Goal: Leave review/rating: Share an evaluation or opinion about a product, service, or content

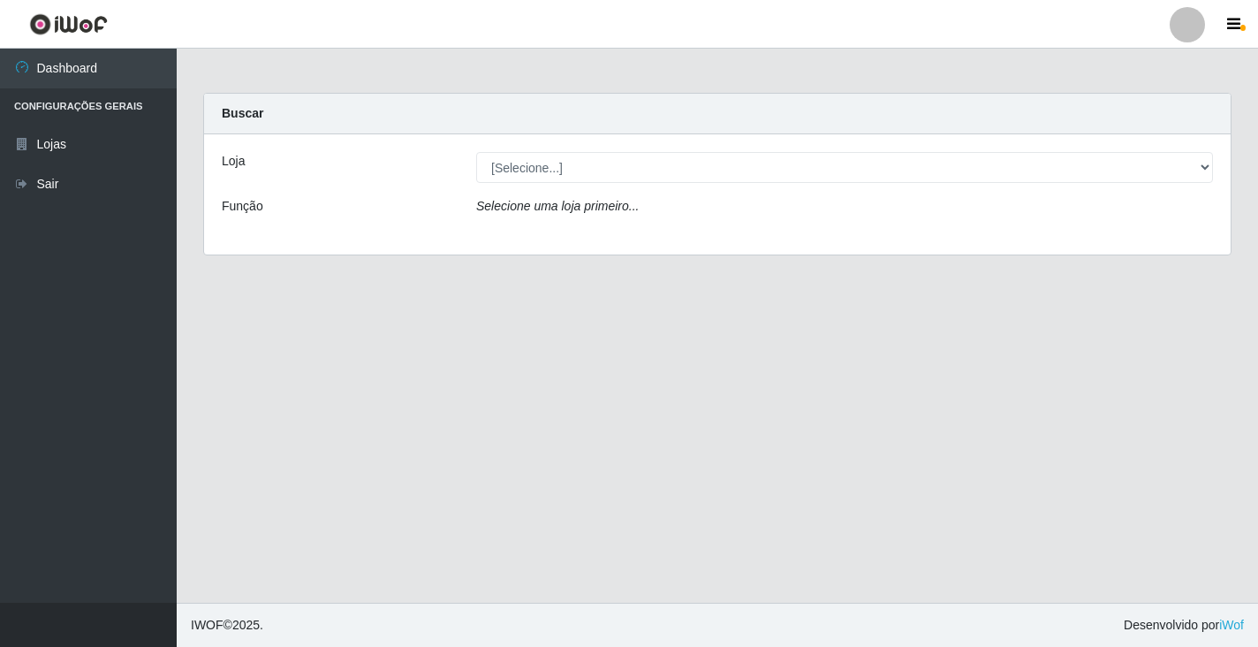
click at [562, 212] on icon "Selecione uma loja primeiro..." at bounding box center [557, 206] width 163 height 14
click at [562, 210] on icon "Selecione uma loja primeiro..." at bounding box center [557, 206] width 163 height 14
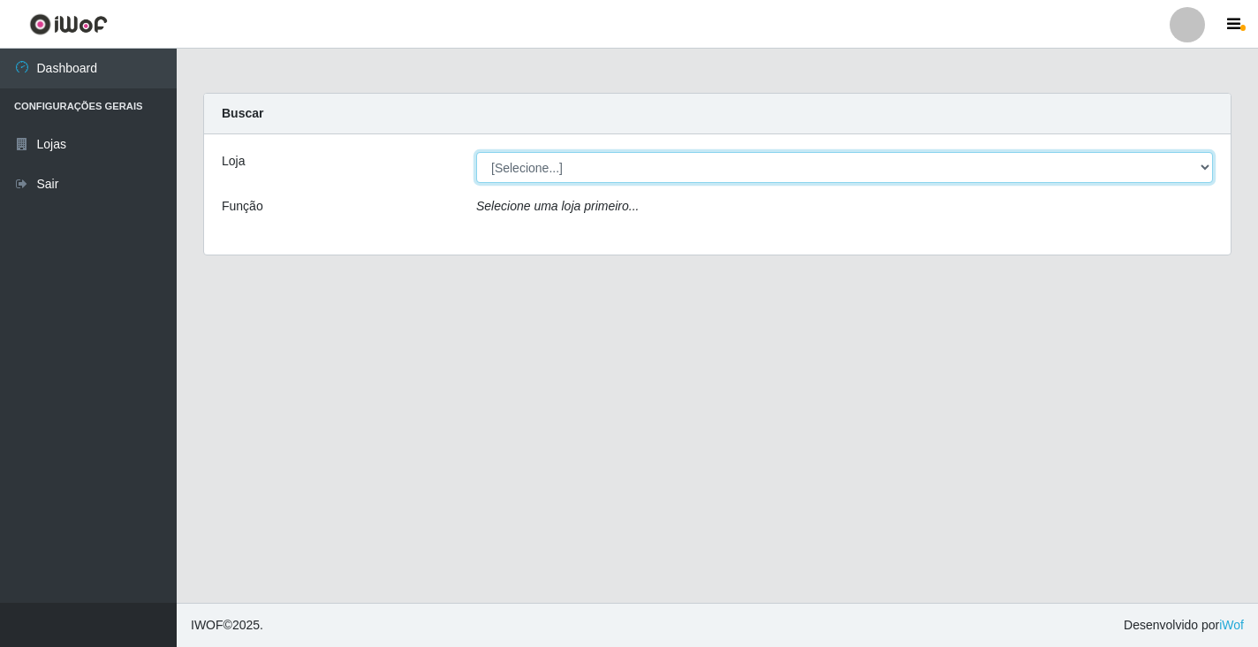
click at [543, 163] on select "[Selecione...] Atacado Vem - [STREET_ADDRESS]" at bounding box center [844, 167] width 737 height 31
select select "455"
click at [476, 152] on select "[Selecione...] Atacado Vem - [STREET_ADDRESS]" at bounding box center [844, 167] width 737 height 31
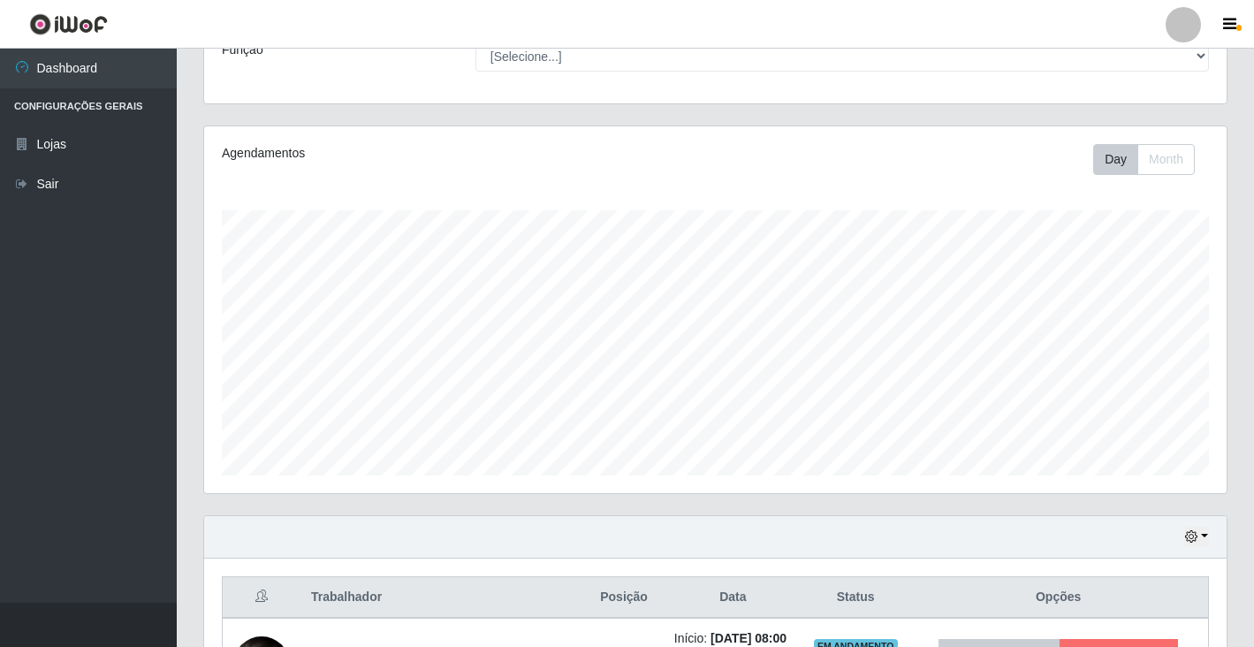
scroll to position [265, 0]
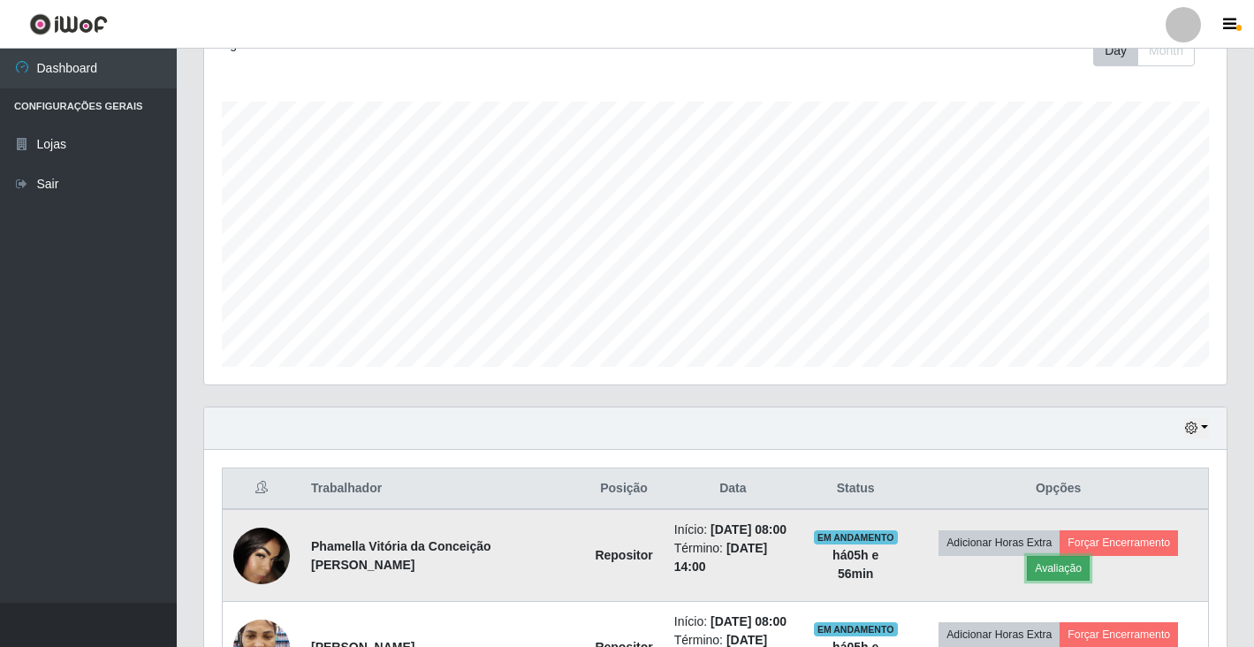
click at [1052, 566] on button "Avaliação" at bounding box center [1058, 568] width 63 height 25
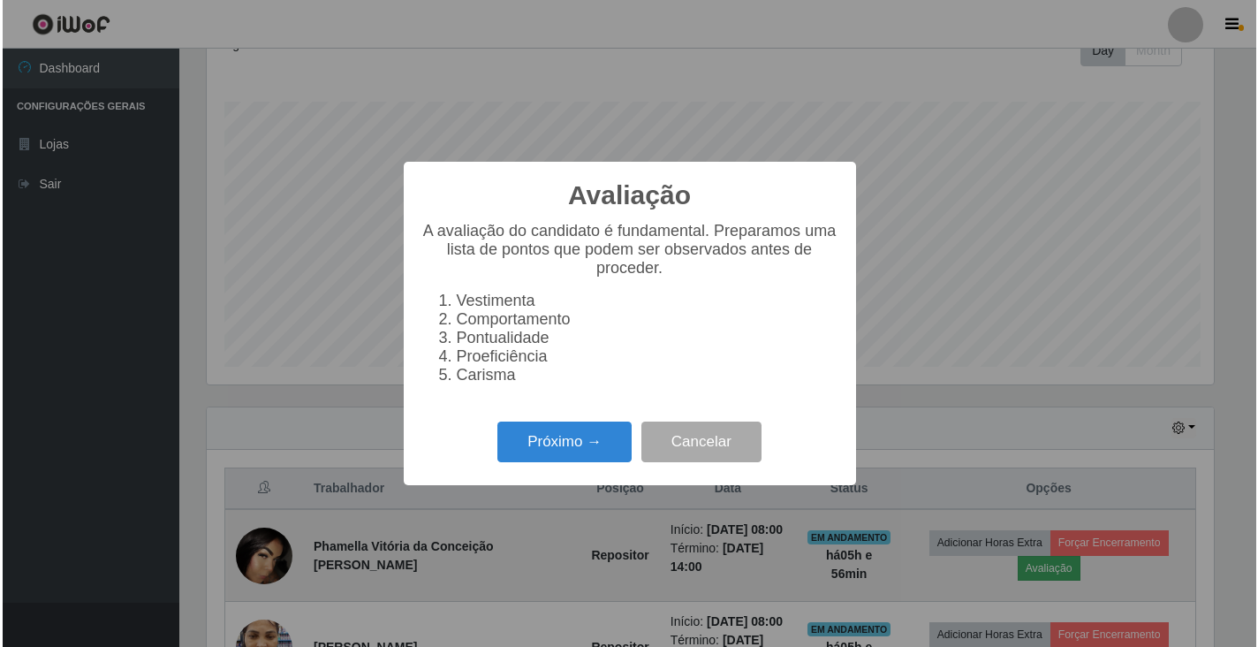
scroll to position [367, 1012]
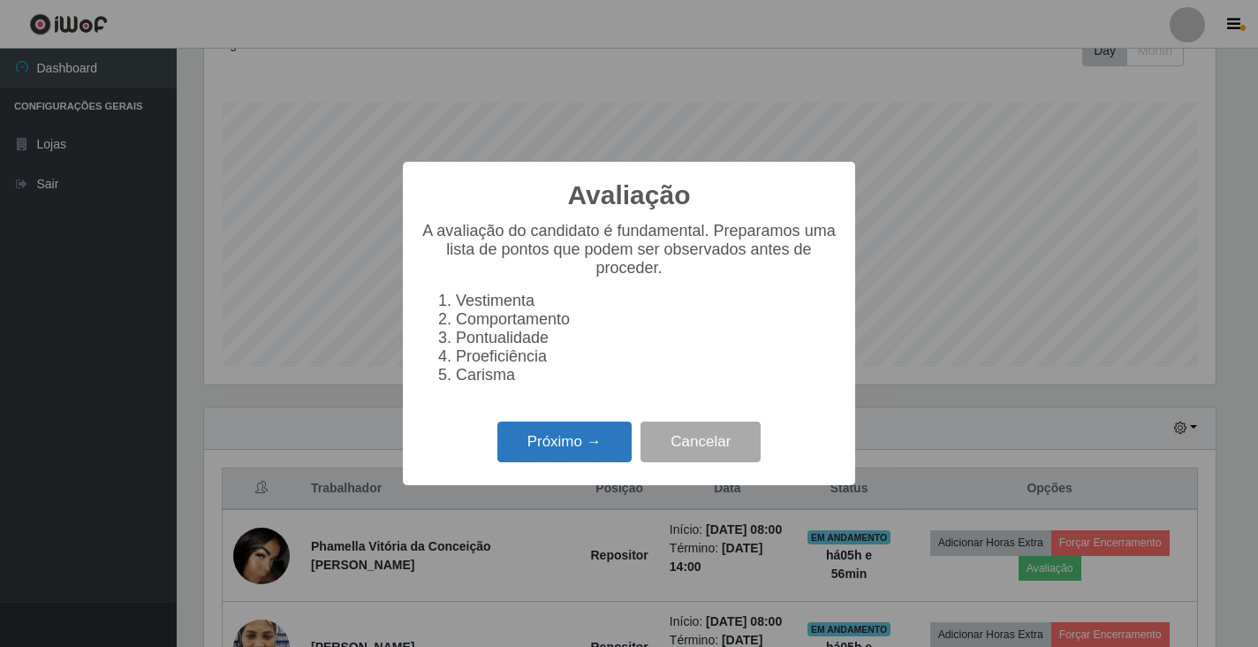
click at [530, 451] on button "Próximo →" at bounding box center [565, 443] width 134 height 42
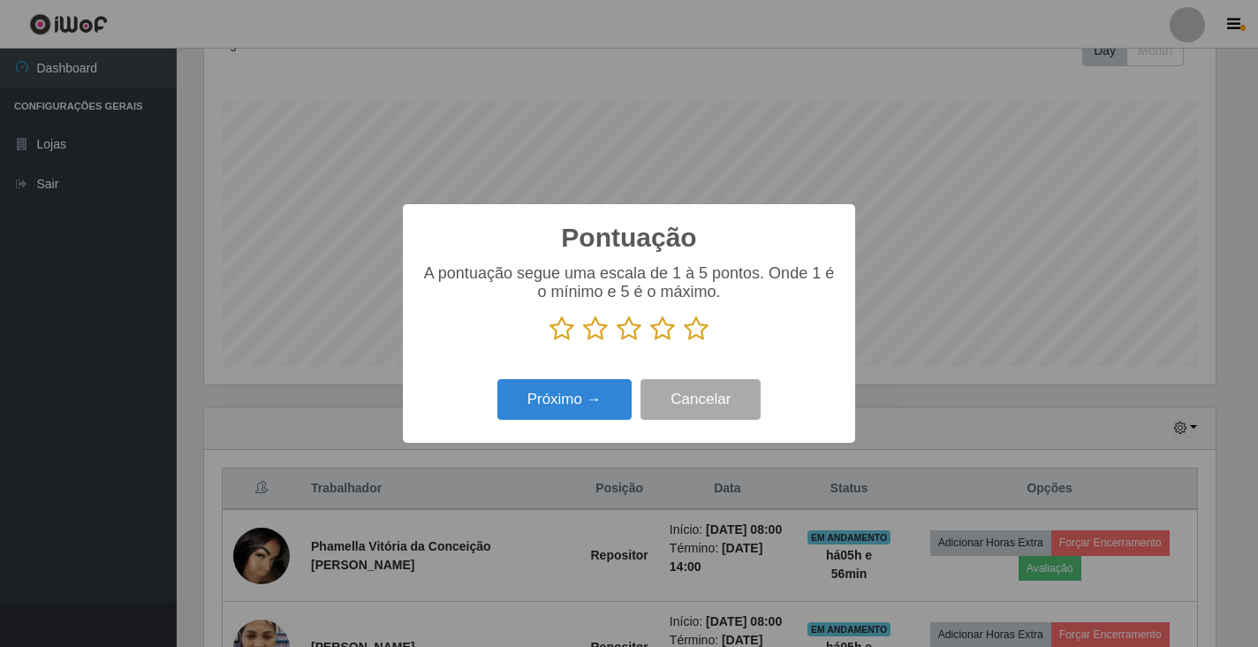
click at [692, 333] on icon at bounding box center [696, 328] width 25 height 27
click at [684, 342] on input "radio" at bounding box center [684, 342] width 0 height 0
click at [574, 404] on button "Próximo →" at bounding box center [565, 400] width 134 height 42
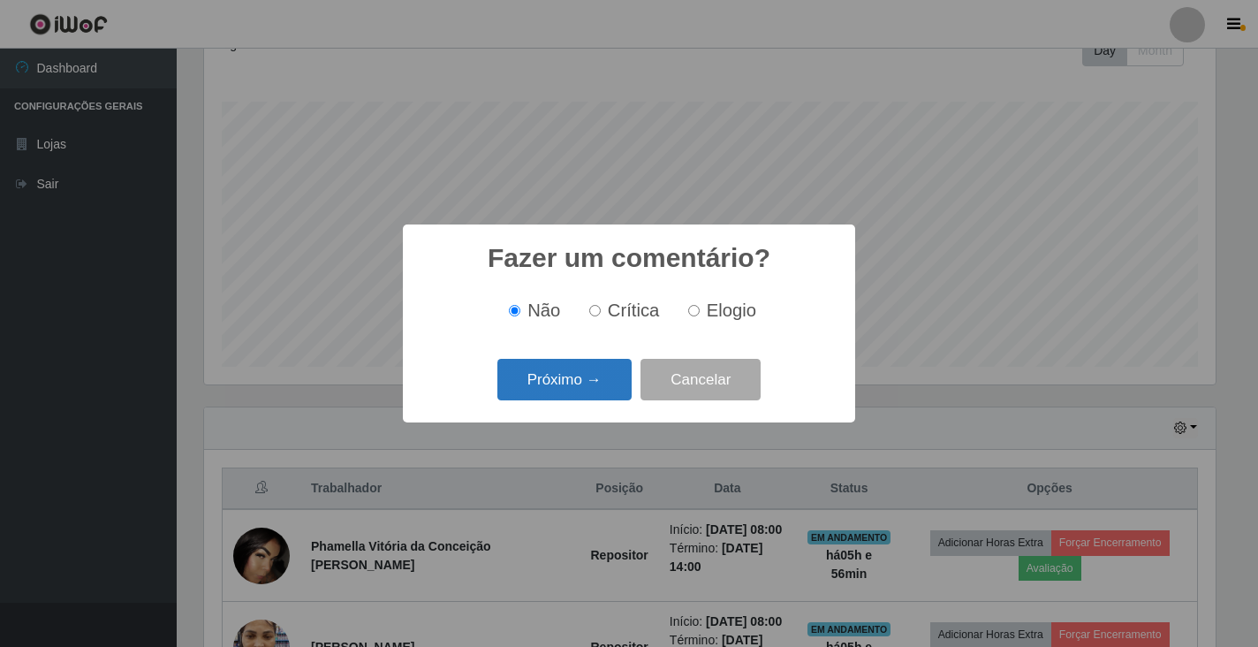
click at [574, 378] on button "Próximo →" at bounding box center [565, 380] width 134 height 42
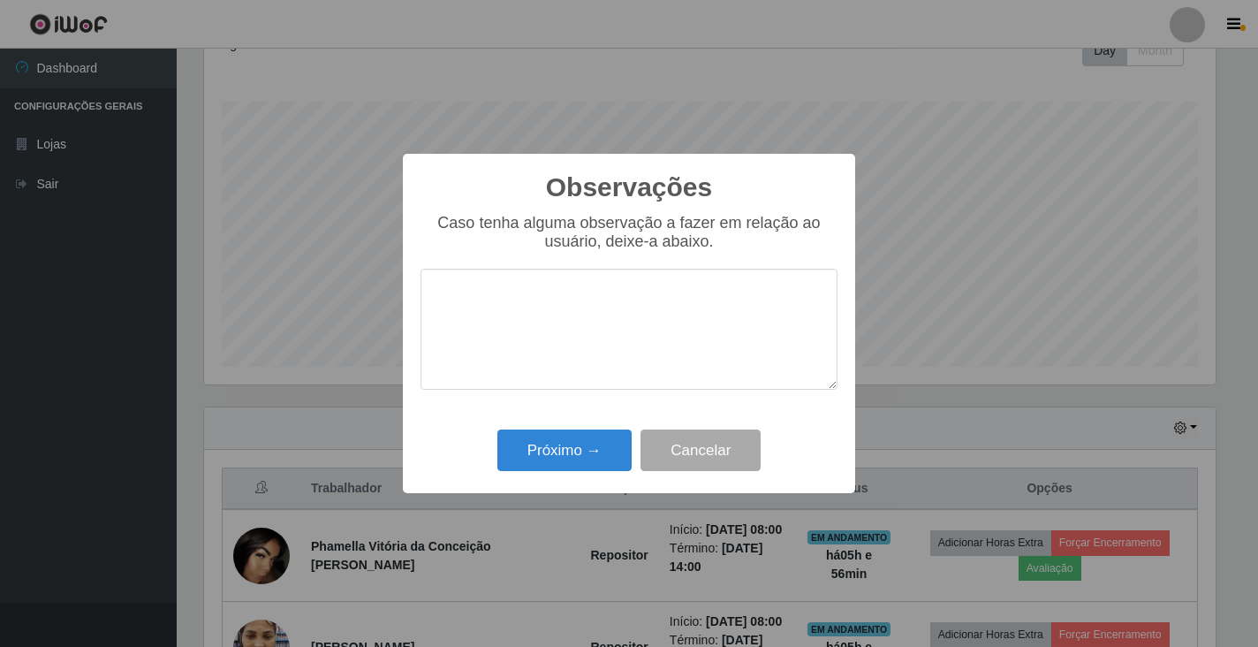
click at [621, 327] on textarea at bounding box center [629, 329] width 417 height 121
type textarea "muito bom"
click at [539, 462] on button "Próximo →" at bounding box center [565, 450] width 134 height 42
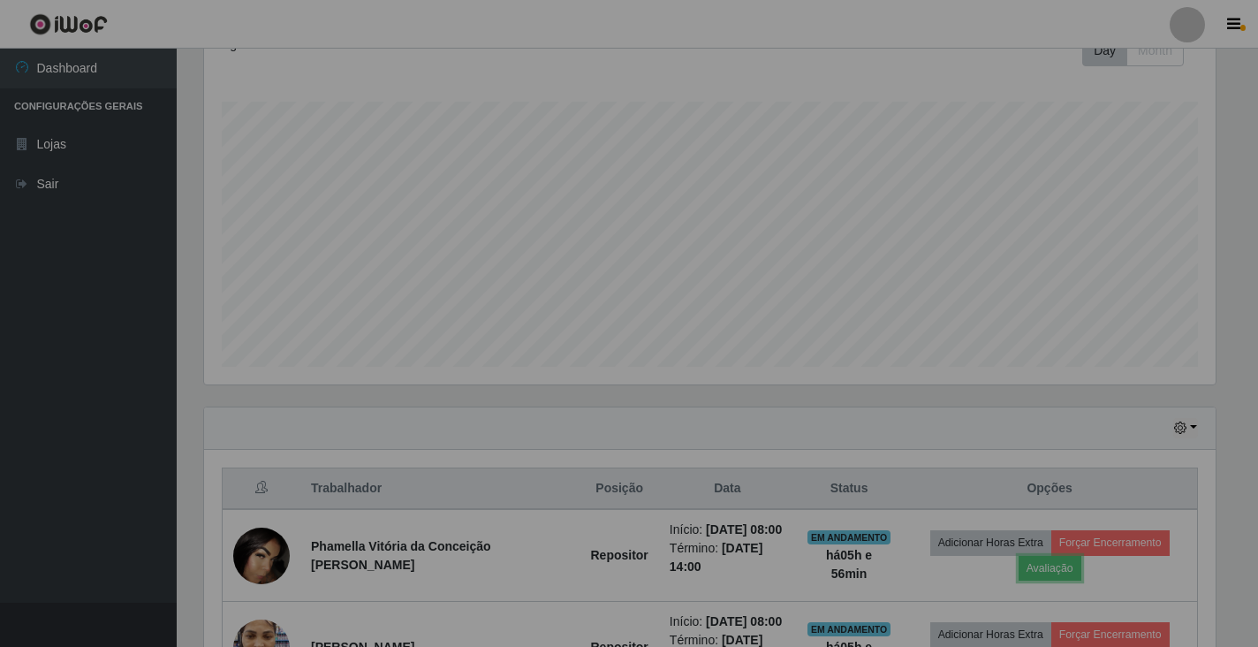
scroll to position [367, 1022]
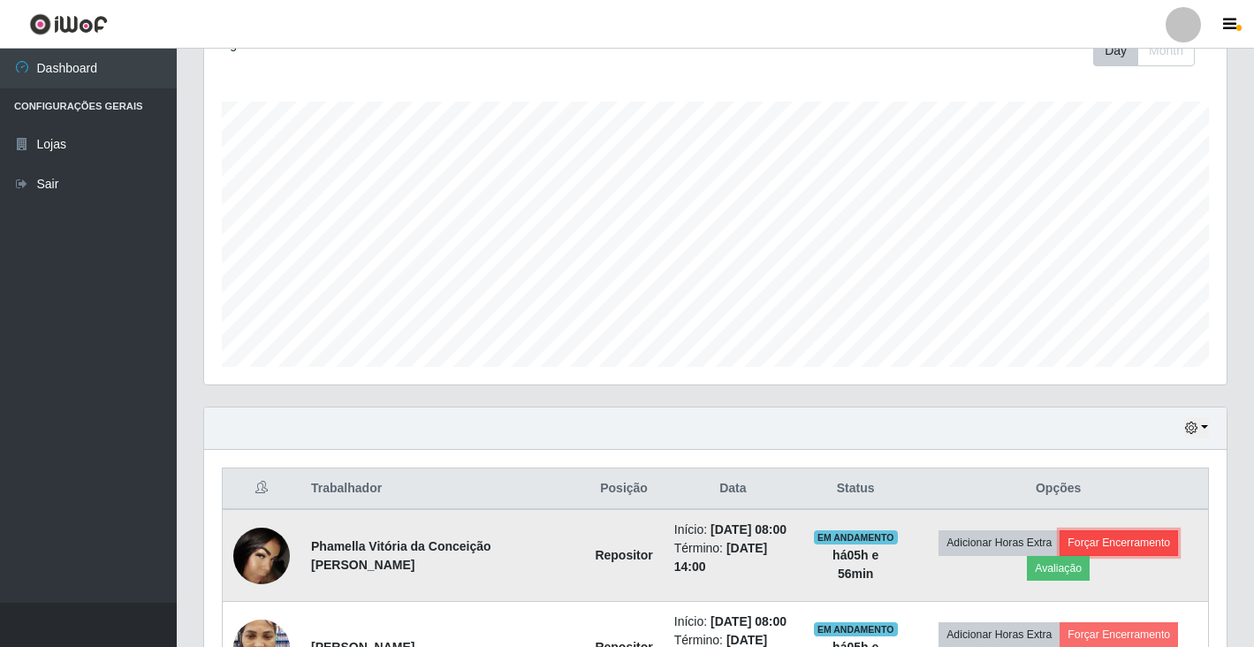
click at [1136, 545] on button "Forçar Encerramento" at bounding box center [1119, 542] width 118 height 25
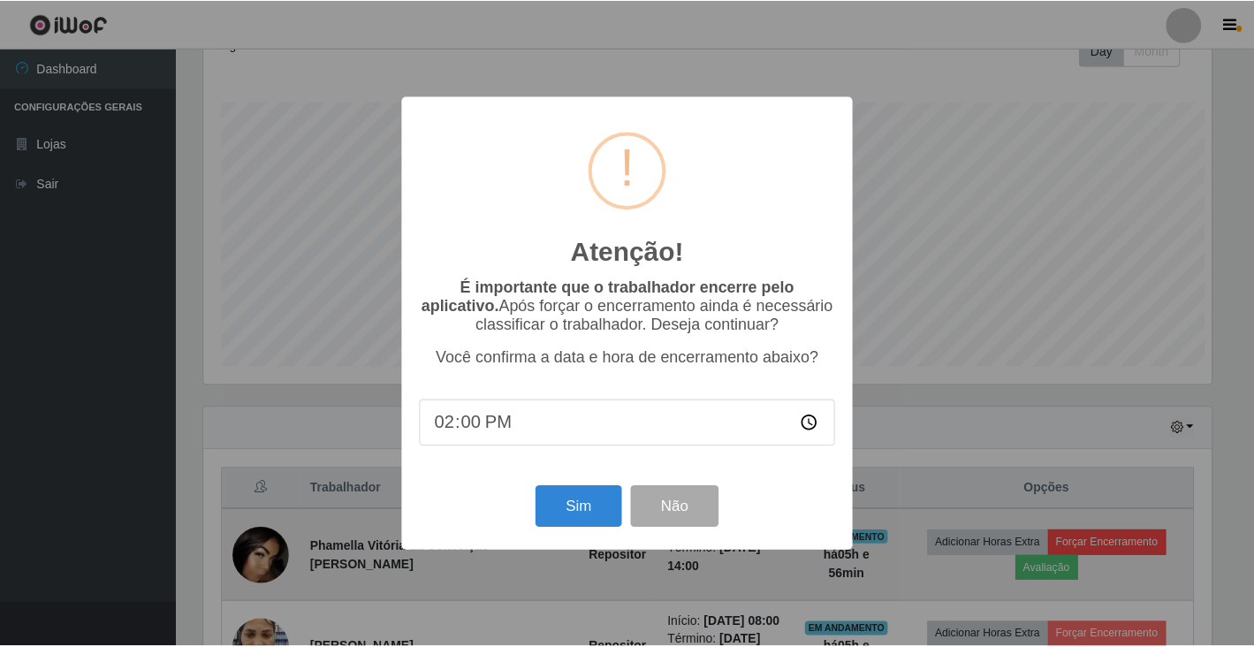
scroll to position [367, 1012]
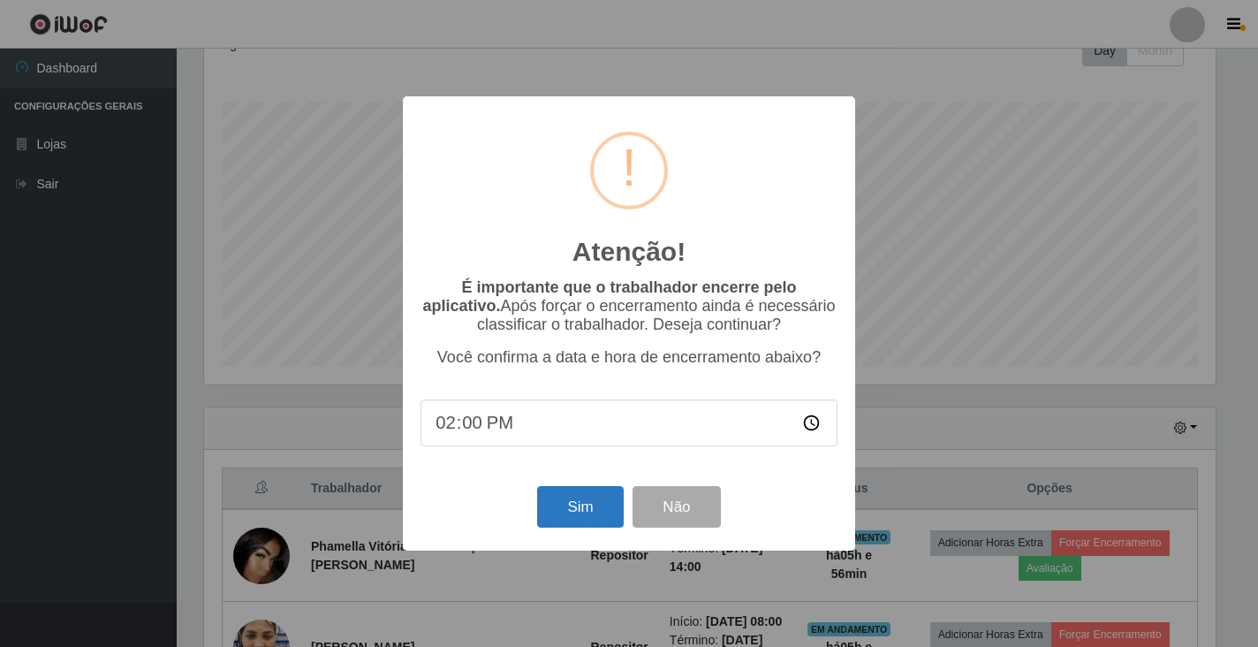
click at [569, 531] on div "Sim Não" at bounding box center [629, 507] width 417 height 50
click at [574, 509] on button "Sim" at bounding box center [580, 507] width 86 height 42
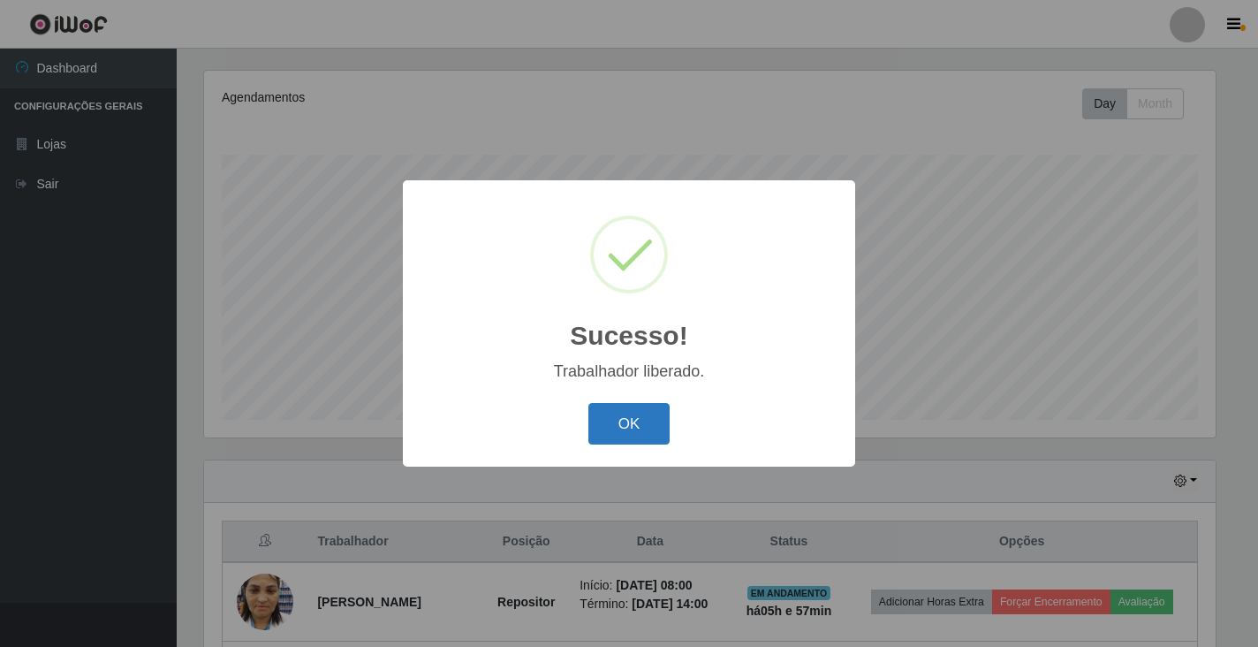
click at [626, 414] on button "OK" at bounding box center [630, 424] width 82 height 42
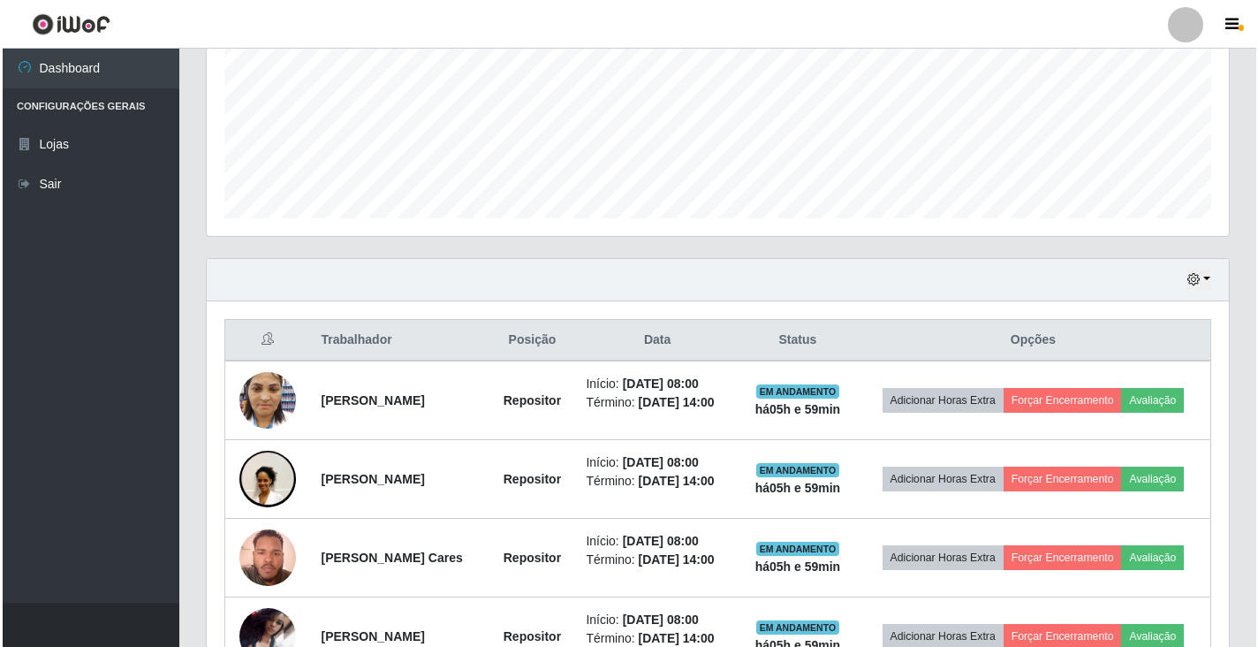
scroll to position [477, 0]
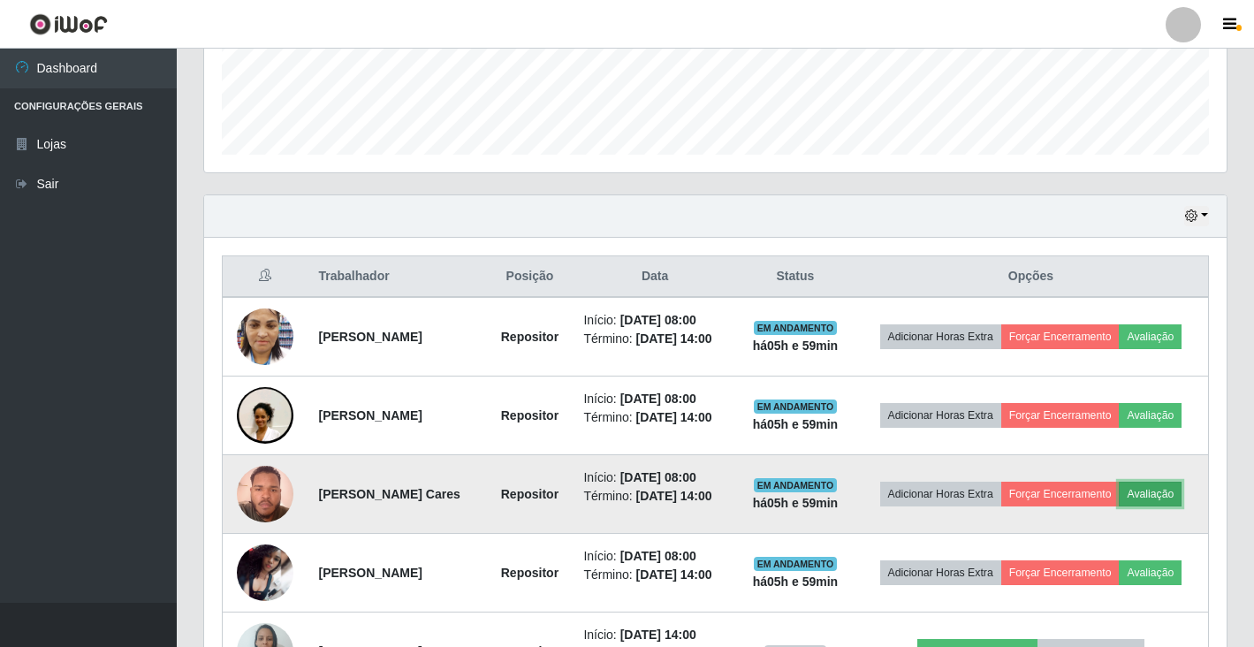
click at [1160, 490] on button "Avaliação" at bounding box center [1150, 494] width 63 height 25
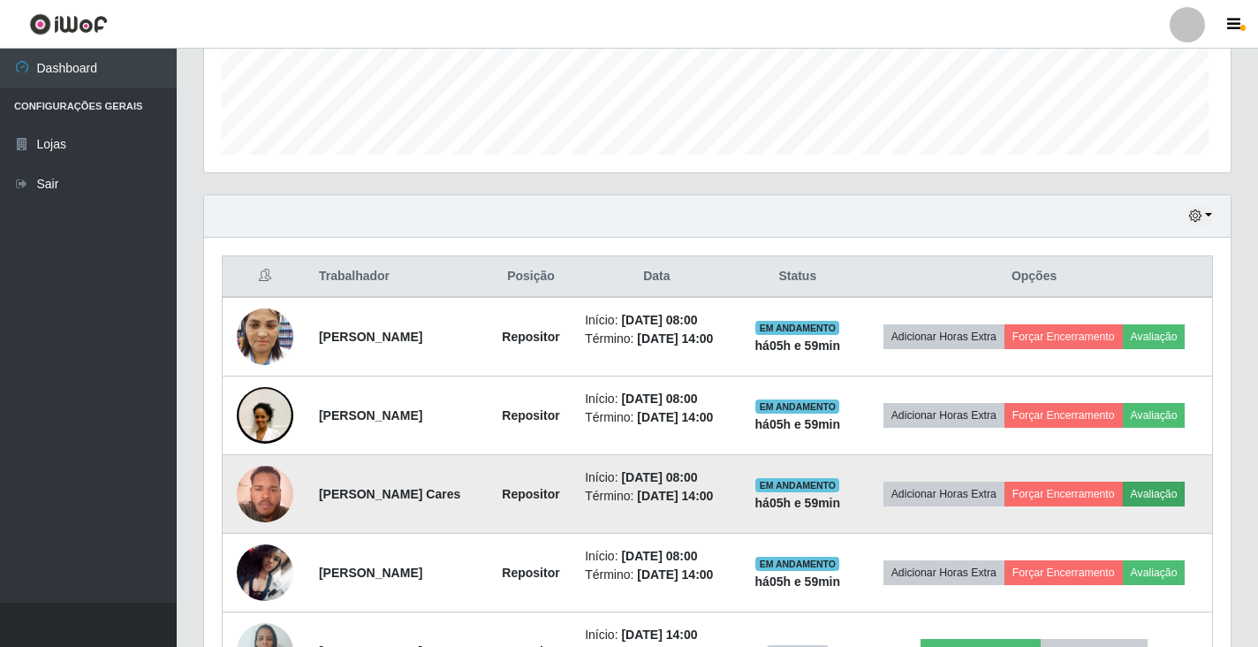
scroll to position [367, 1012]
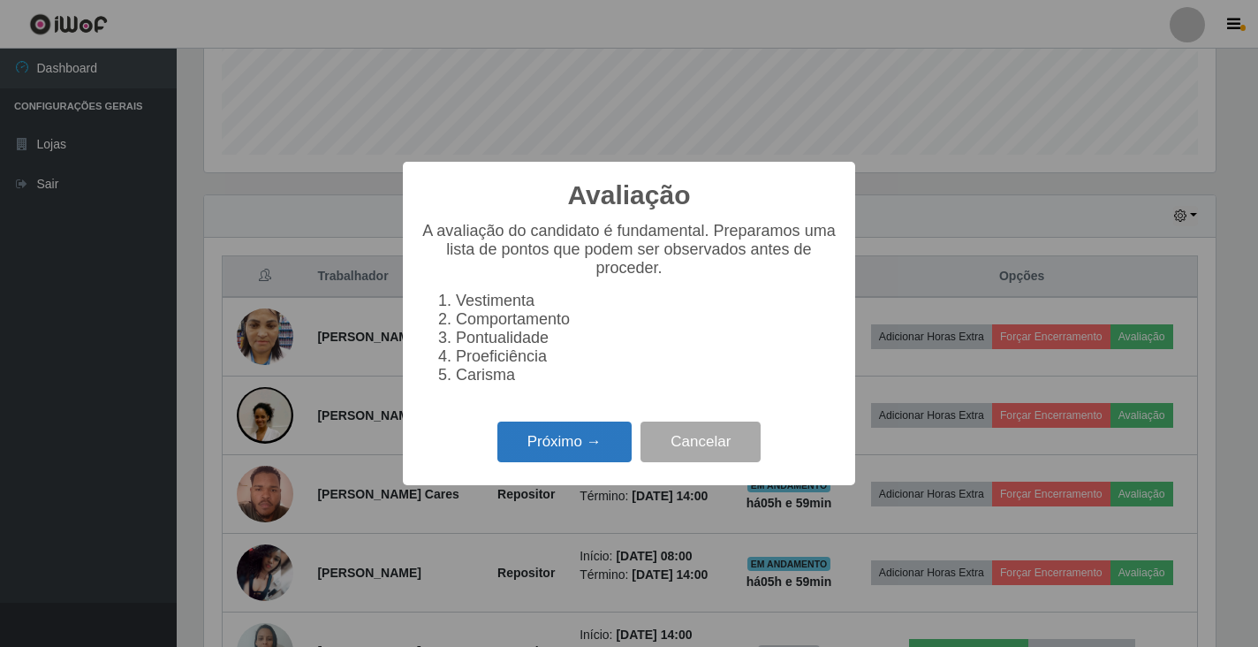
click at [579, 451] on button "Próximo →" at bounding box center [565, 443] width 134 height 42
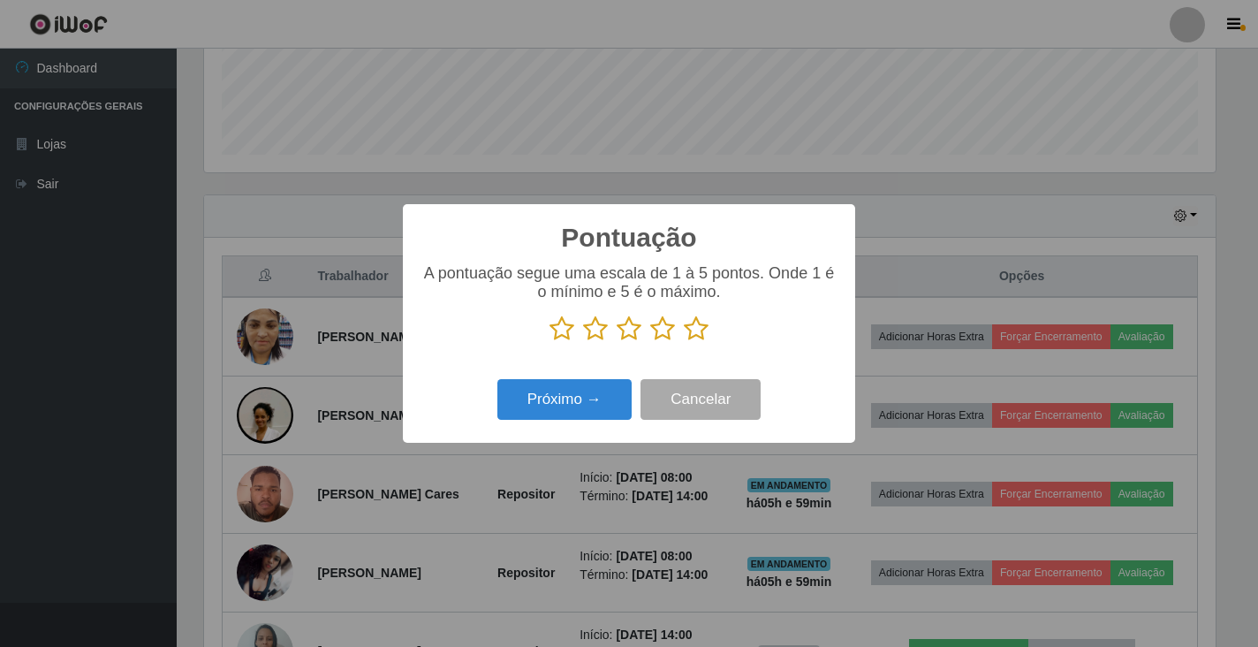
scroll to position [883324, 882679]
click at [699, 333] on icon at bounding box center [696, 328] width 25 height 27
click at [684, 342] on input "radio" at bounding box center [684, 342] width 0 height 0
click at [582, 404] on button "Próximo →" at bounding box center [565, 400] width 134 height 42
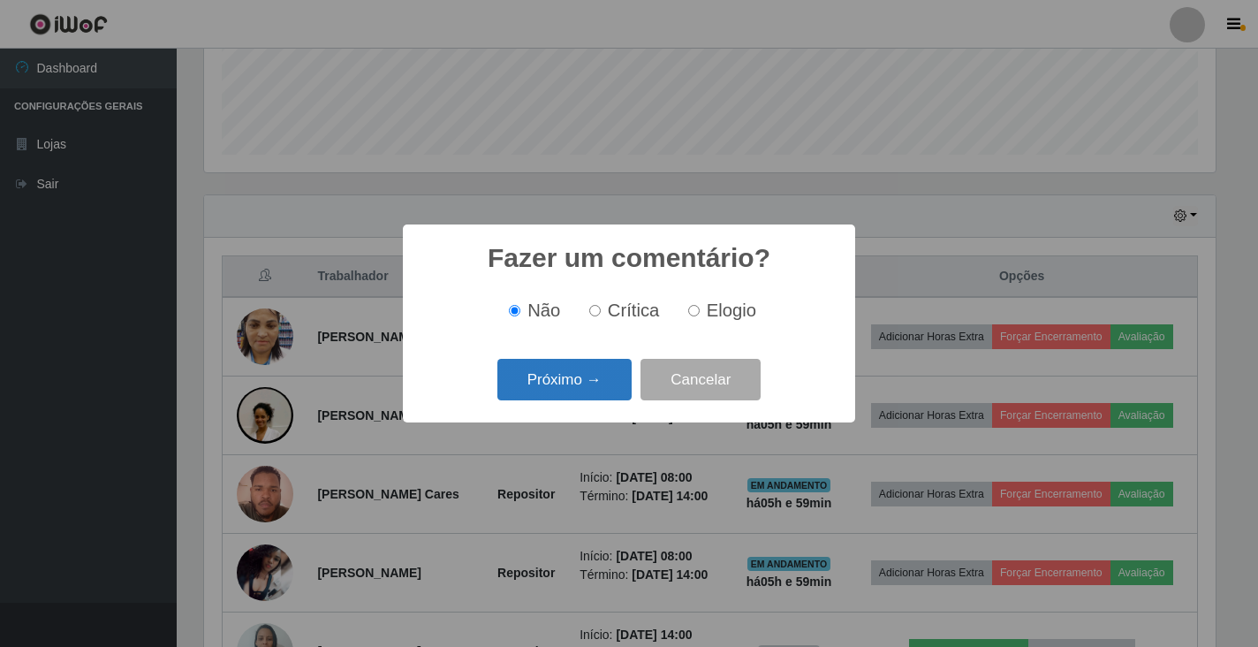
click at [569, 378] on button "Próximo →" at bounding box center [565, 380] width 134 height 42
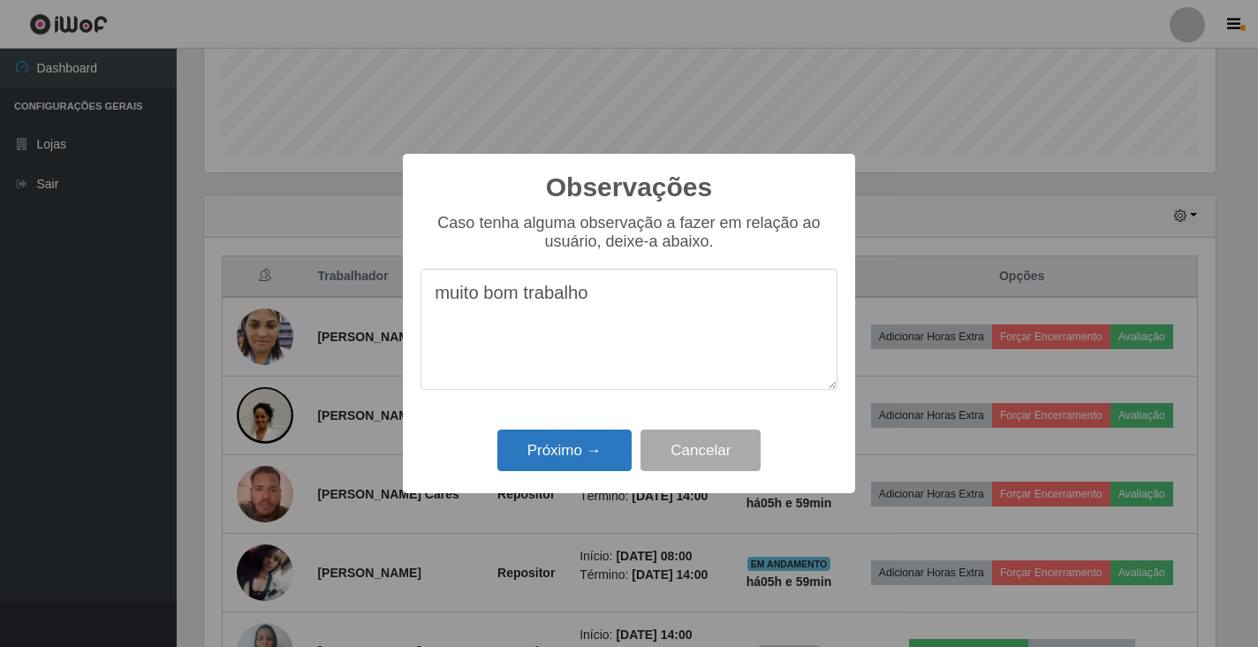
type textarea "muito bom trabalho"
click at [548, 446] on button "Próximo →" at bounding box center [565, 450] width 134 height 42
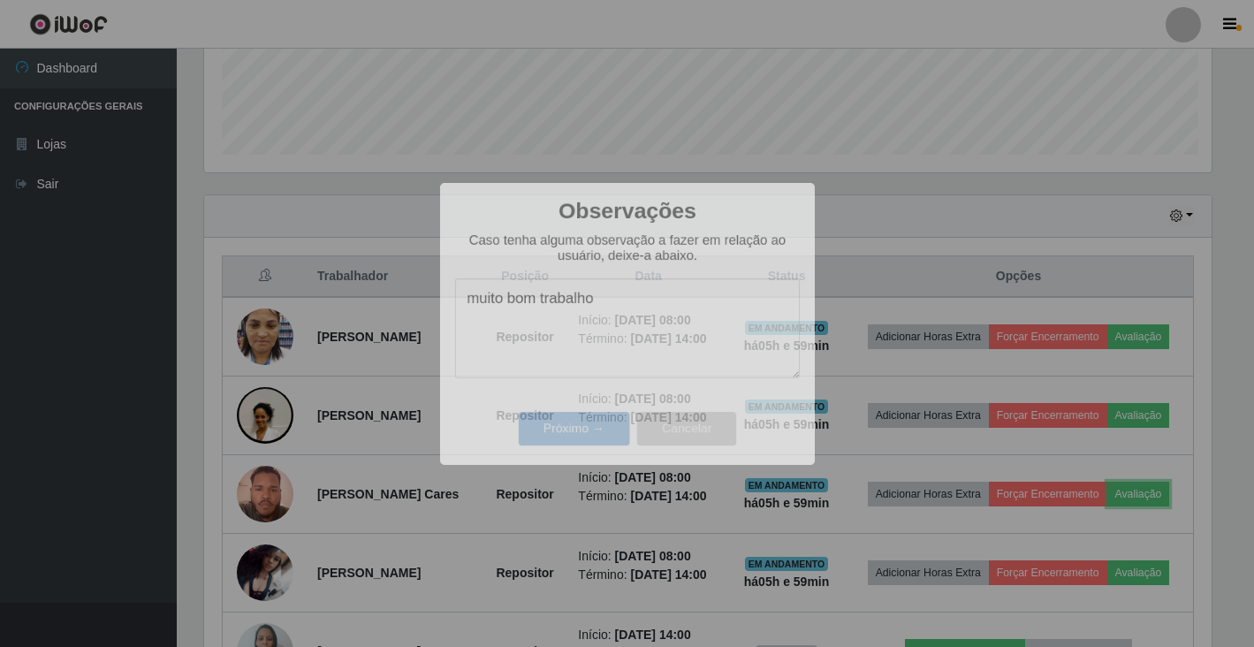
scroll to position [367, 1022]
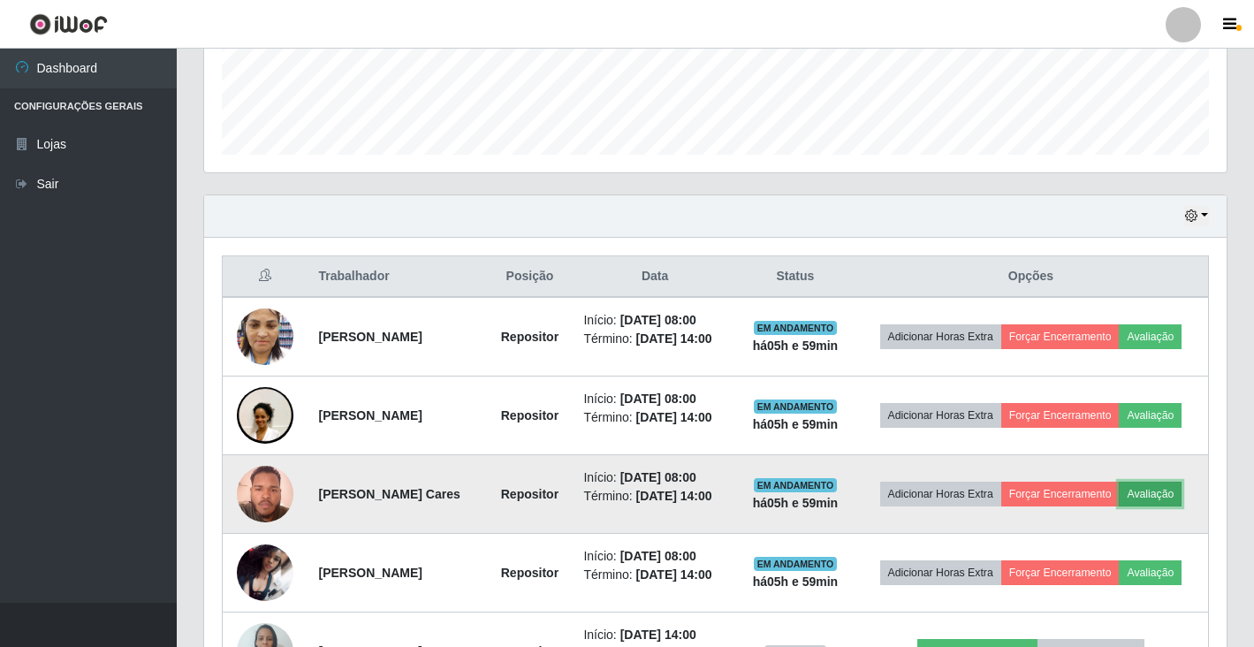
click at [1148, 498] on button "Avaliação" at bounding box center [1150, 494] width 63 height 25
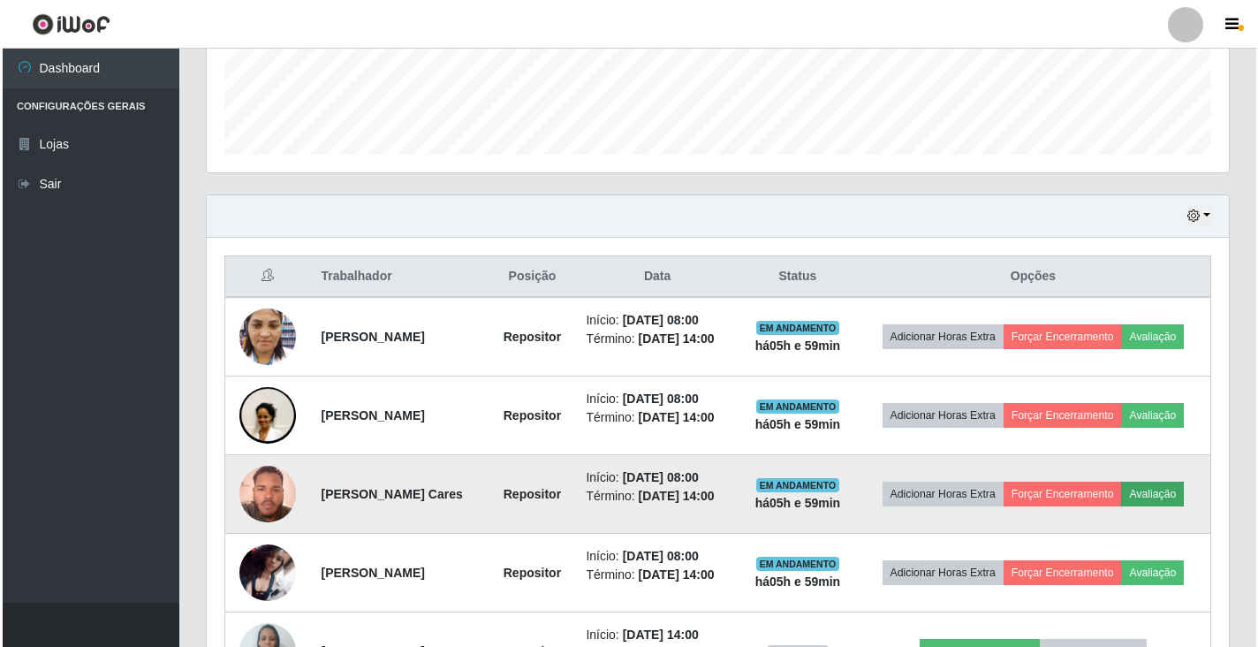
scroll to position [367, 1012]
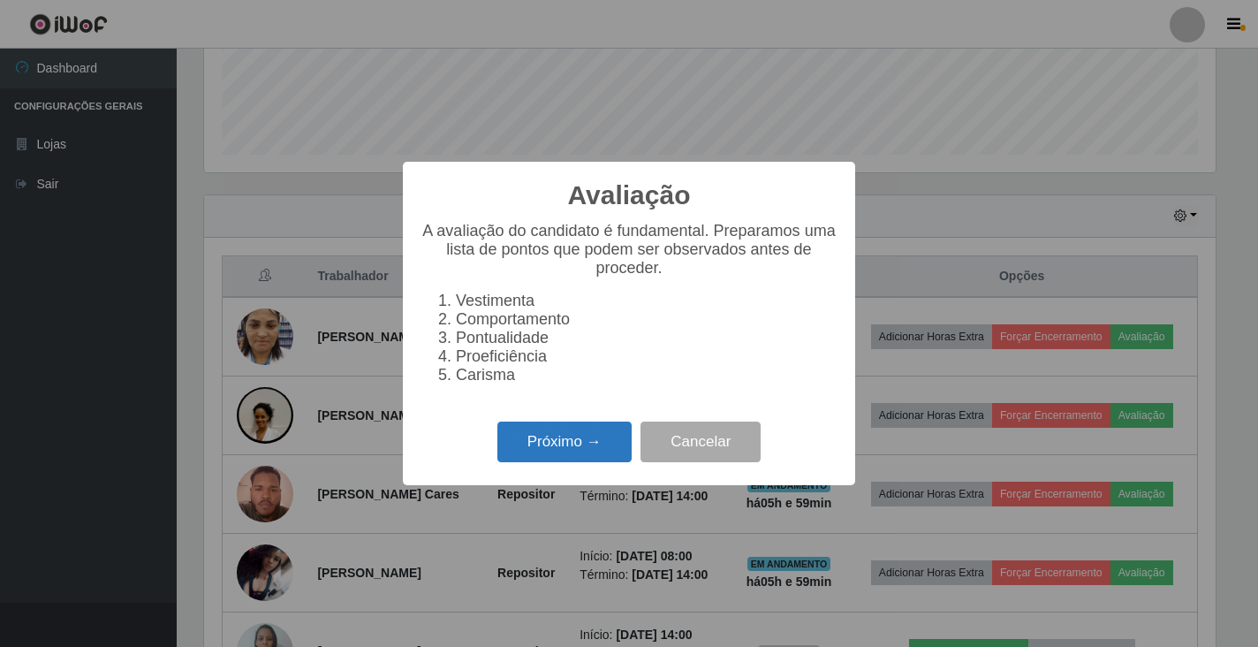
click at [543, 451] on button "Próximo →" at bounding box center [565, 443] width 134 height 42
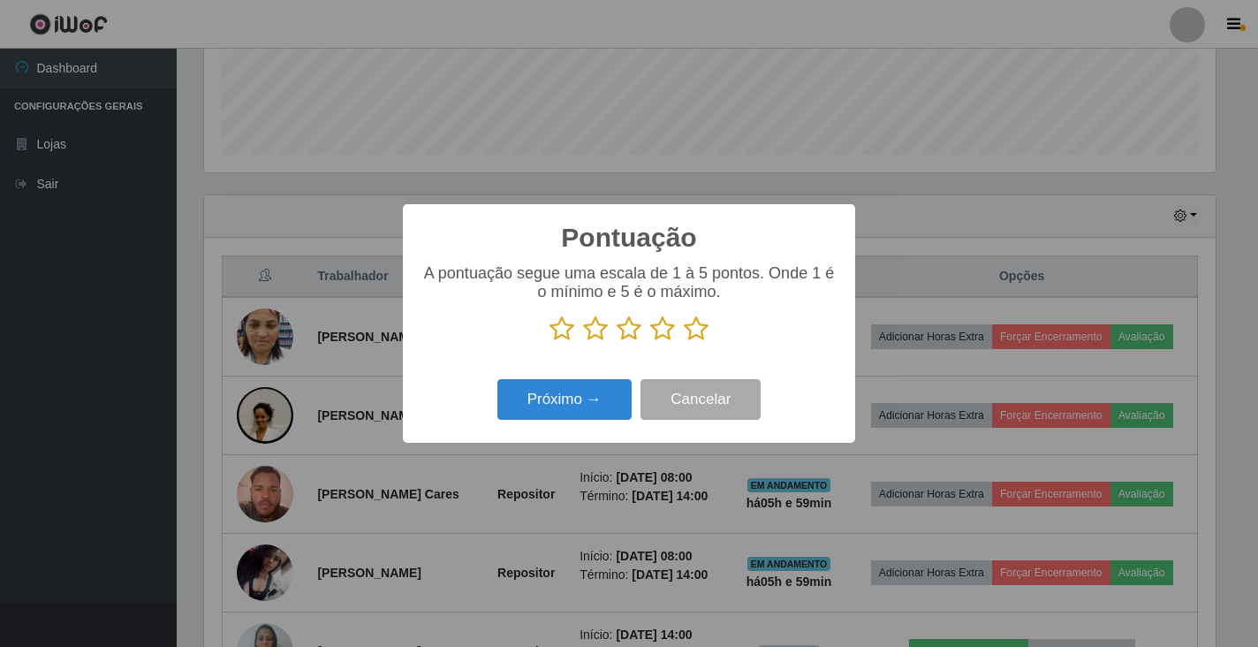
click at [697, 335] on icon at bounding box center [696, 328] width 25 height 27
click at [684, 342] on input "radio" at bounding box center [684, 342] width 0 height 0
click at [538, 399] on button "Próximo →" at bounding box center [565, 400] width 134 height 42
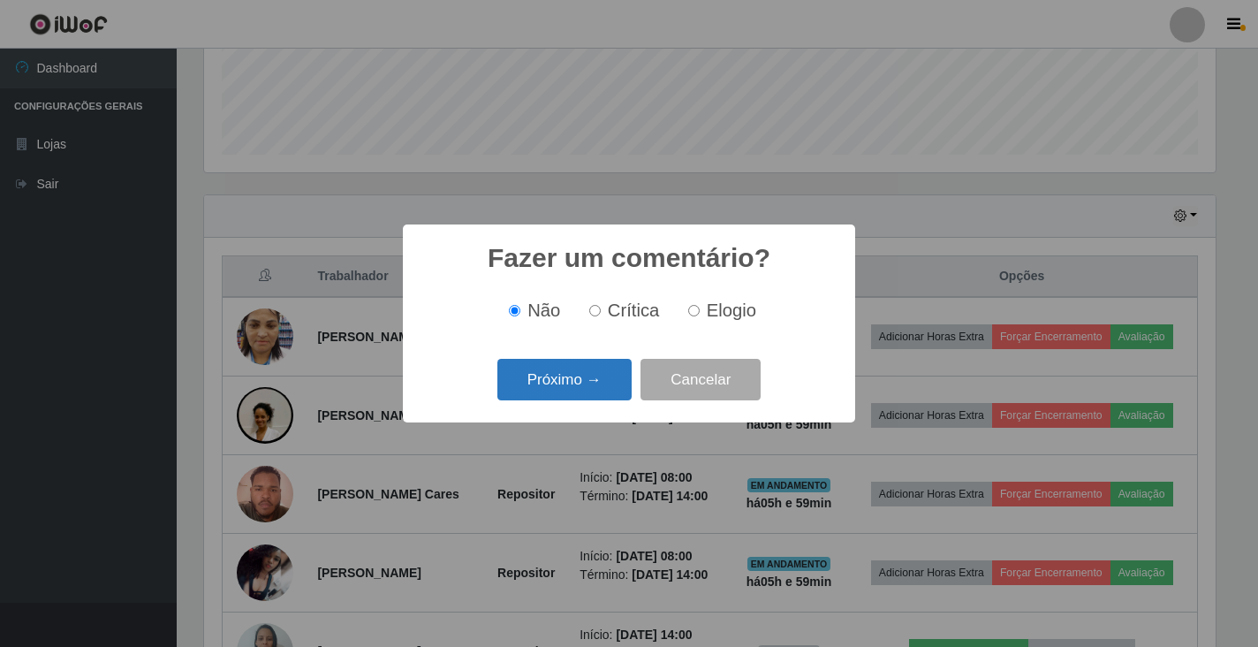
click at [543, 385] on button "Próximo →" at bounding box center [565, 380] width 134 height 42
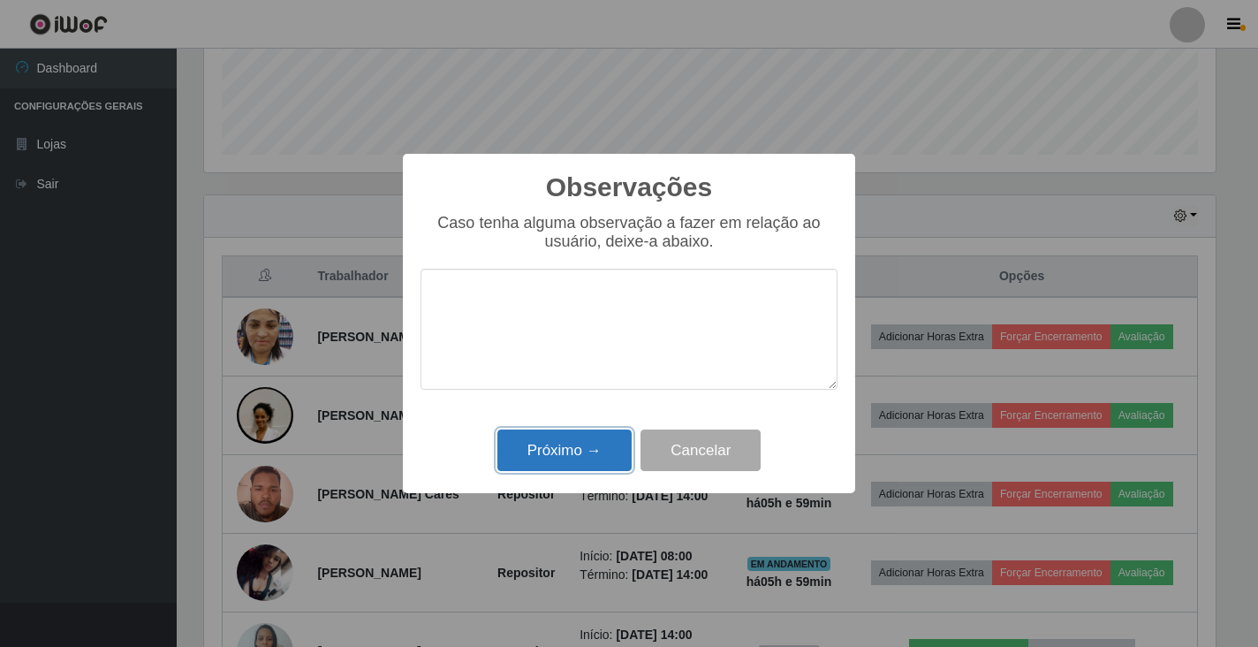
click at [542, 450] on button "Próximo →" at bounding box center [565, 450] width 134 height 42
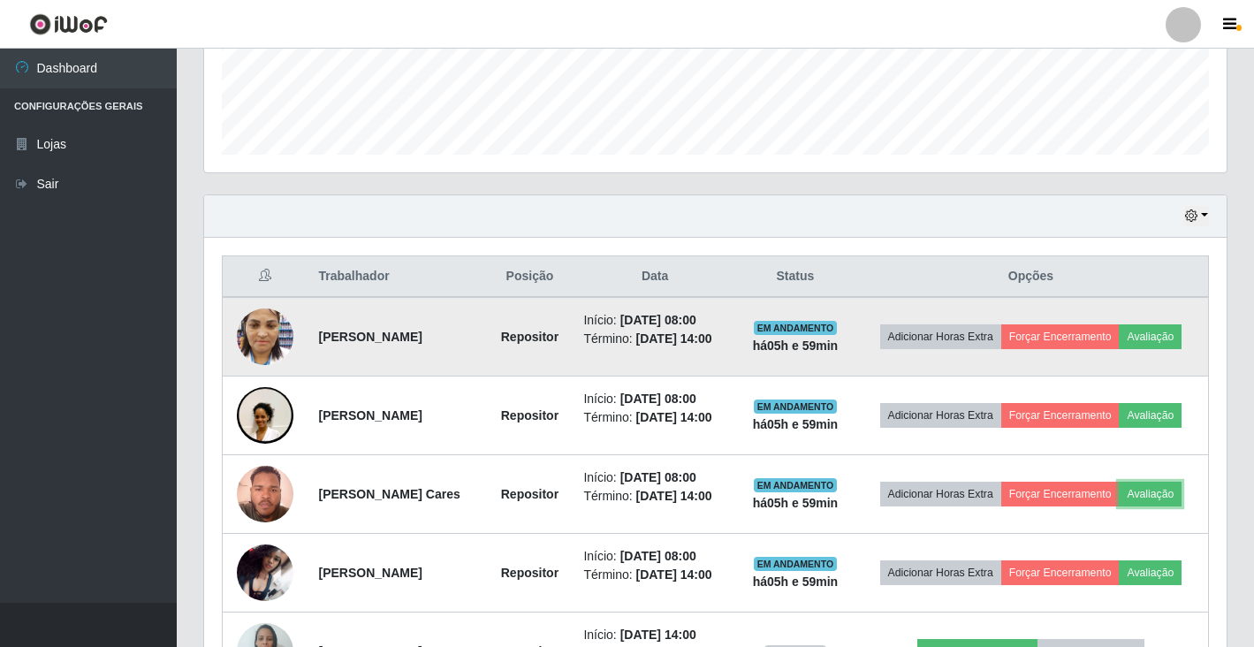
scroll to position [367, 1022]
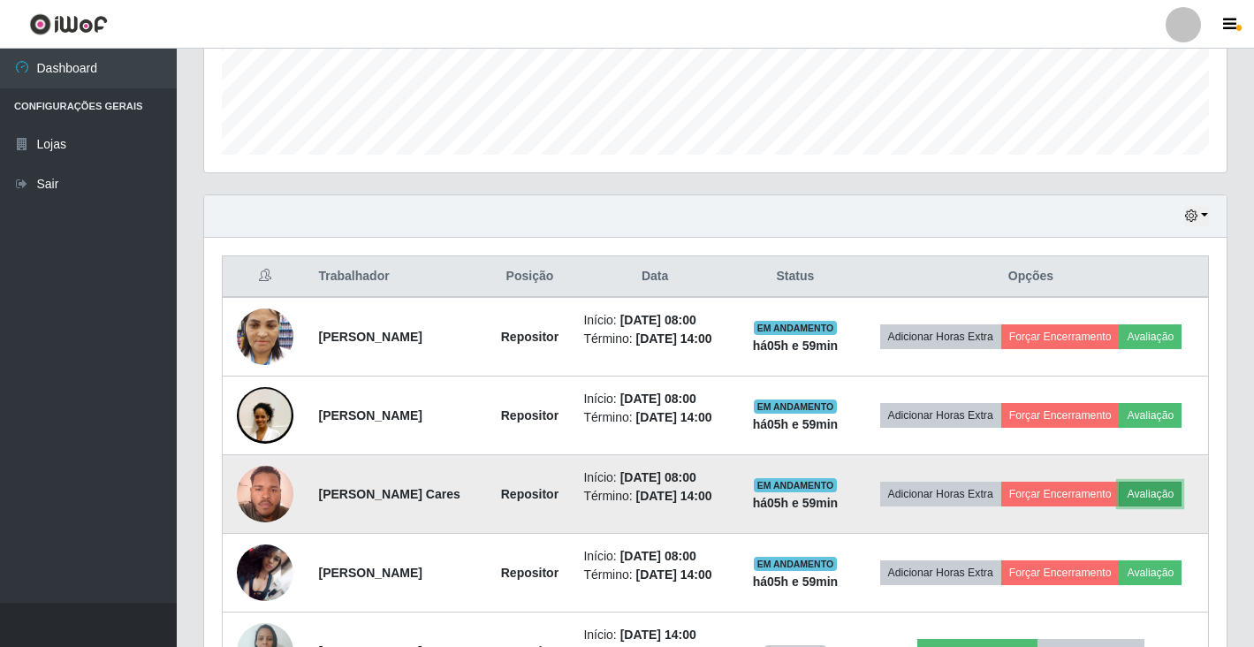
click at [1156, 493] on button "Avaliação" at bounding box center [1150, 494] width 63 height 25
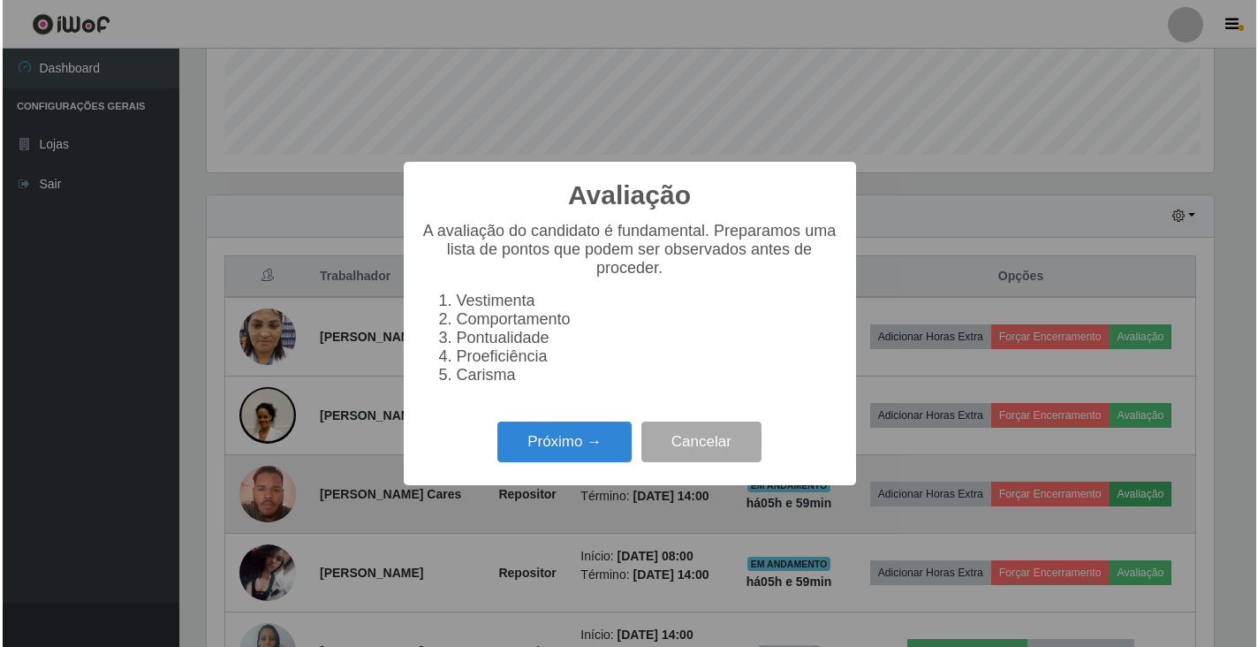
scroll to position [367, 1012]
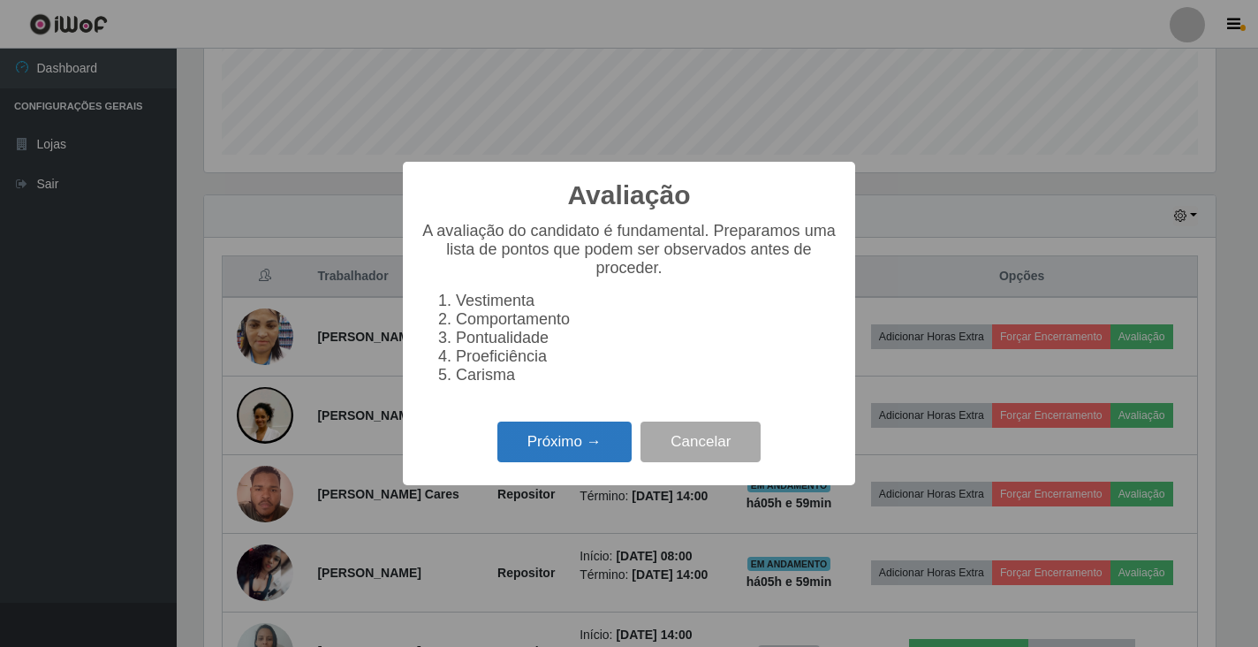
click at [551, 450] on button "Próximo →" at bounding box center [565, 443] width 134 height 42
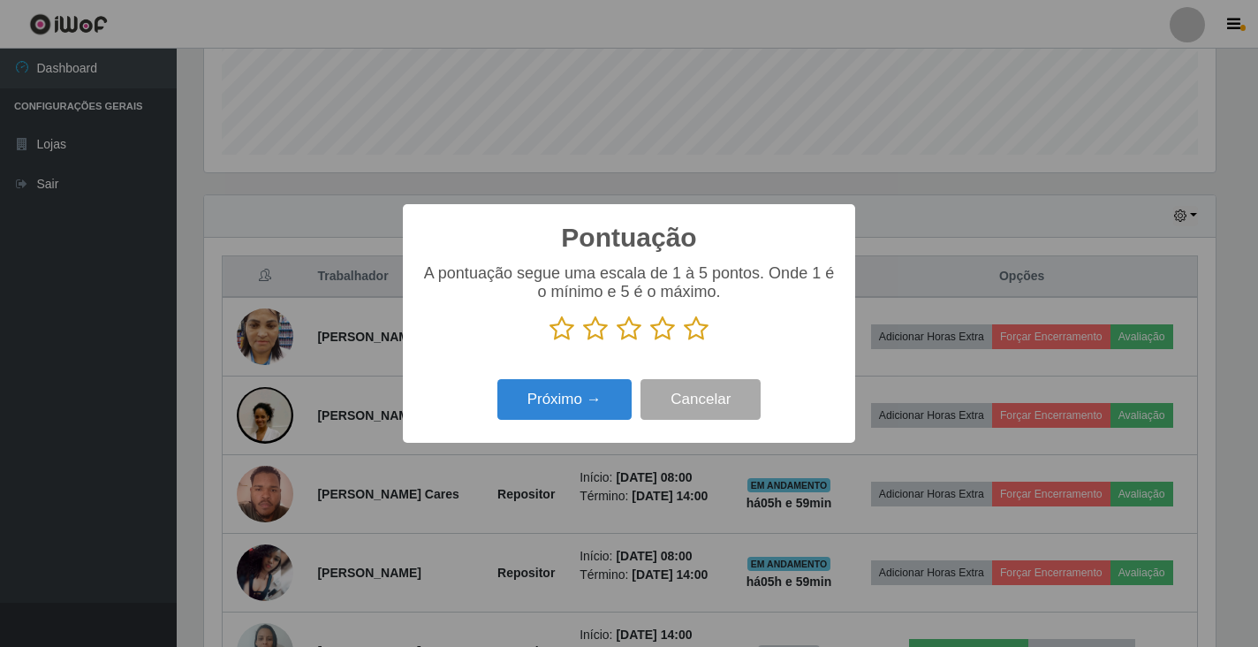
scroll to position [883324, 882679]
click at [991, 493] on div "Pontuação × A pontuação segue uma escala de 1 à 5 pontos. Onde 1 é o mínimo e 5…" at bounding box center [629, 323] width 1258 height 647
click at [692, 327] on icon at bounding box center [696, 328] width 25 height 27
click at [684, 342] on input "radio" at bounding box center [684, 342] width 0 height 0
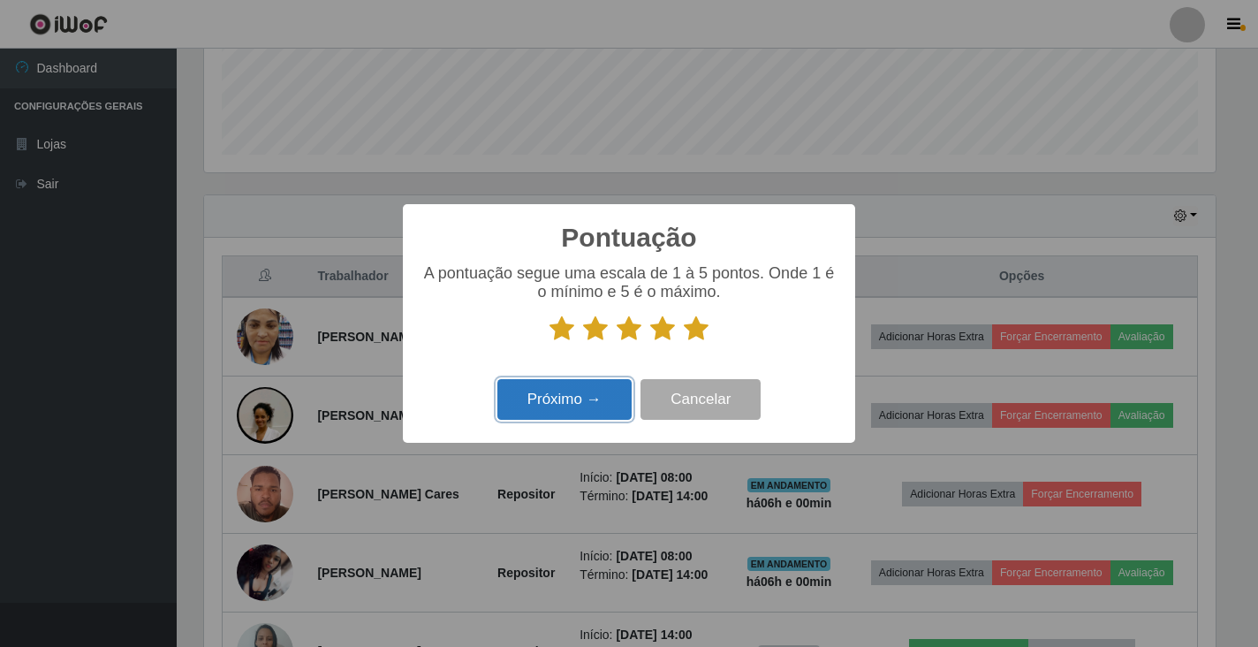
click at [567, 405] on button "Próximo →" at bounding box center [565, 400] width 134 height 42
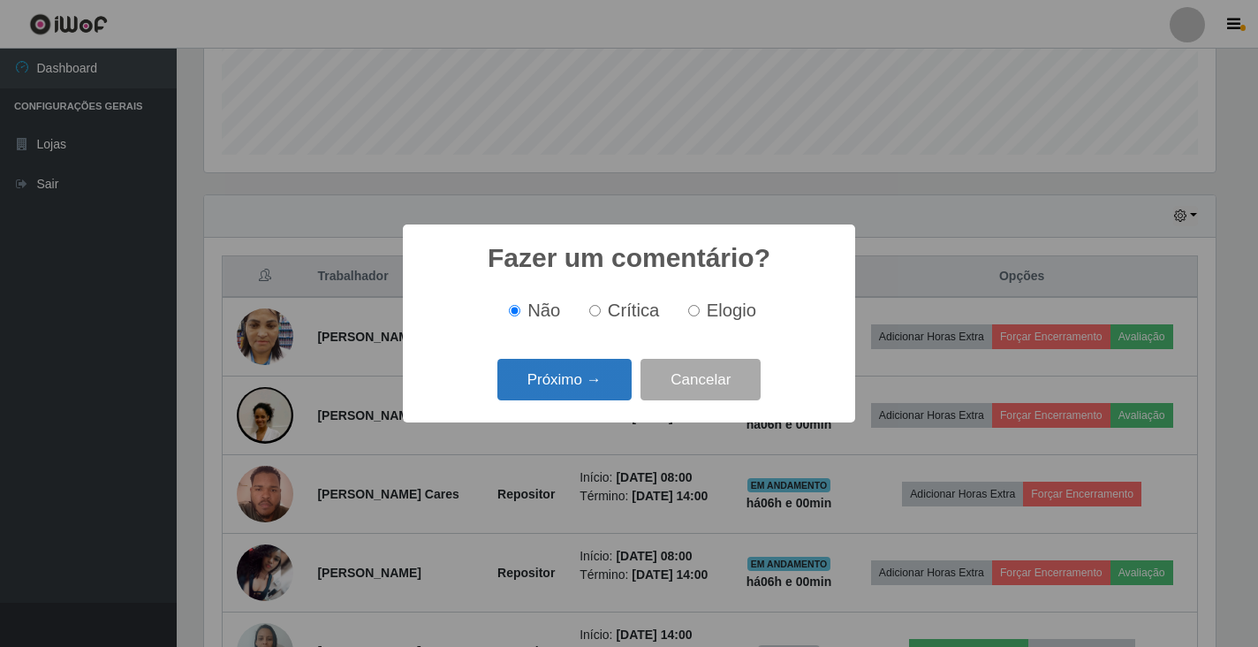
click at [566, 388] on button "Próximo →" at bounding box center [565, 380] width 134 height 42
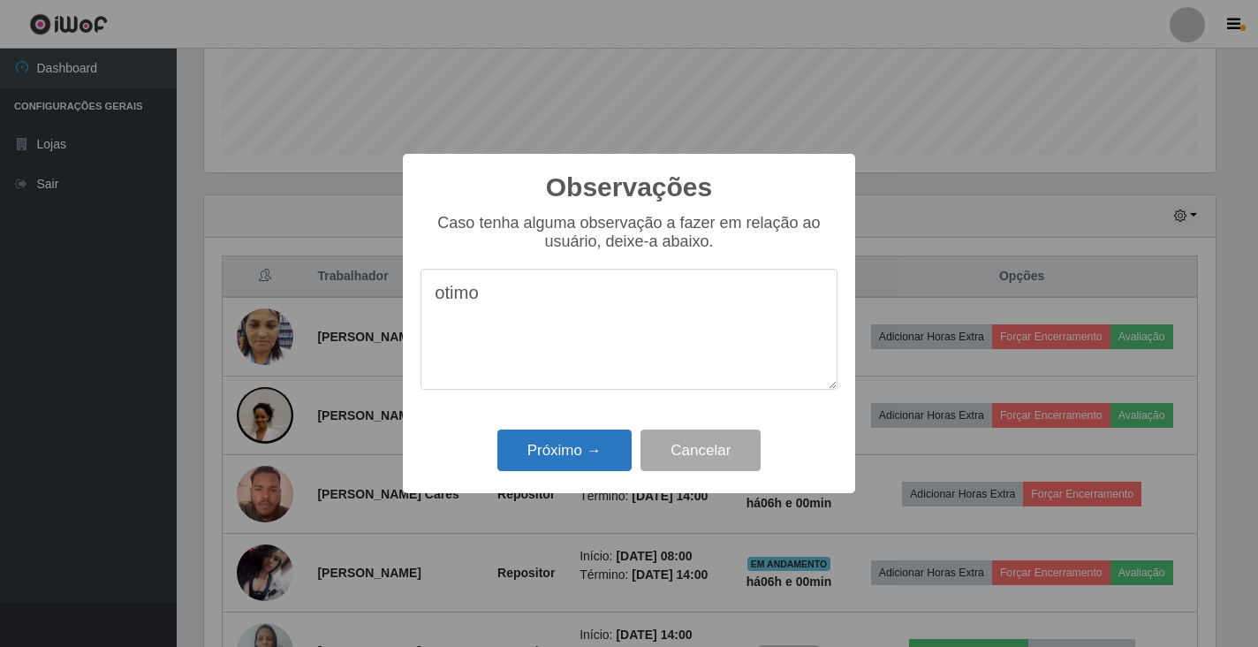
type textarea "otimo"
click at [555, 438] on button "Próximo →" at bounding box center [565, 450] width 134 height 42
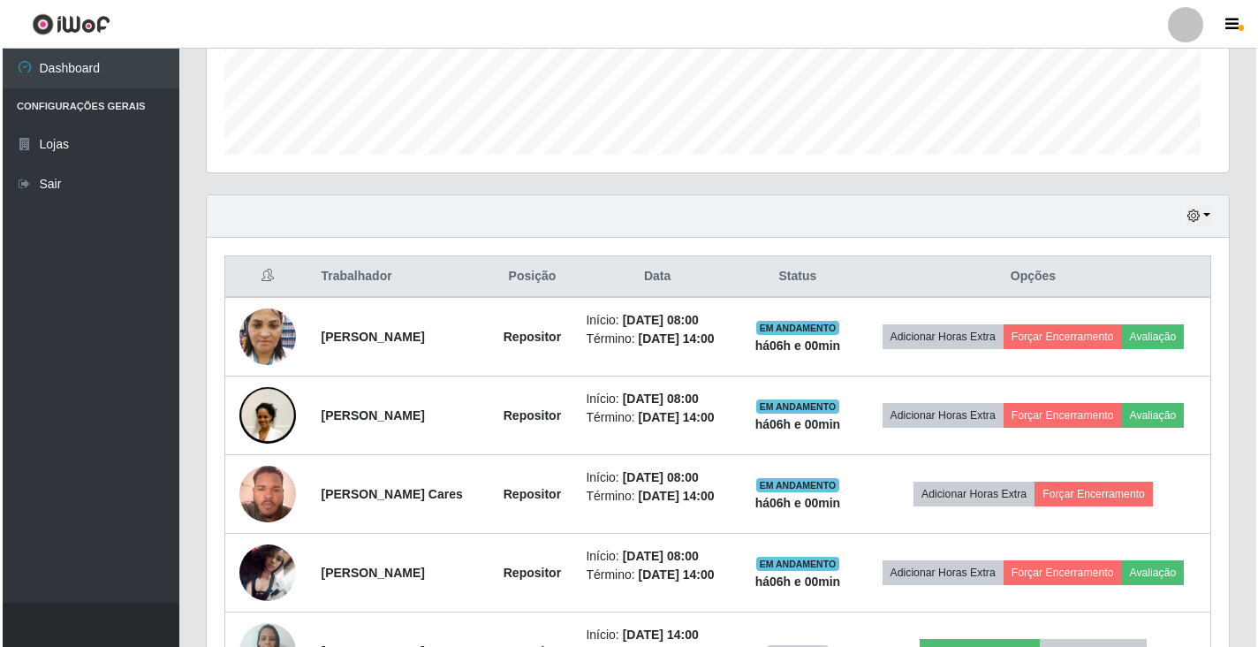
scroll to position [367, 1022]
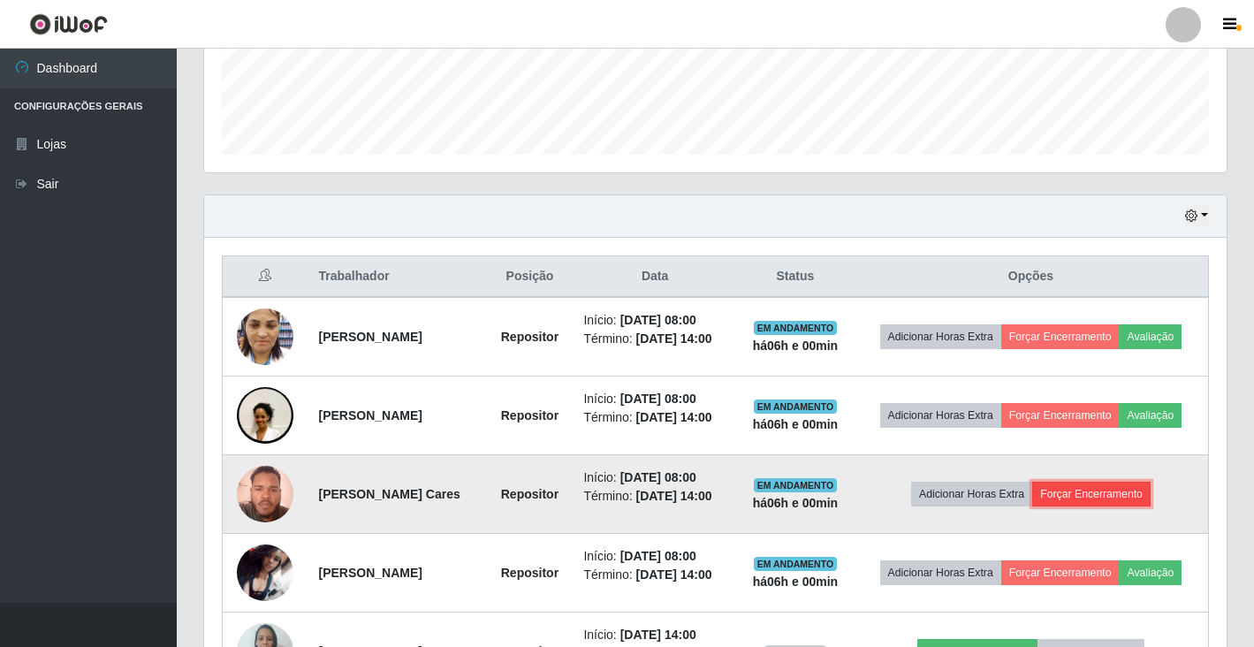
click at [1076, 492] on button "Forçar Encerramento" at bounding box center [1091, 494] width 118 height 25
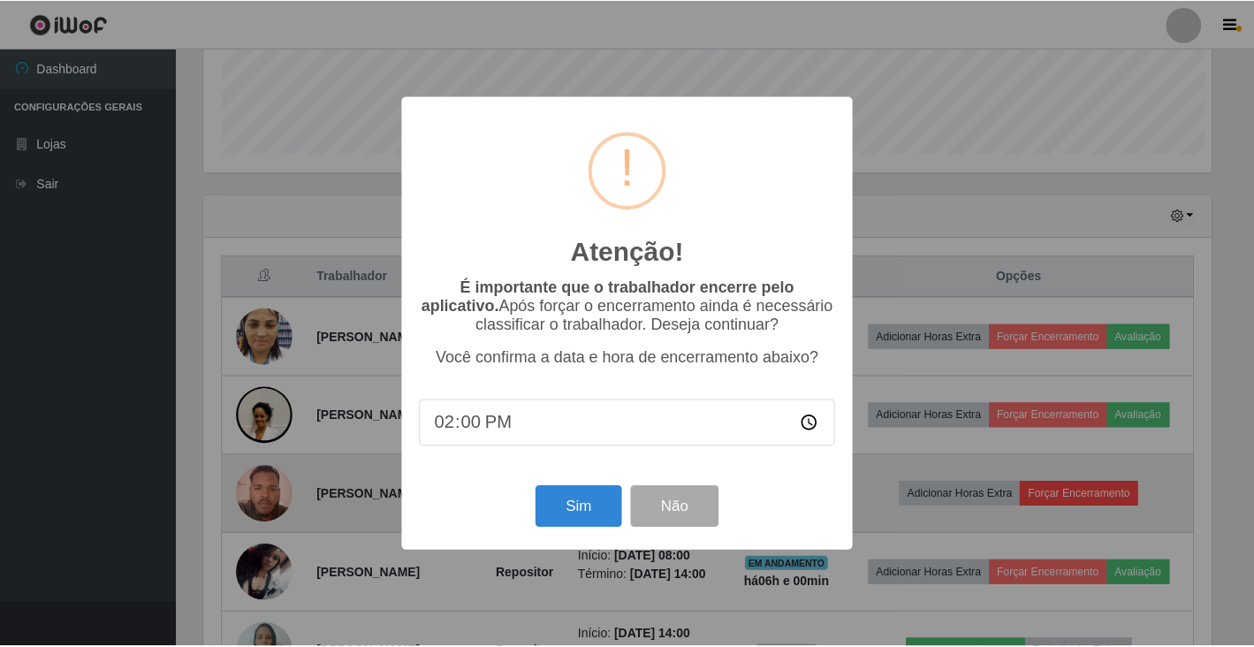
scroll to position [367, 1012]
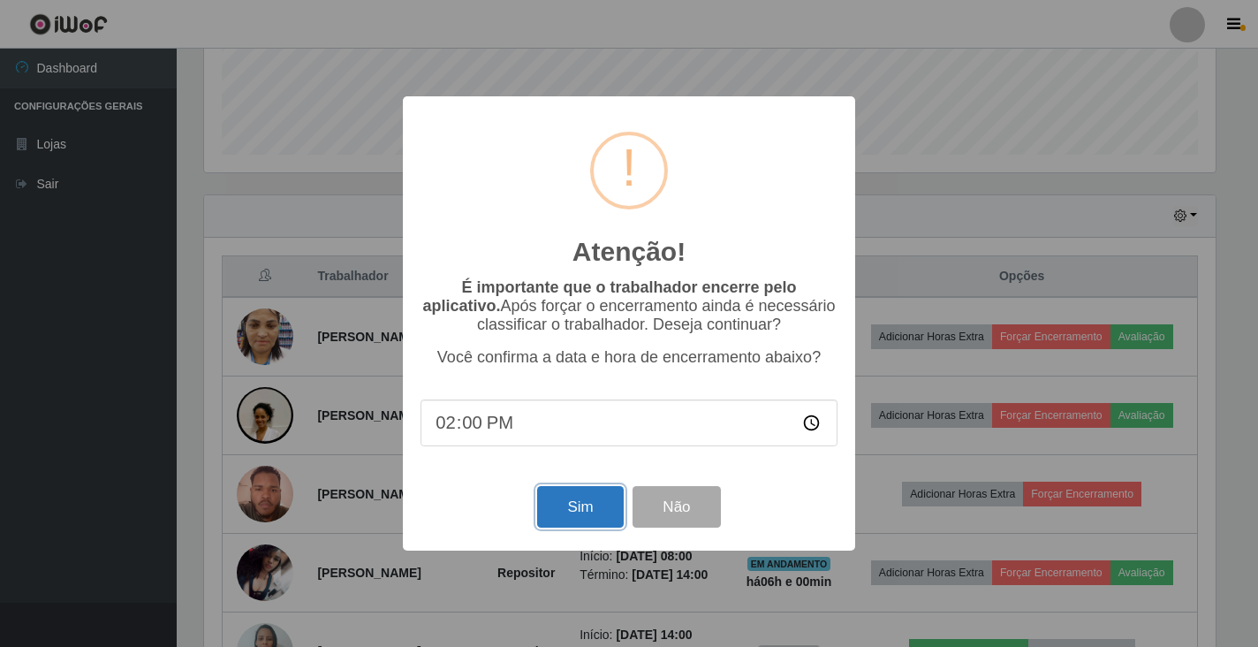
click at [576, 511] on button "Sim" at bounding box center [580, 507] width 86 height 42
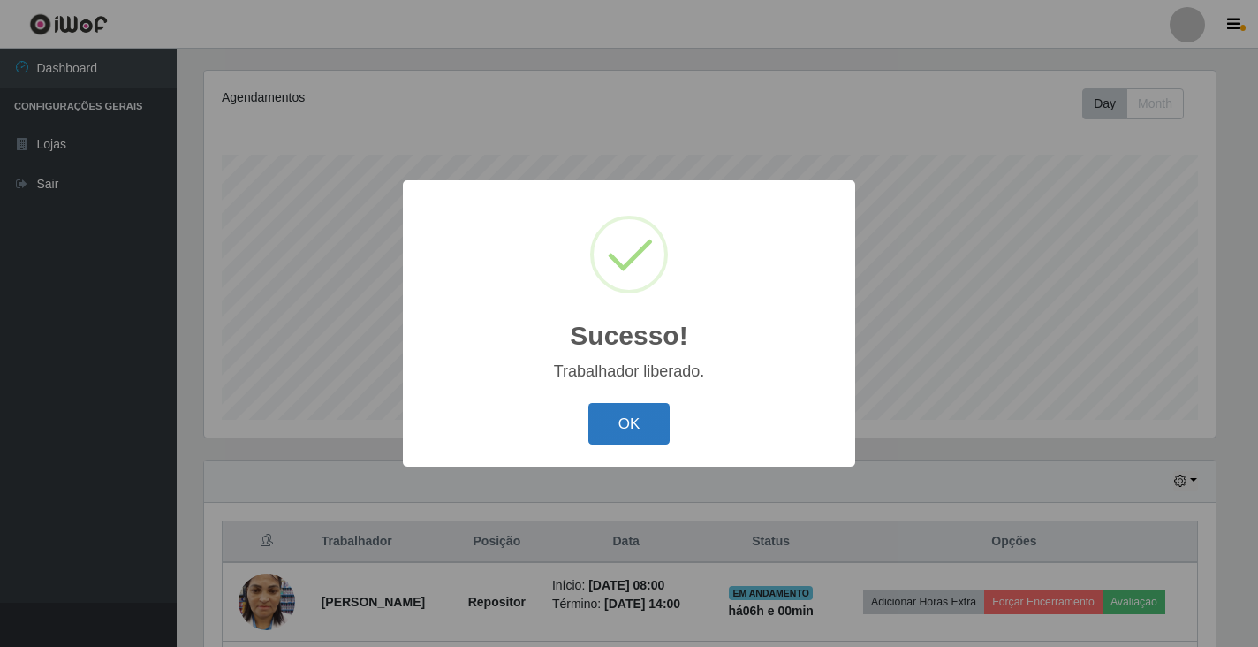
click at [615, 427] on button "OK" at bounding box center [630, 424] width 82 height 42
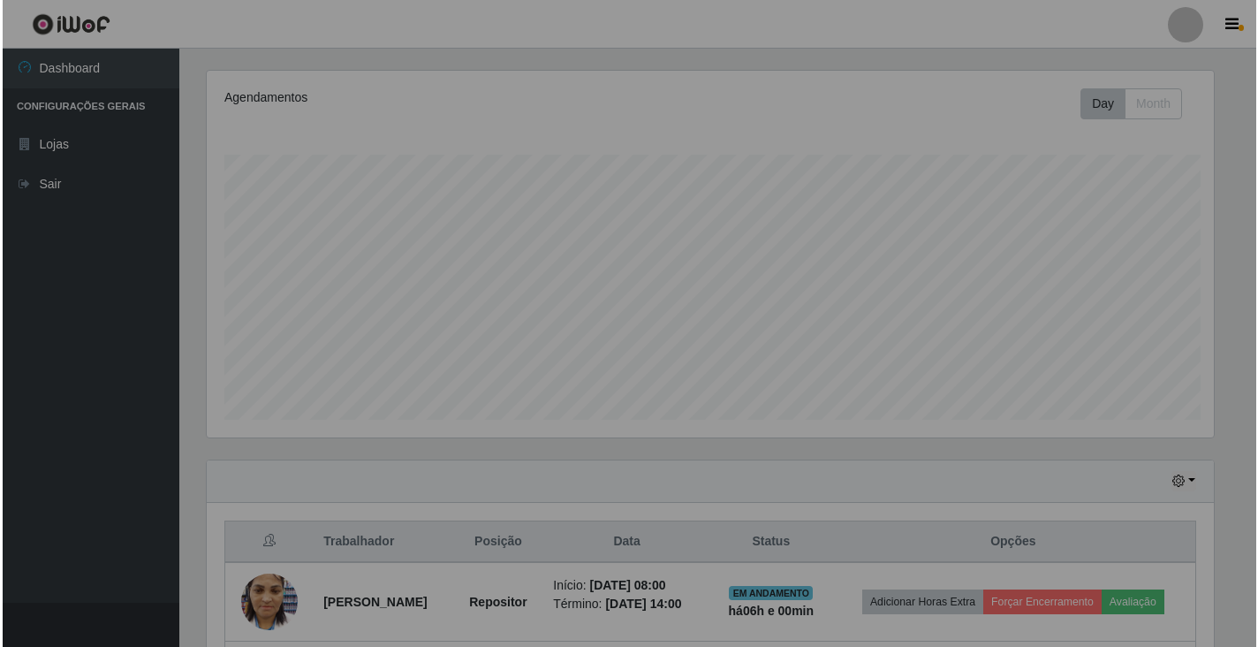
scroll to position [367, 1022]
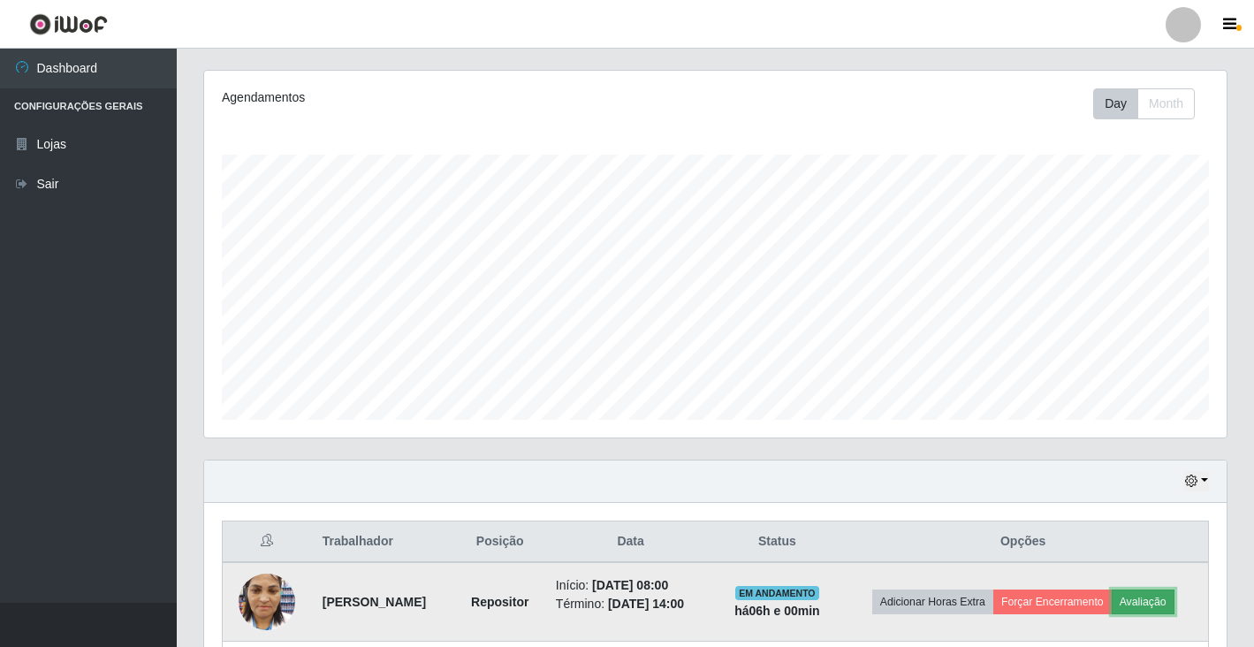
click at [1166, 604] on button "Avaliação" at bounding box center [1143, 601] width 63 height 25
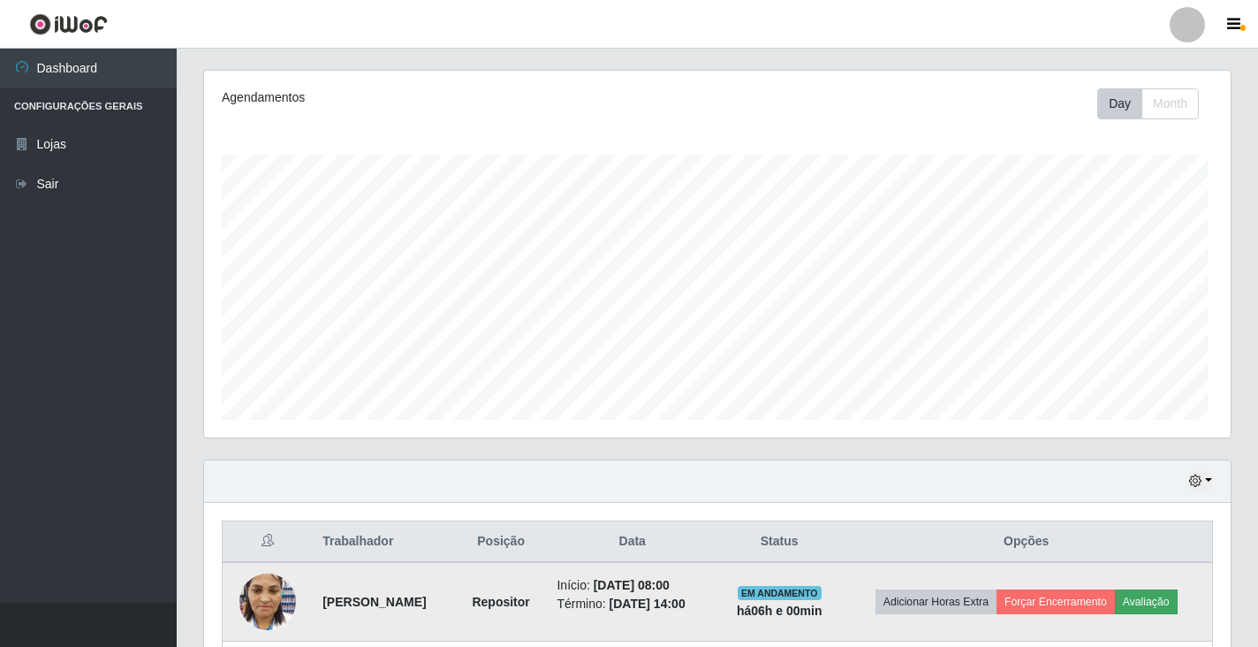
scroll to position [367, 1012]
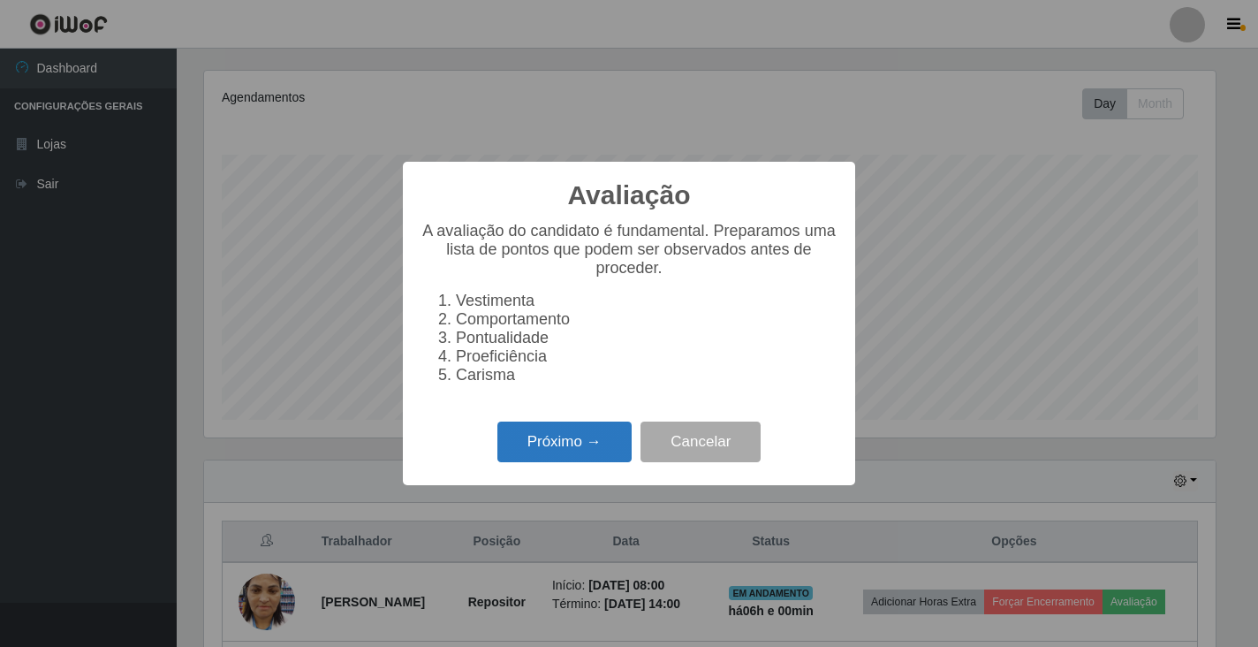
click at [551, 457] on button "Próximo →" at bounding box center [565, 443] width 134 height 42
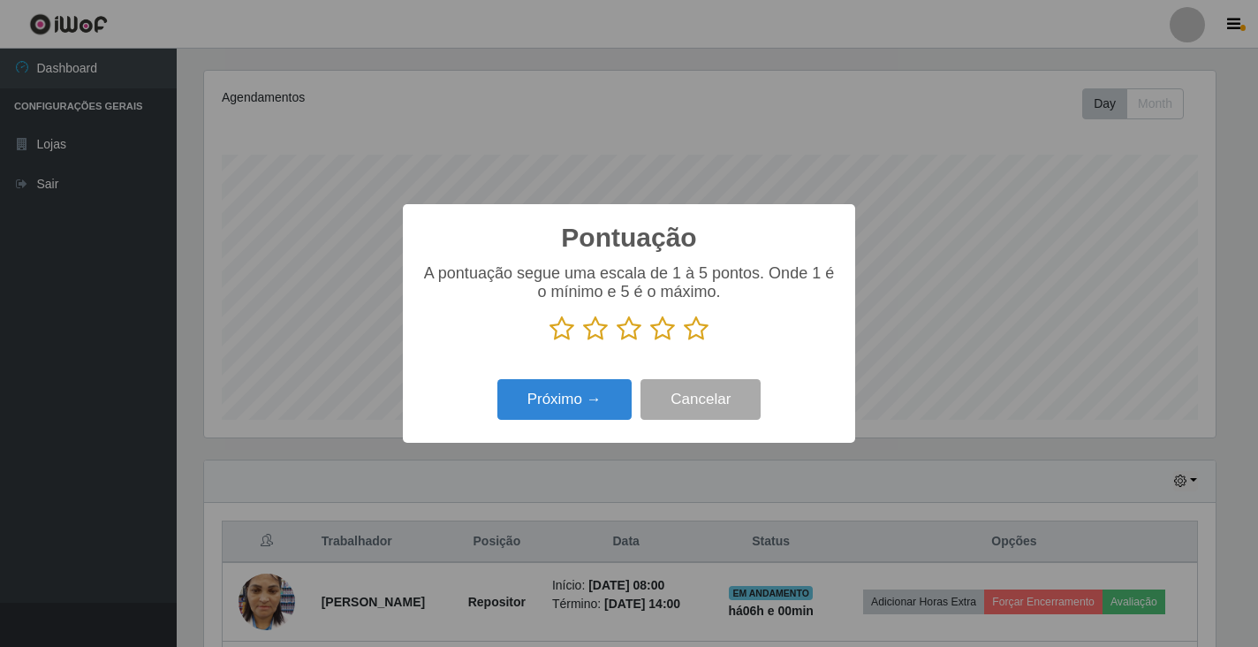
scroll to position [883324, 882679]
click at [697, 330] on icon at bounding box center [696, 328] width 25 height 27
click at [684, 342] on input "radio" at bounding box center [684, 342] width 0 height 0
click at [585, 409] on button "Próximo →" at bounding box center [565, 400] width 134 height 42
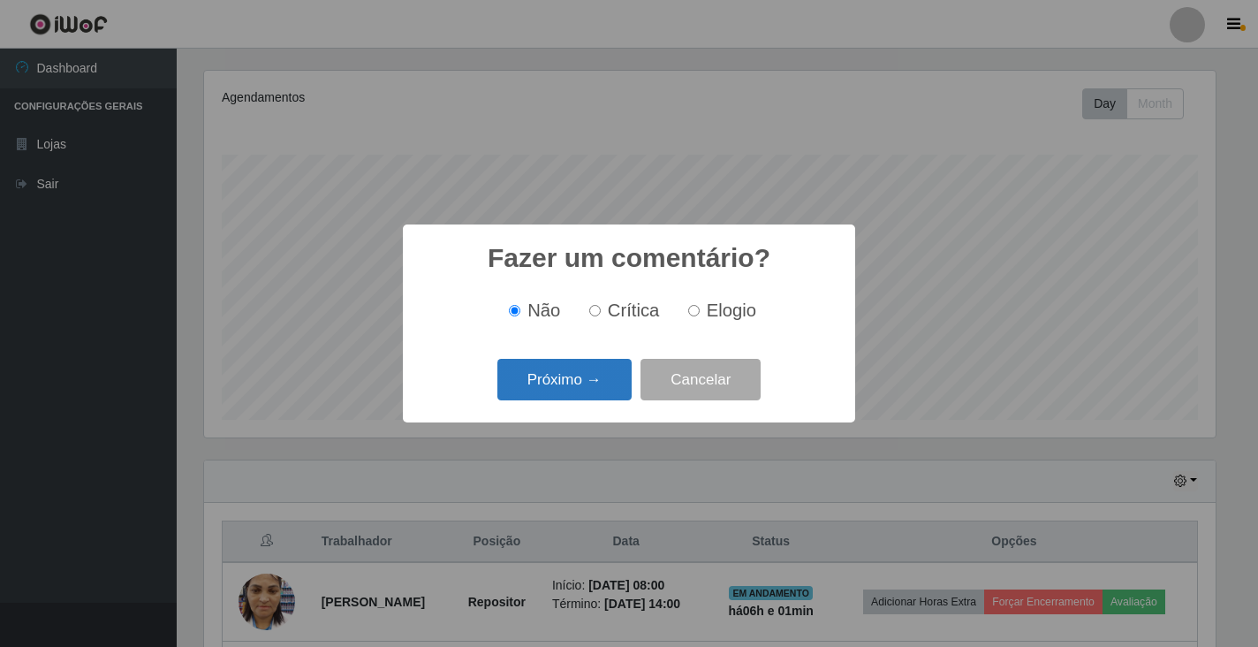
click at [560, 379] on button "Próximo →" at bounding box center [565, 380] width 134 height 42
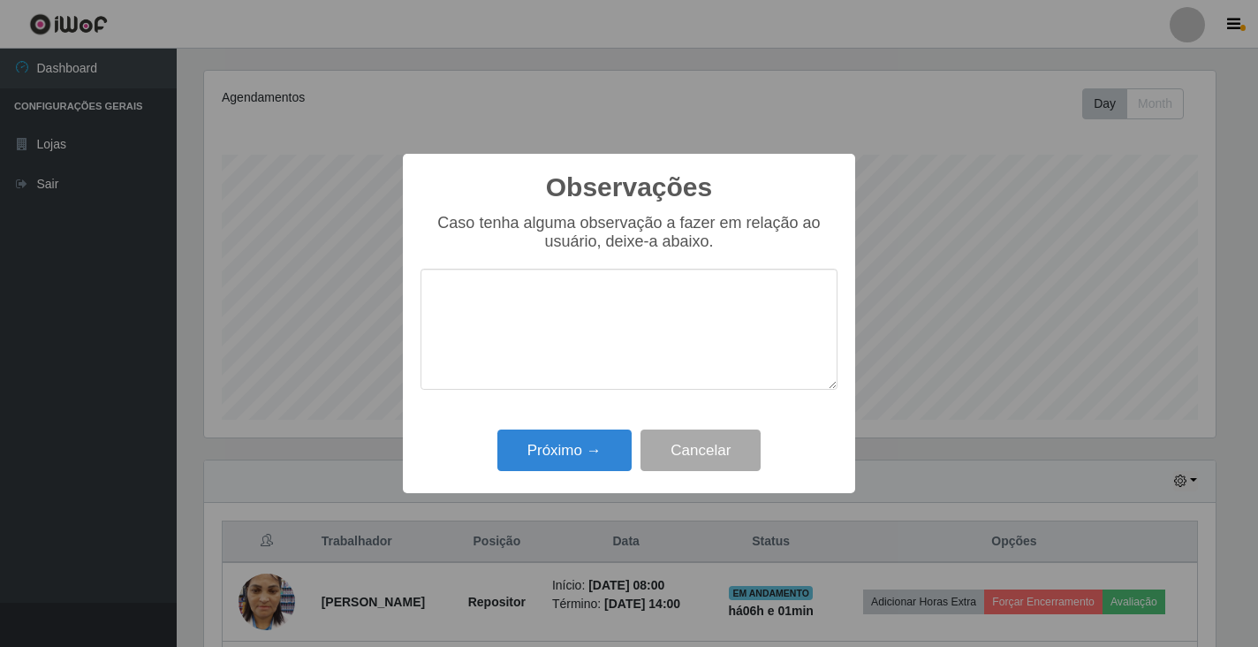
click at [610, 334] on textarea at bounding box center [629, 329] width 417 height 121
type textarea "bom trabalho"
click at [544, 460] on button "Próximo →" at bounding box center [565, 450] width 134 height 42
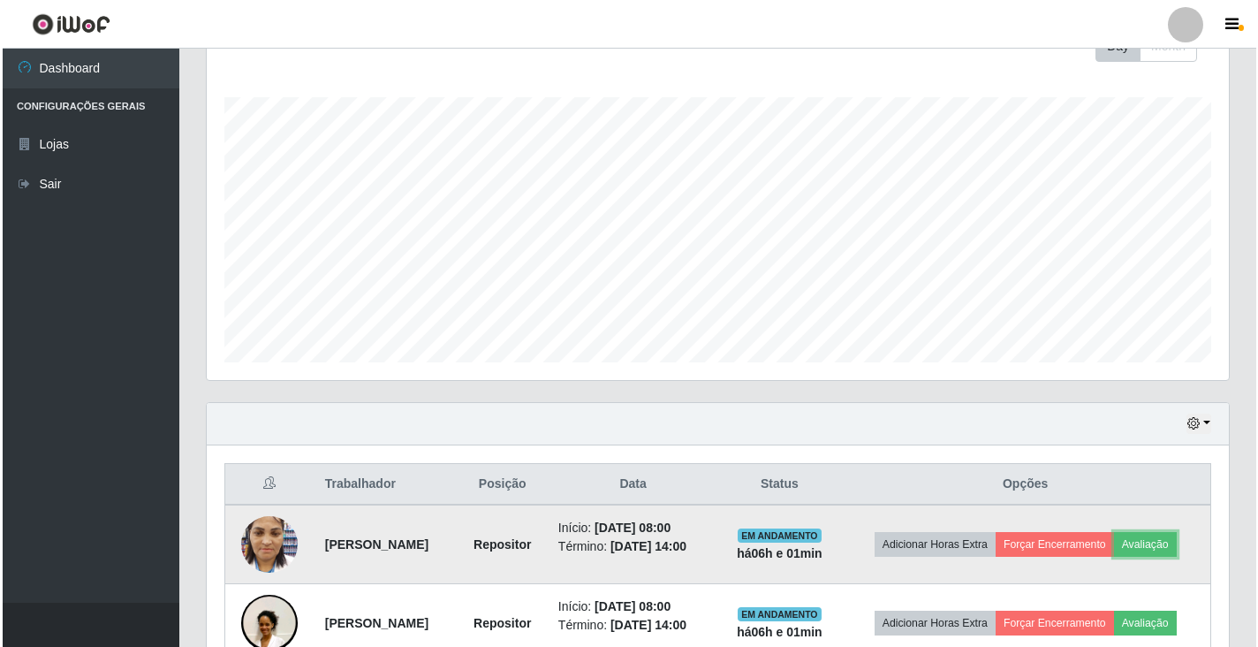
scroll to position [300, 0]
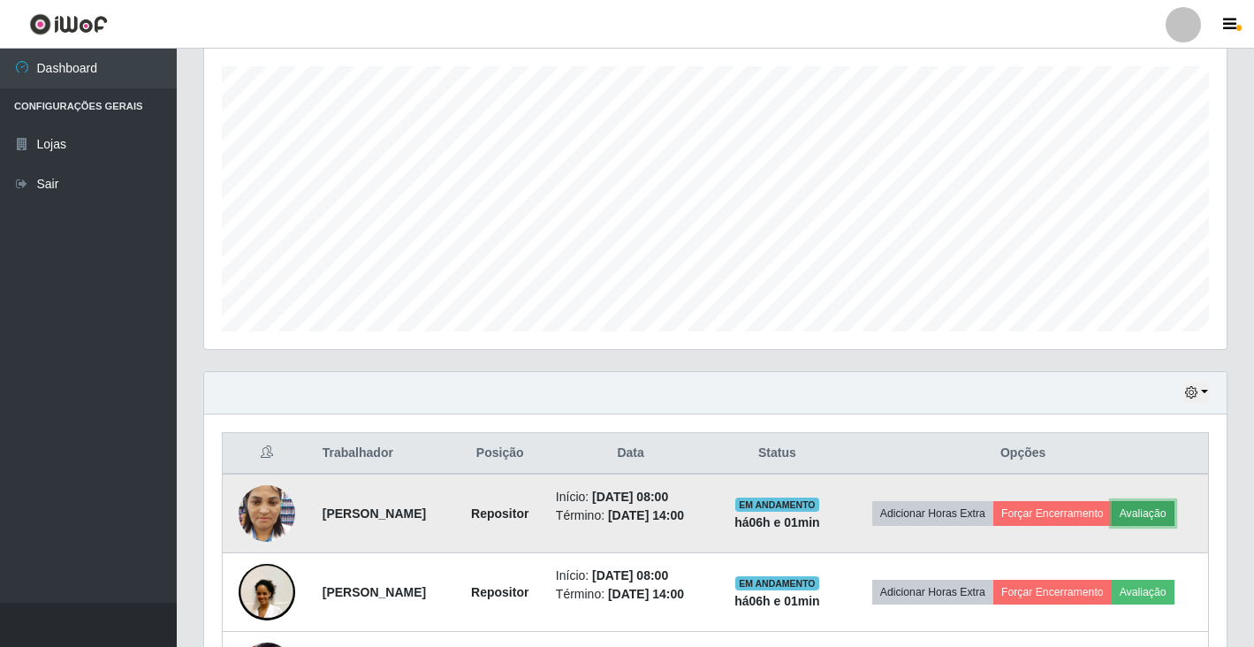
click at [1160, 508] on button "Avaliação" at bounding box center [1143, 513] width 63 height 25
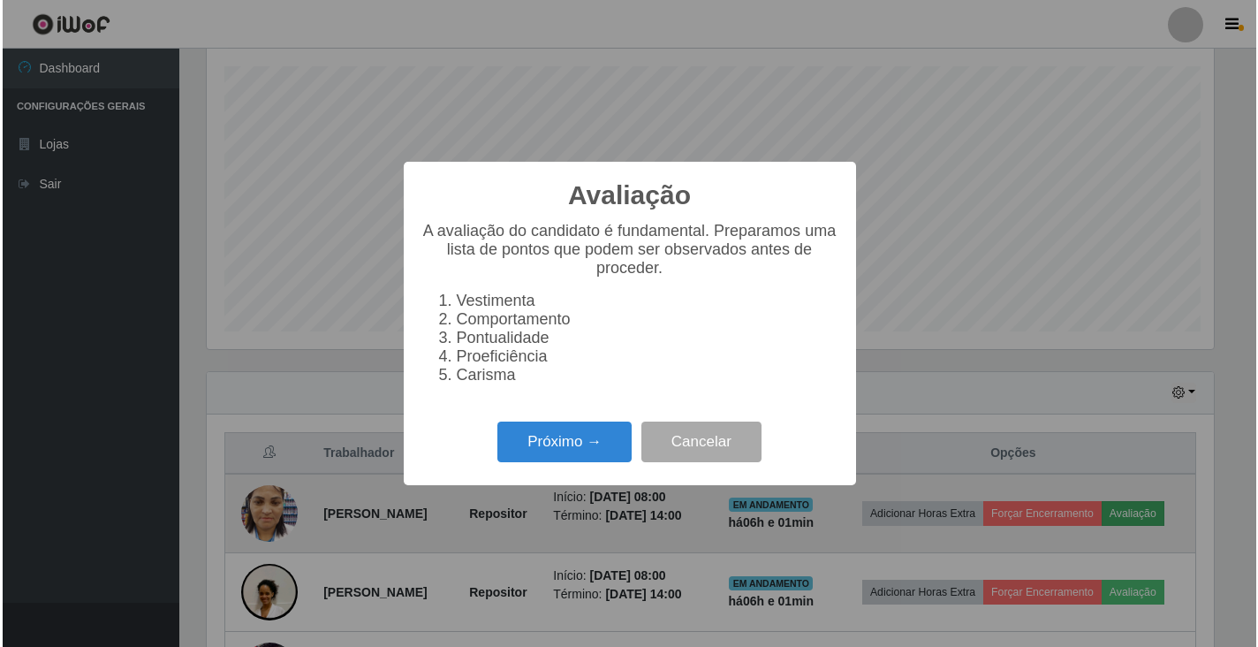
scroll to position [367, 1012]
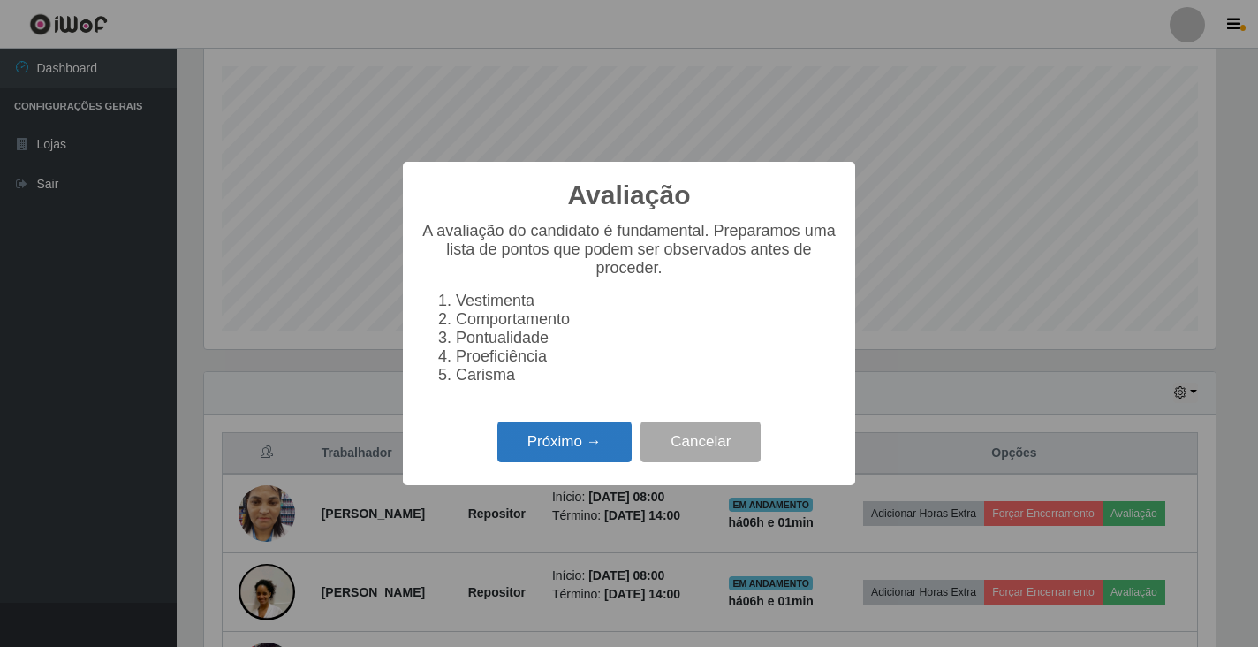
click at [560, 452] on button "Próximo →" at bounding box center [565, 443] width 134 height 42
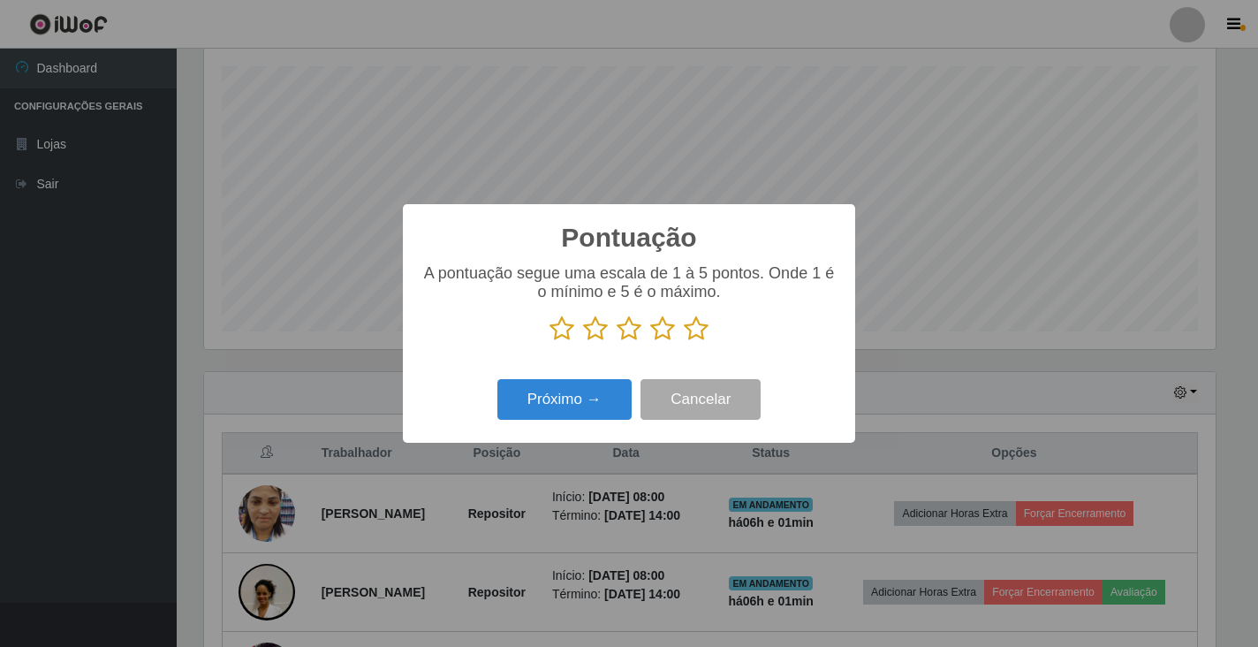
click at [699, 331] on icon at bounding box center [696, 328] width 25 height 27
click at [684, 342] on input "radio" at bounding box center [684, 342] width 0 height 0
click at [564, 380] on div "Próximo → Cancelar" at bounding box center [629, 399] width 417 height 50
click at [567, 405] on button "Próximo →" at bounding box center [565, 400] width 134 height 42
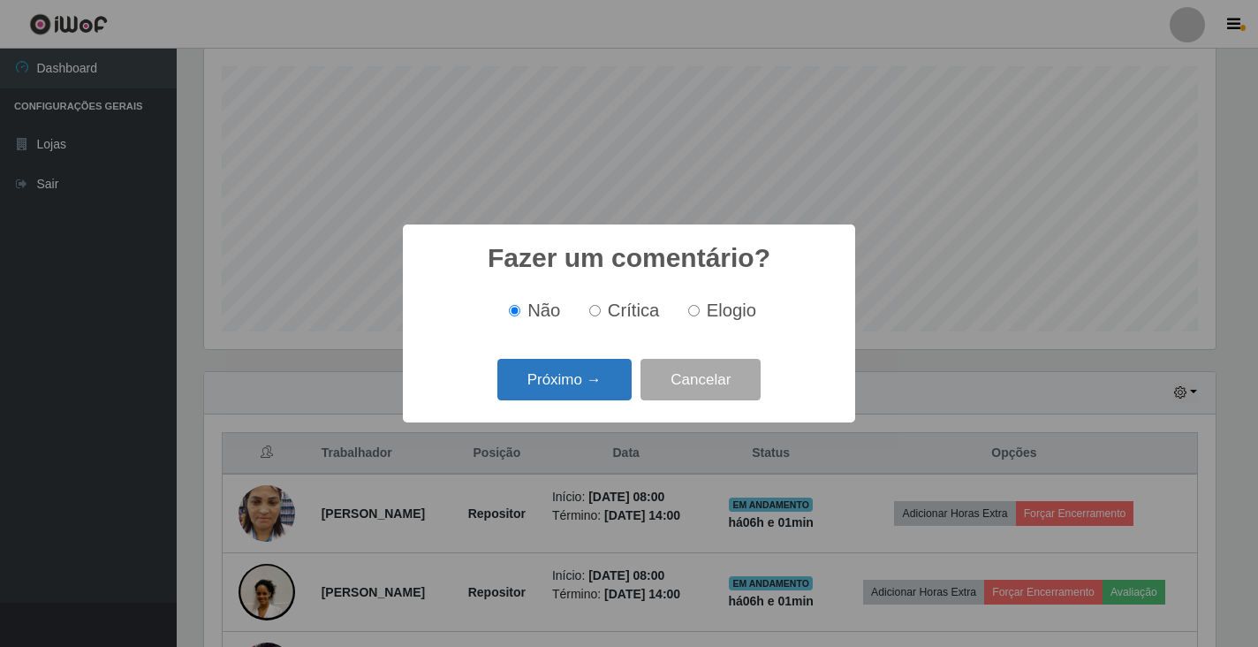
drag, startPoint x: 567, startPoint y: 403, endPoint x: 569, endPoint y: 393, distance: 9.9
click at [569, 393] on div "Próximo → Cancelar" at bounding box center [629, 379] width 417 height 50
click at [570, 378] on button "Próximo →" at bounding box center [565, 380] width 134 height 42
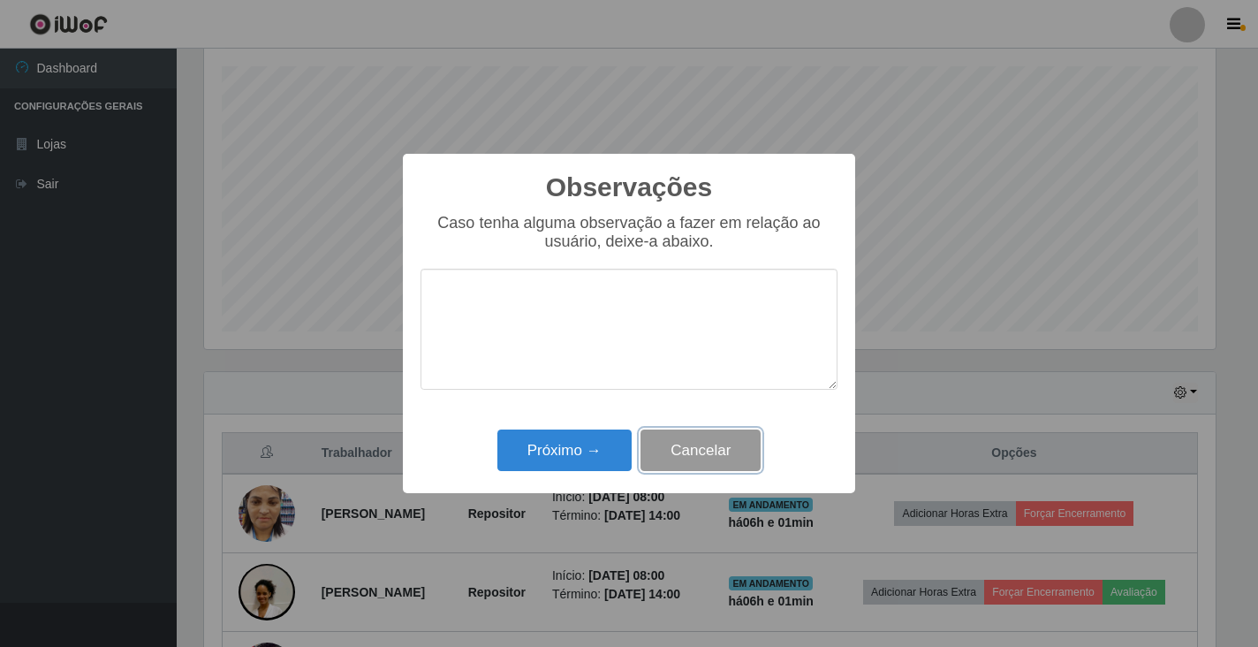
click at [674, 470] on button "Cancelar" at bounding box center [701, 450] width 120 height 42
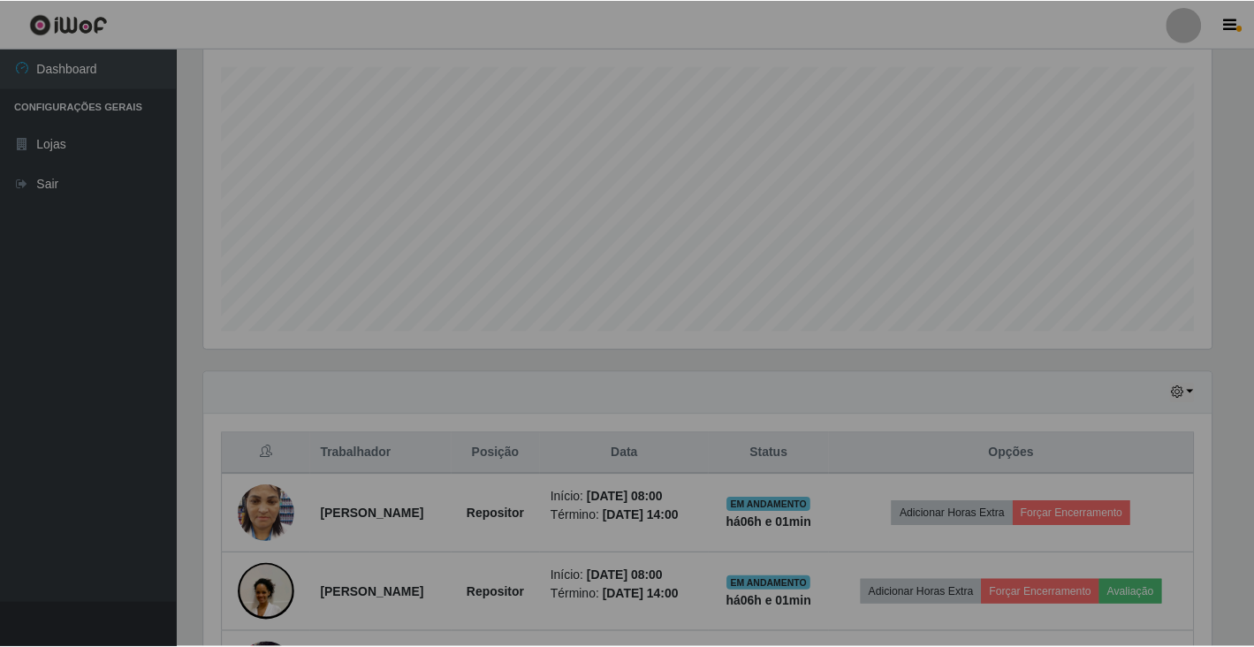
scroll to position [367, 1022]
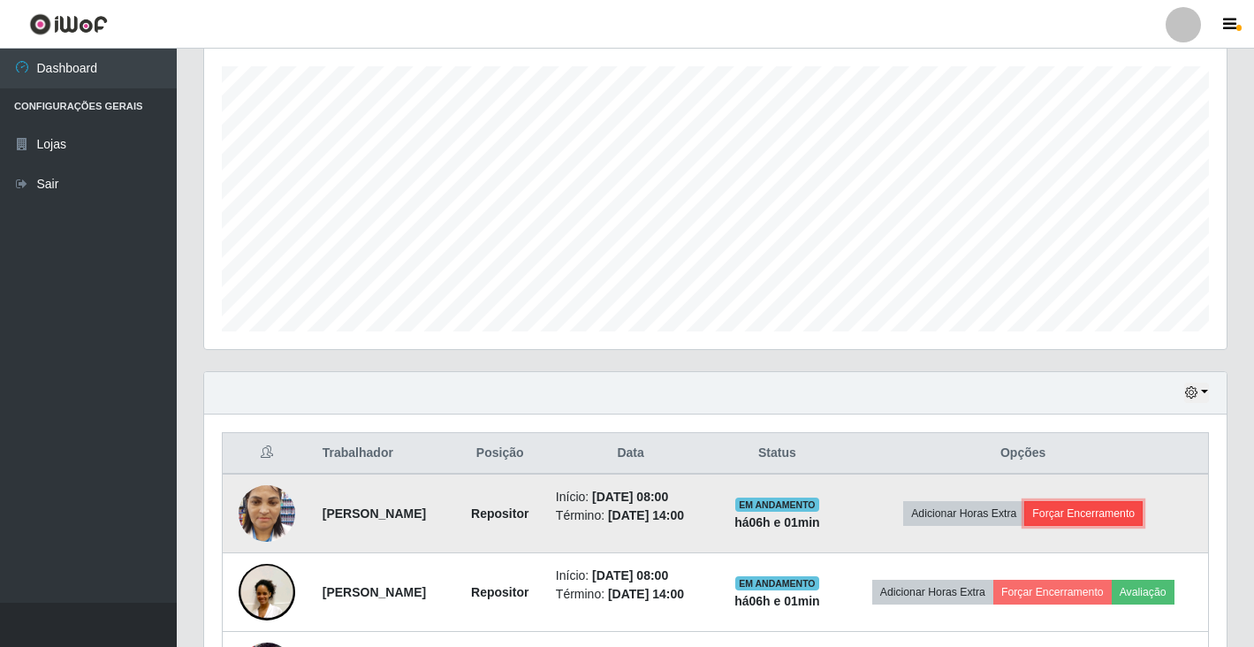
click at [1114, 507] on button "Forçar Encerramento" at bounding box center [1083, 513] width 118 height 25
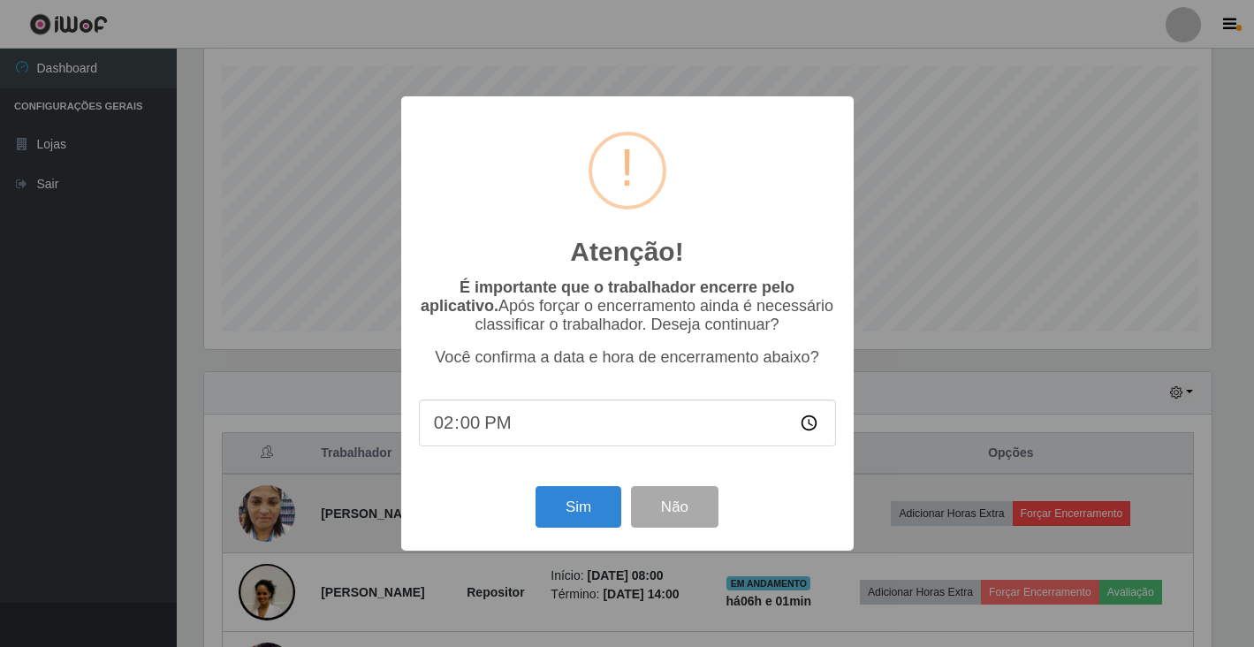
scroll to position [367, 1012]
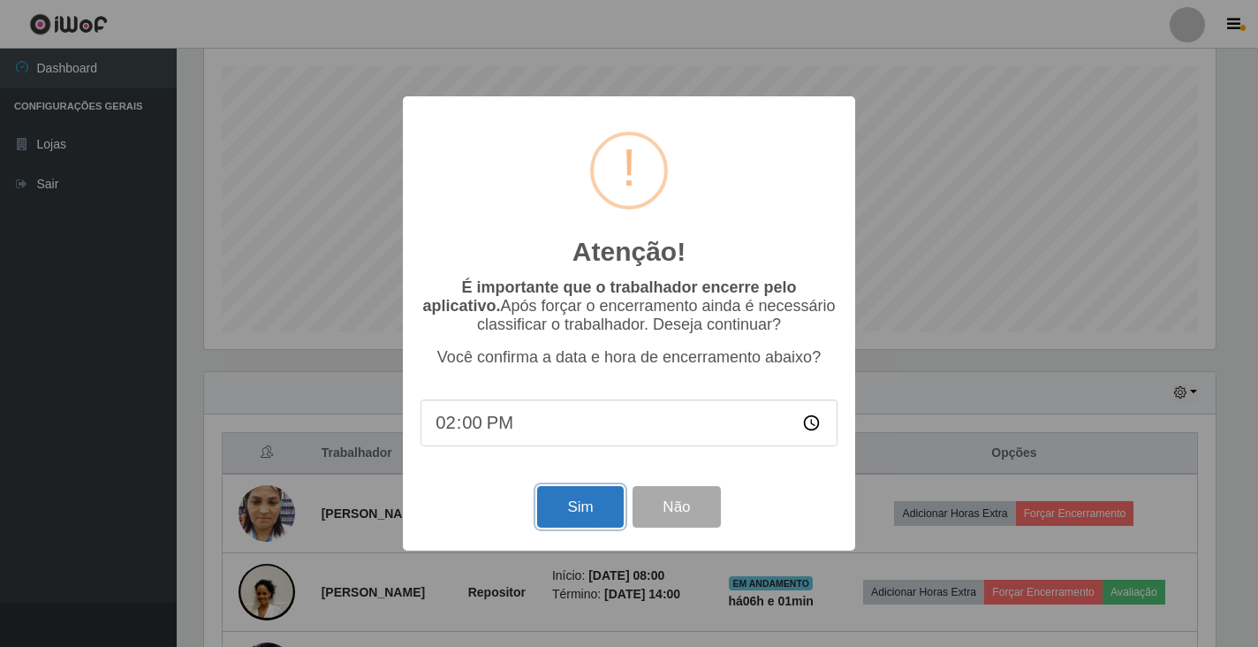
click at [552, 510] on button "Sim" at bounding box center [580, 507] width 86 height 42
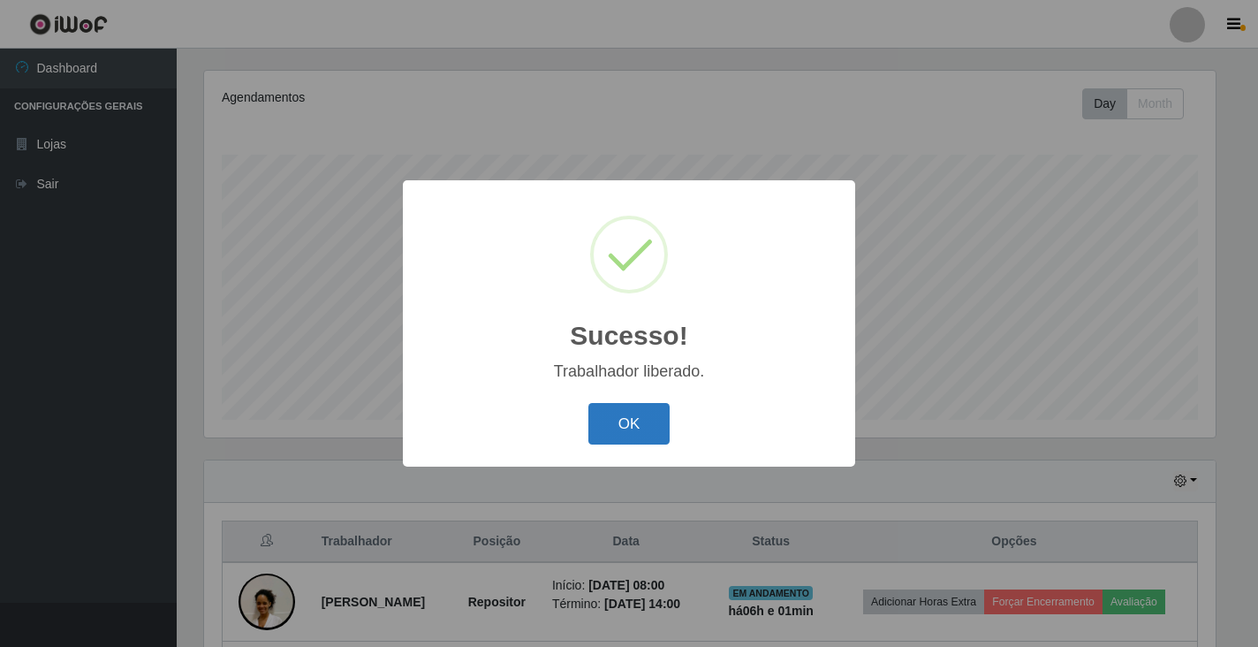
click at [626, 417] on button "OK" at bounding box center [630, 424] width 82 height 42
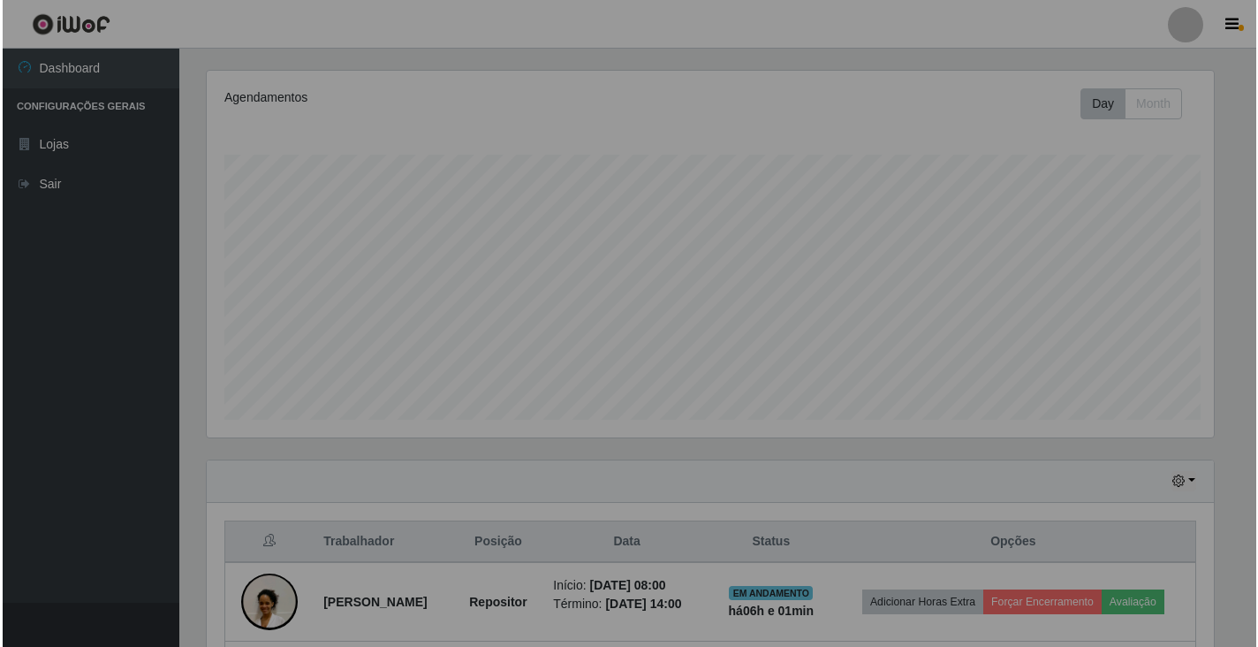
scroll to position [367, 1022]
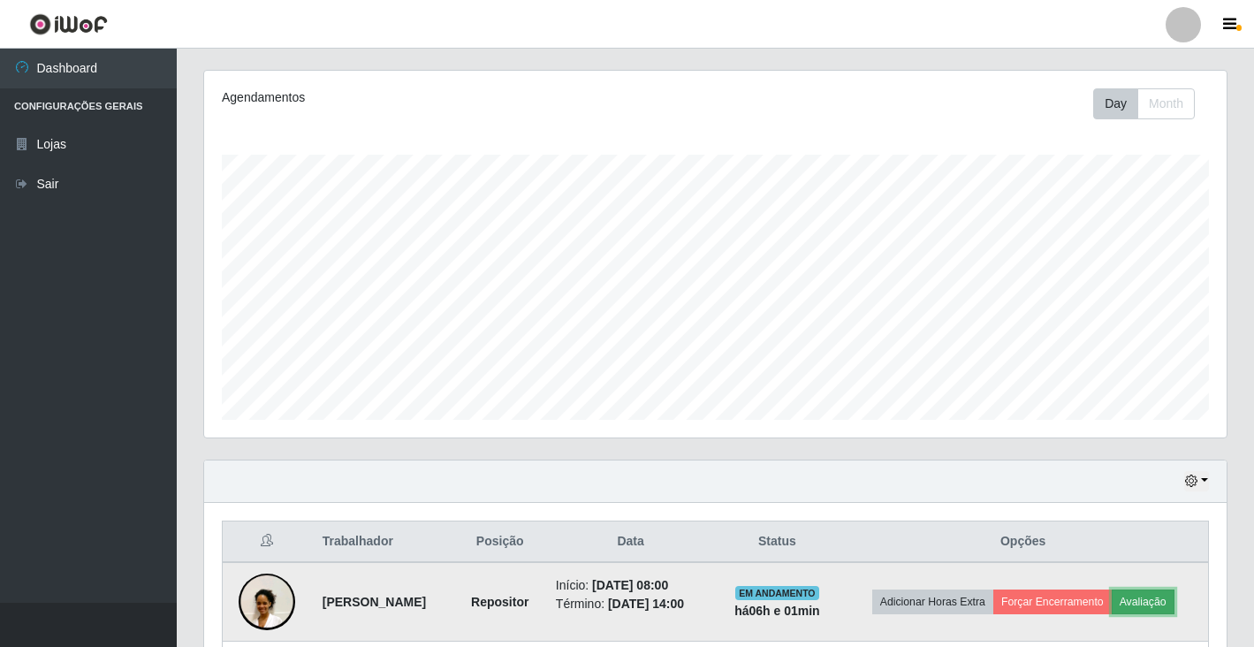
click at [1169, 602] on button "Avaliação" at bounding box center [1143, 601] width 63 height 25
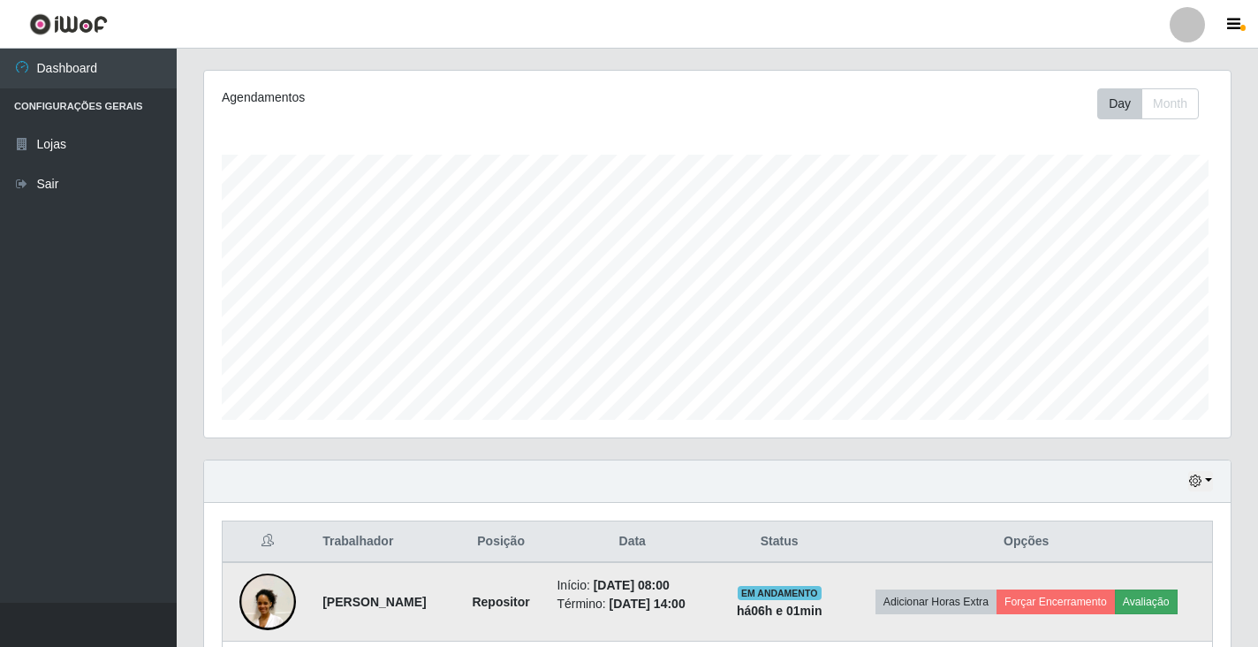
scroll to position [367, 1012]
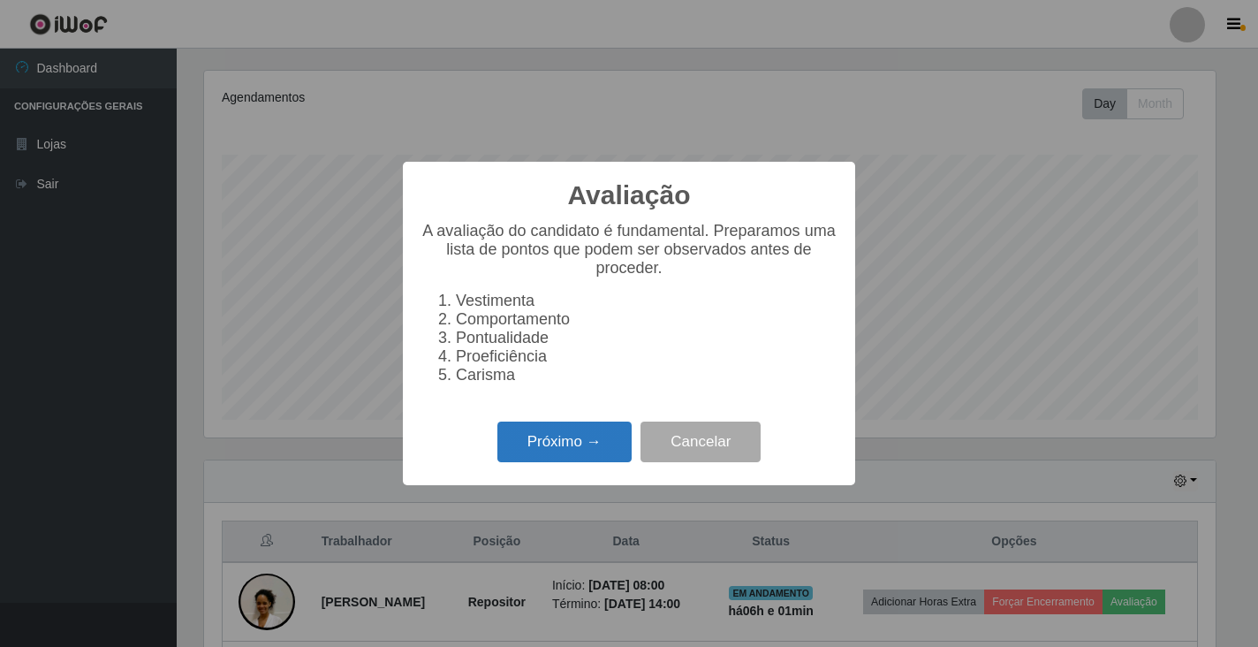
click at [522, 462] on button "Próximo →" at bounding box center [565, 443] width 134 height 42
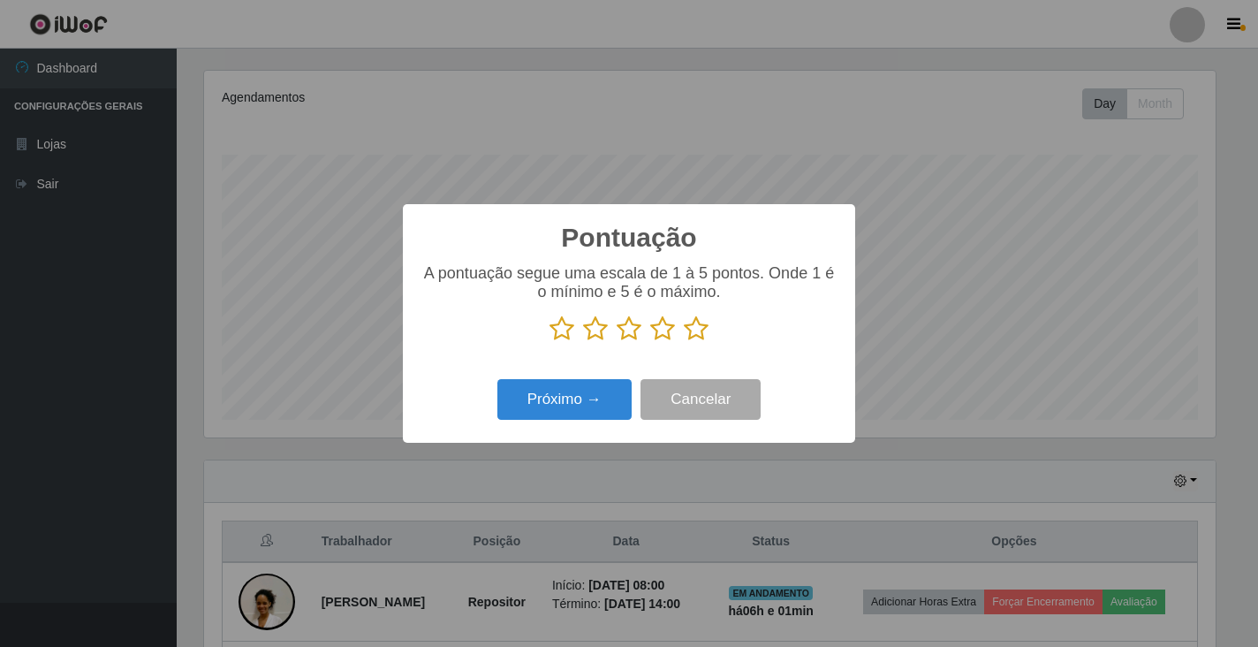
scroll to position [883324, 882679]
click at [688, 335] on icon at bounding box center [696, 328] width 25 height 27
click at [684, 342] on input "radio" at bounding box center [684, 342] width 0 height 0
click at [589, 407] on button "Próximo →" at bounding box center [565, 400] width 134 height 42
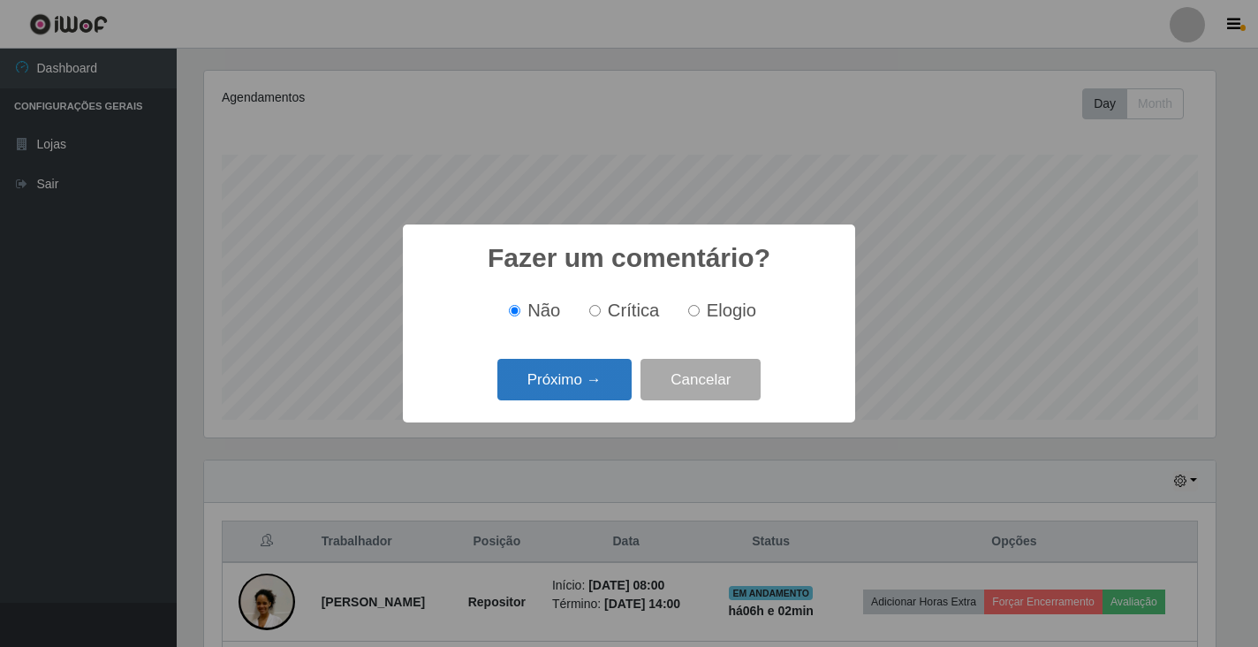
click at [573, 384] on button "Próximo →" at bounding box center [565, 380] width 134 height 42
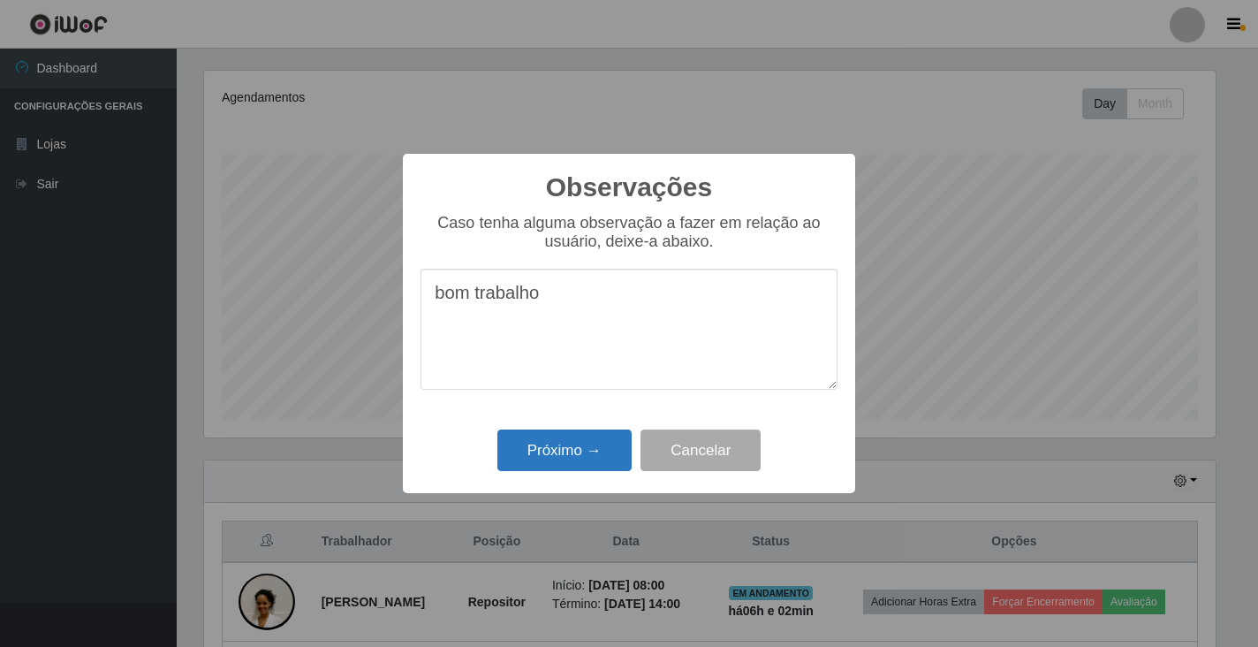
type textarea "bom trabalho"
click at [566, 464] on button "Próximo →" at bounding box center [565, 450] width 134 height 42
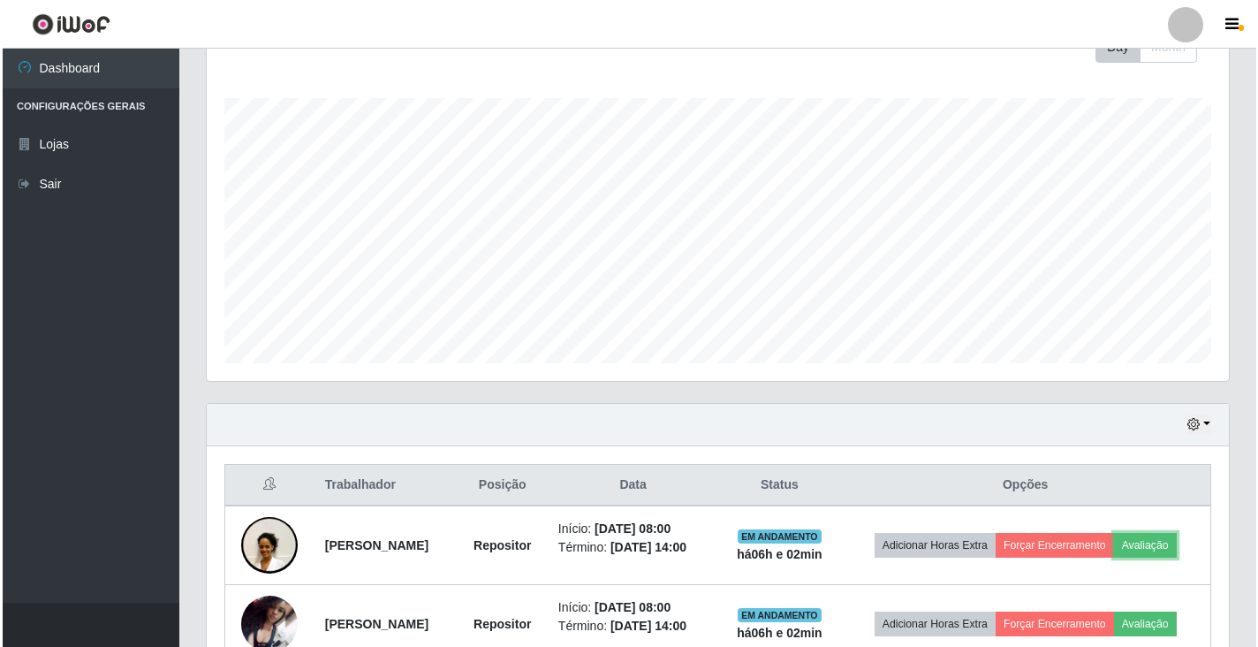
scroll to position [300, 0]
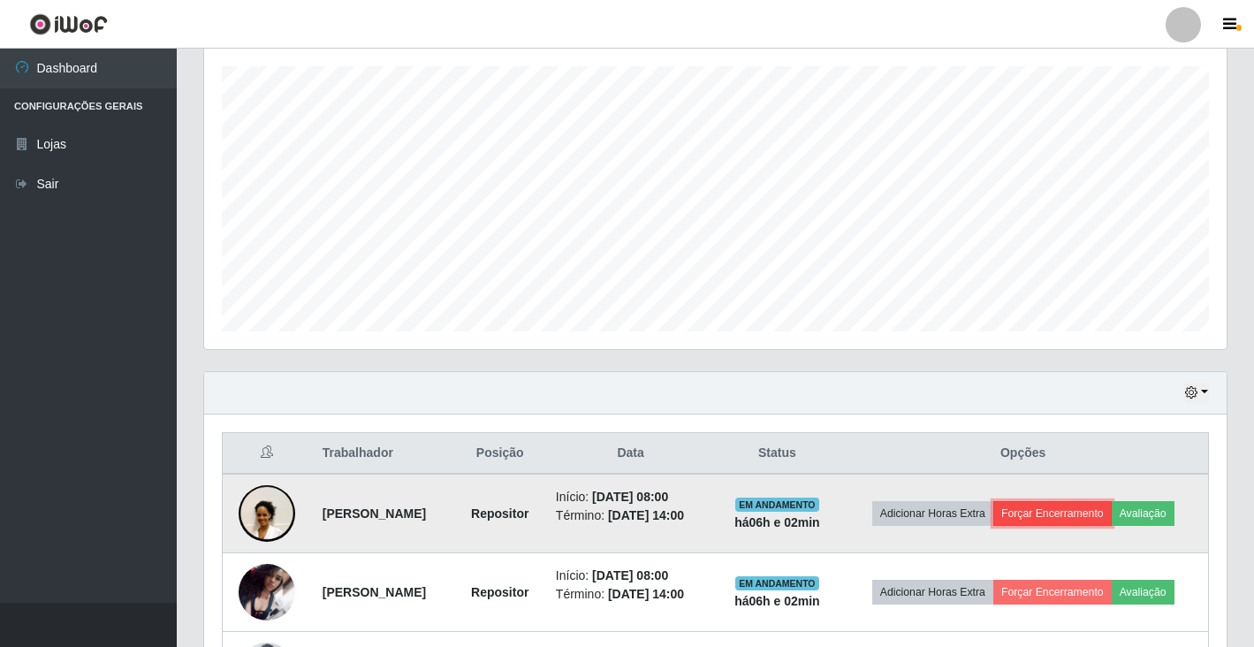
click at [1066, 514] on button "Forçar Encerramento" at bounding box center [1052, 513] width 118 height 25
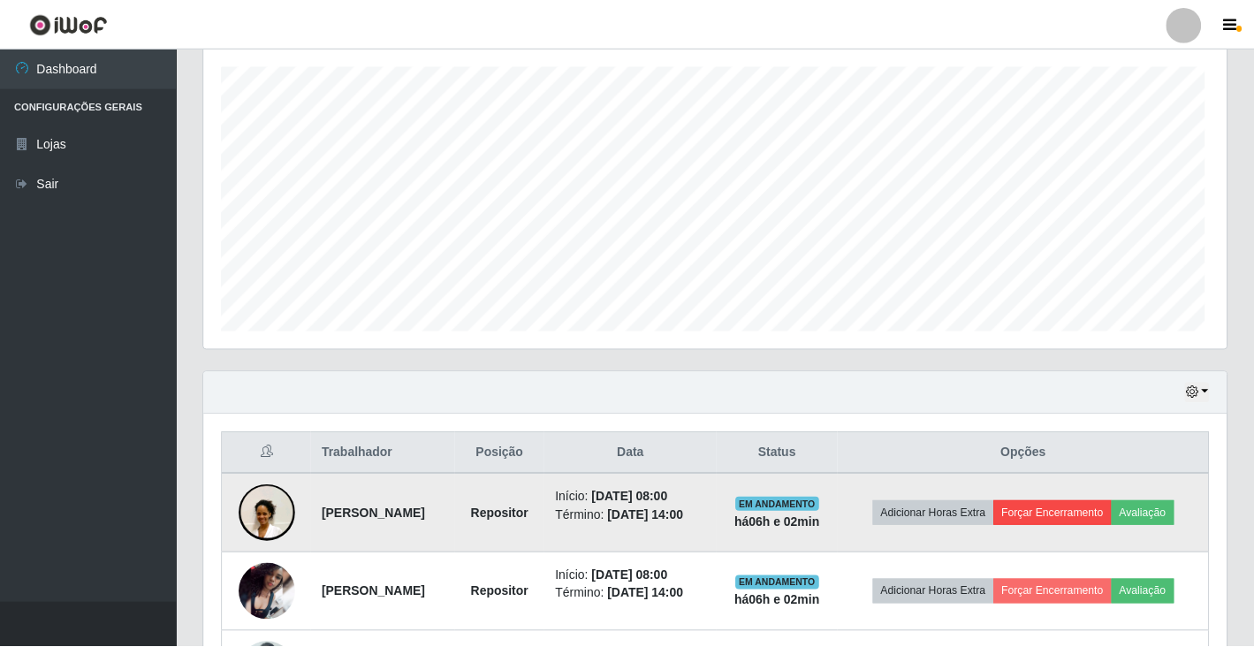
scroll to position [367, 1012]
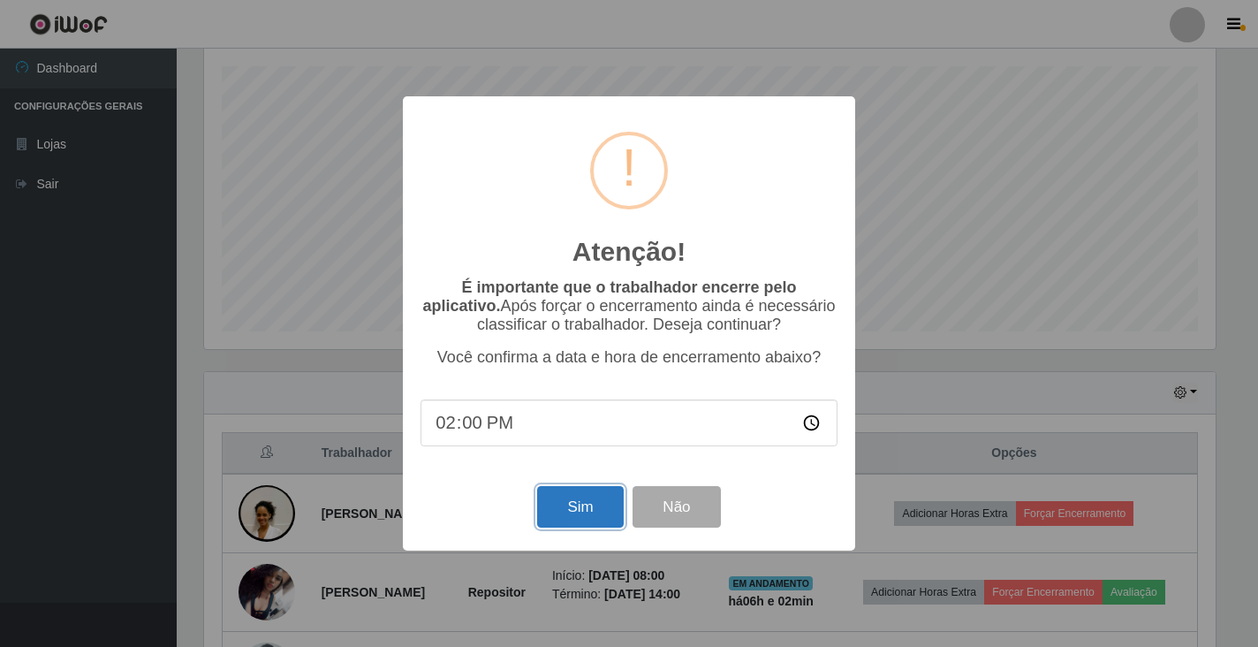
click at [566, 511] on button "Sim" at bounding box center [580, 507] width 86 height 42
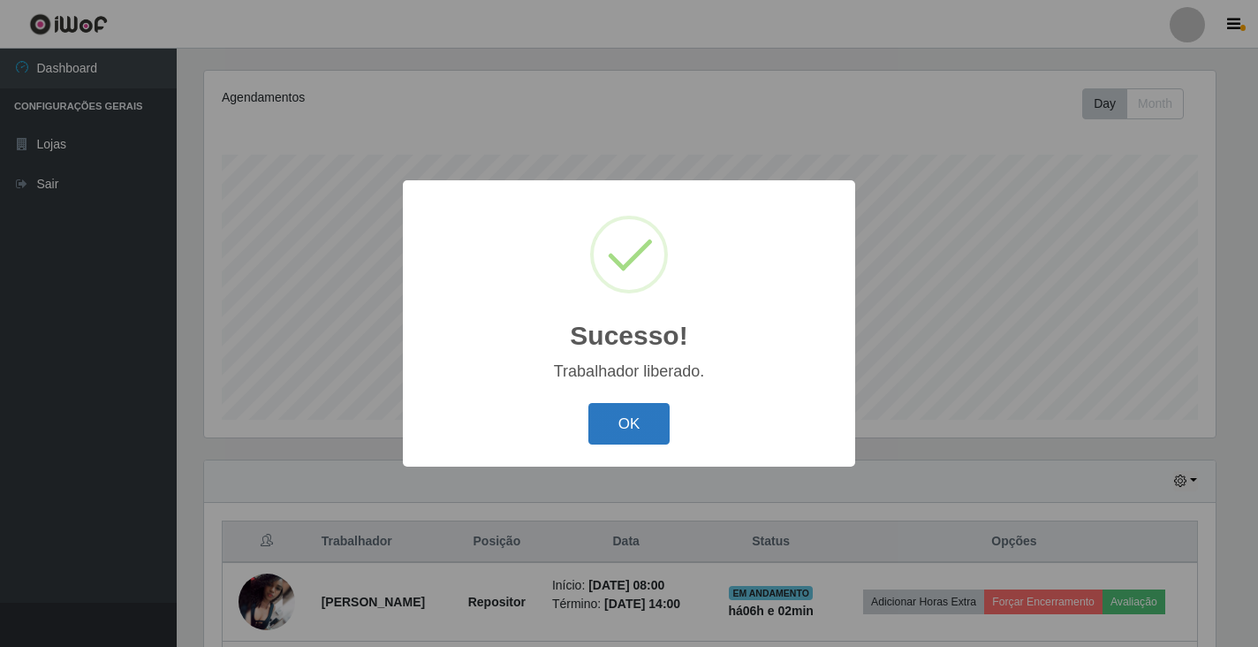
click at [628, 439] on button "OK" at bounding box center [630, 424] width 82 height 42
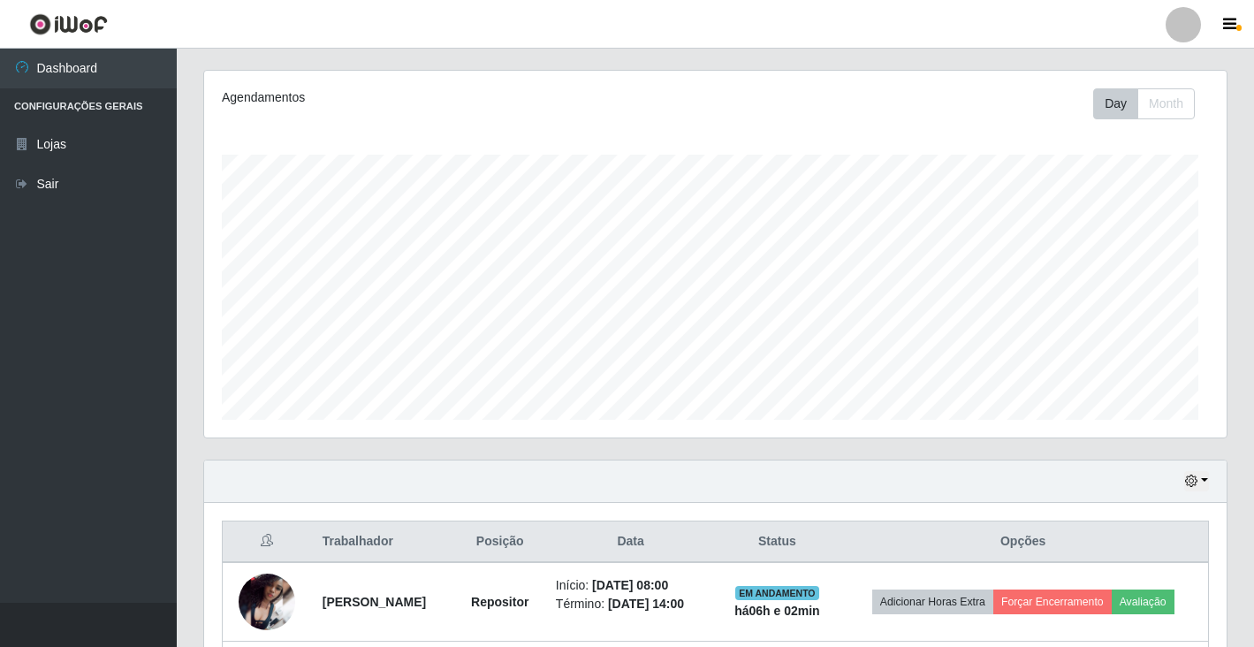
scroll to position [367, 1022]
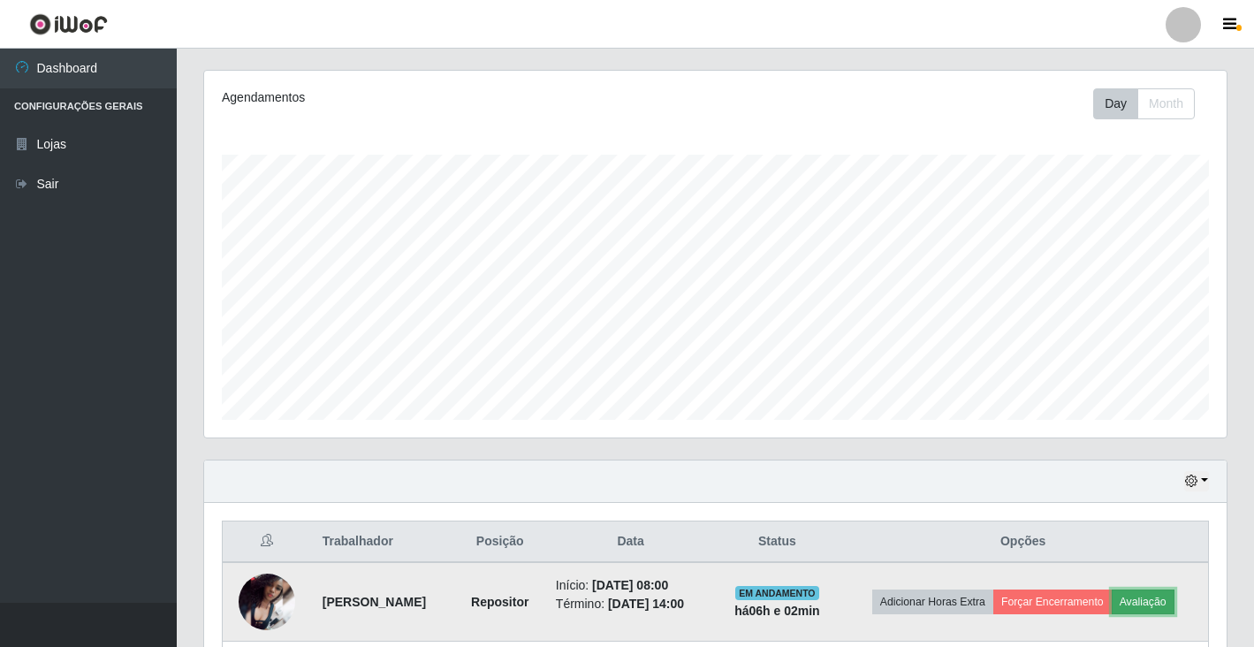
click at [1161, 604] on button "Avaliação" at bounding box center [1143, 601] width 63 height 25
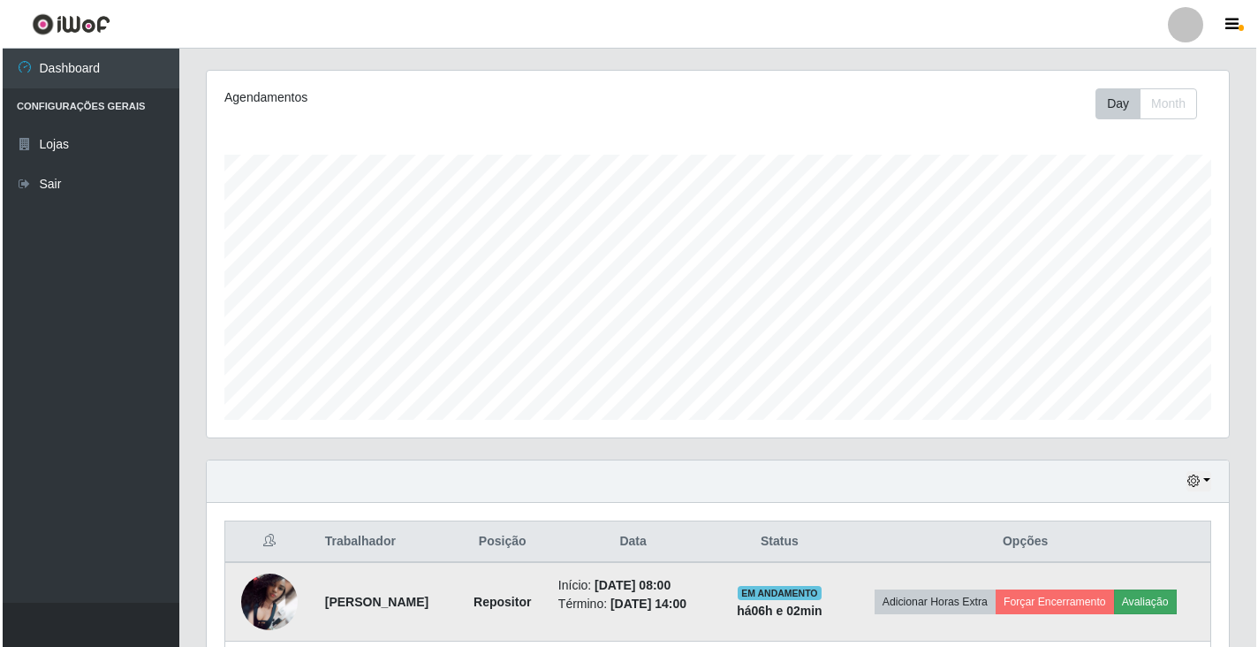
scroll to position [367, 1012]
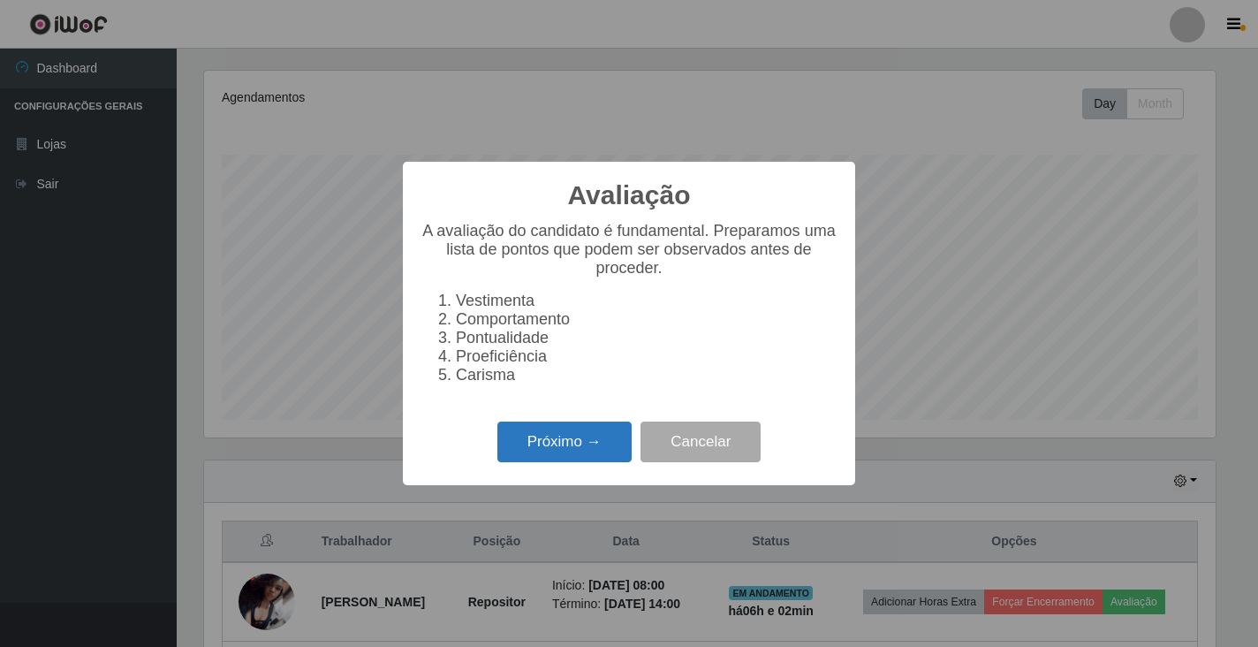
click at [591, 451] on button "Próximo →" at bounding box center [565, 443] width 134 height 42
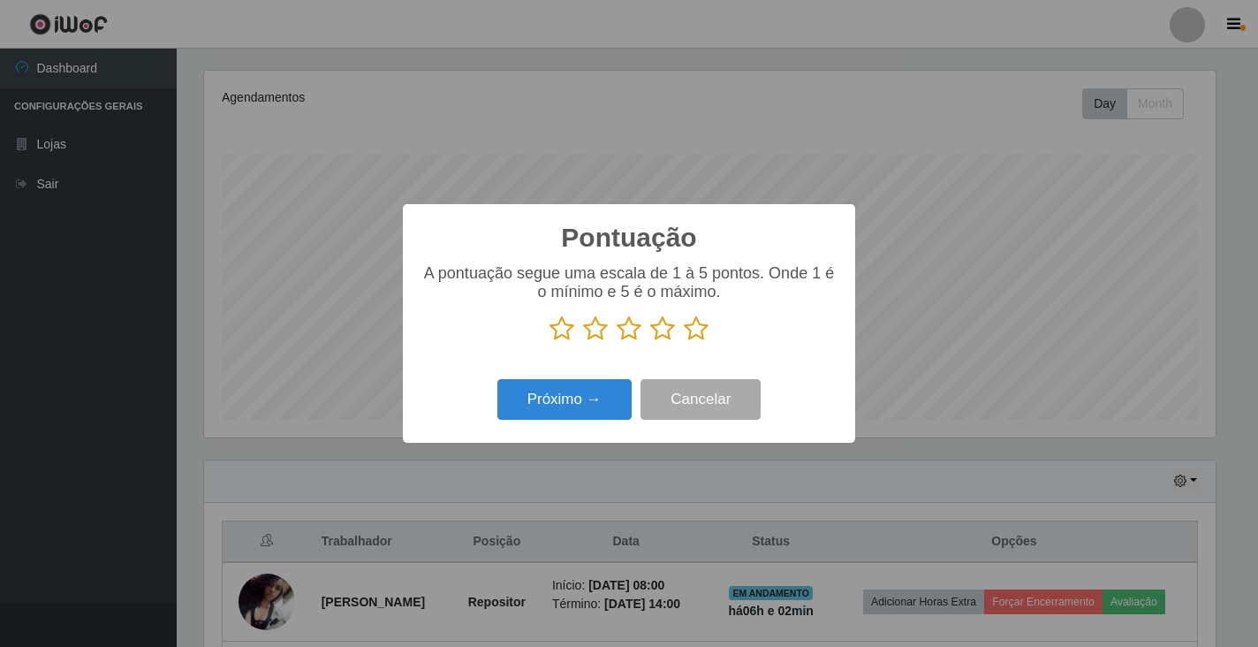
click at [699, 337] on icon at bounding box center [696, 328] width 25 height 27
click at [684, 342] on input "radio" at bounding box center [684, 342] width 0 height 0
click at [570, 412] on button "Próximo →" at bounding box center [565, 400] width 134 height 42
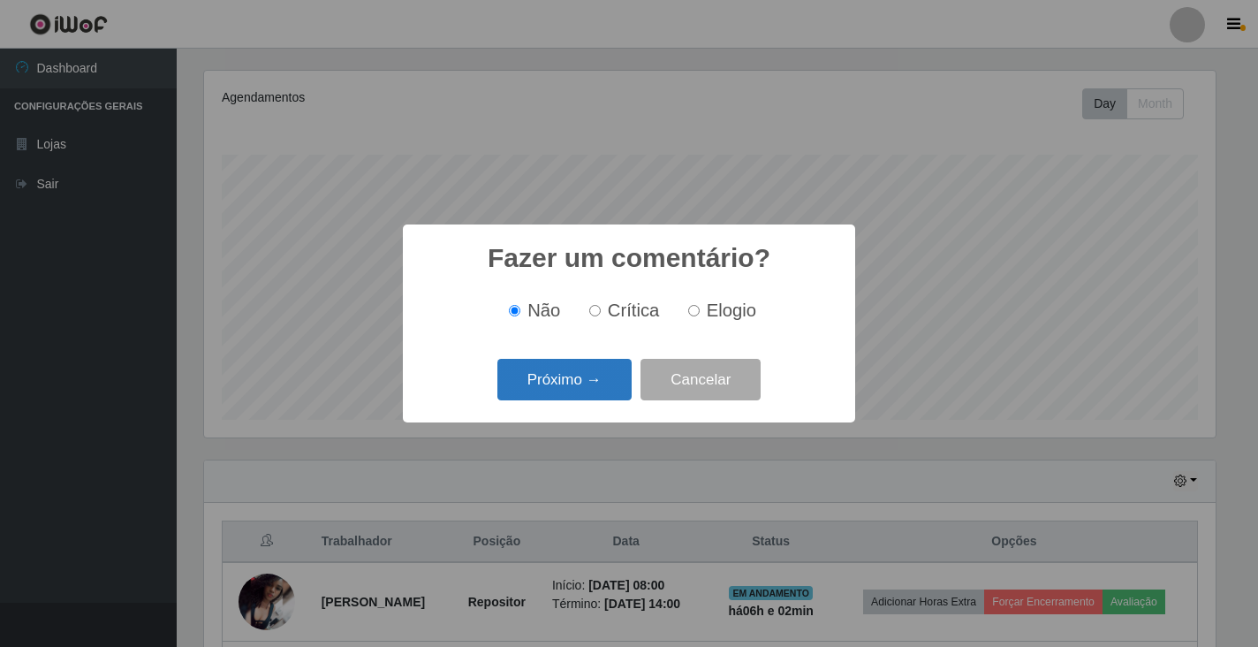
click at [568, 383] on button "Próximo →" at bounding box center [565, 380] width 134 height 42
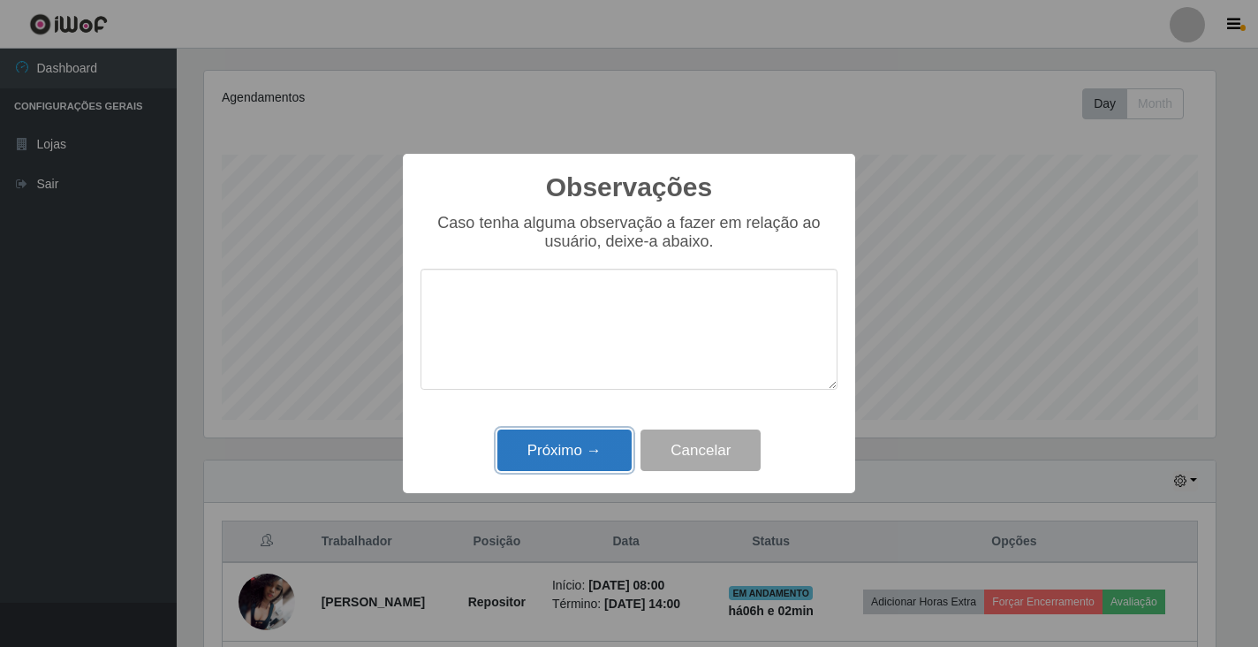
click at [543, 450] on button "Próximo →" at bounding box center [565, 450] width 134 height 42
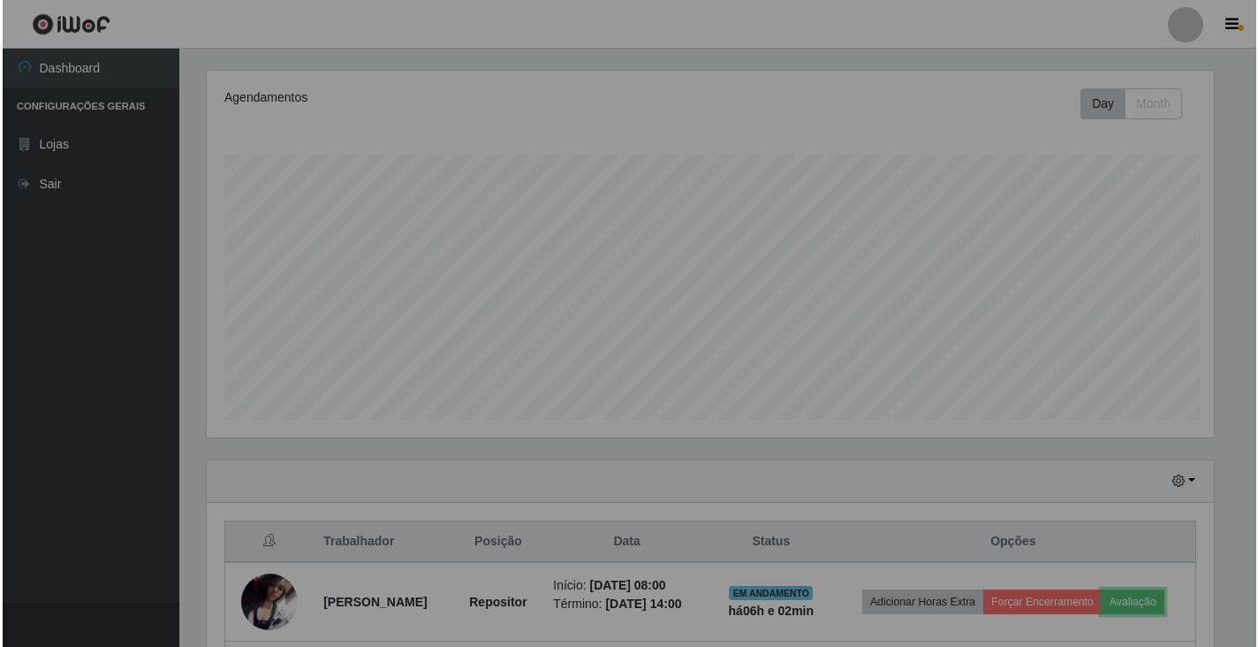
scroll to position [367, 1022]
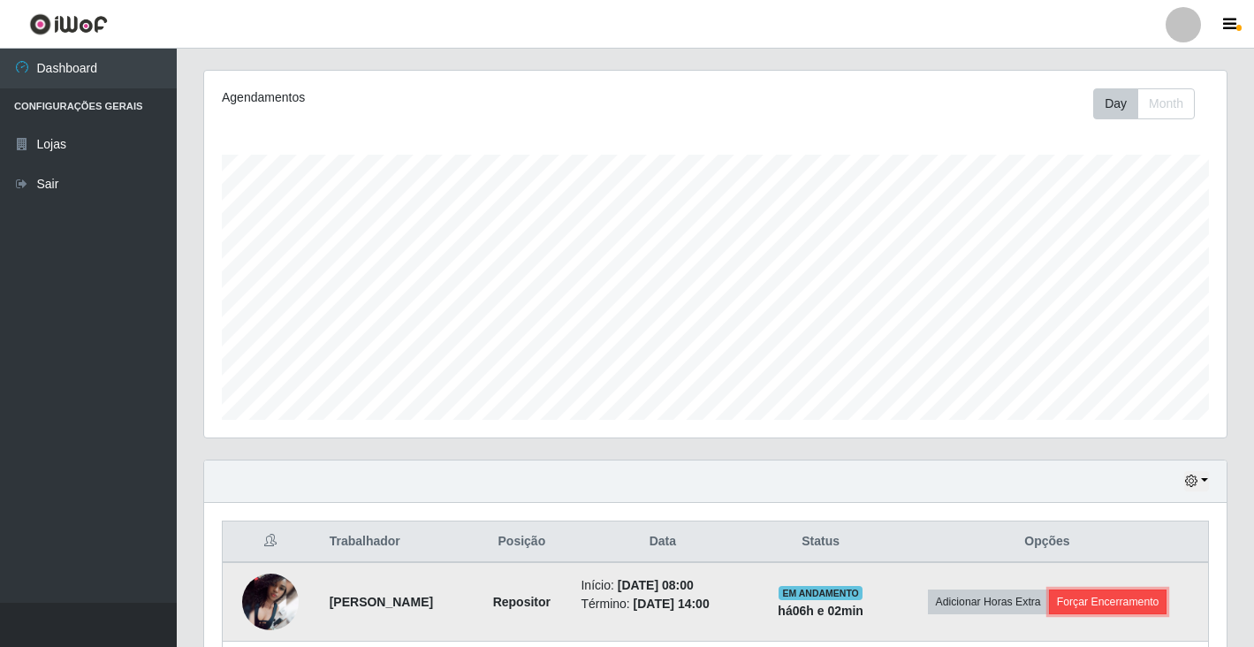
click at [1129, 604] on button "Forçar Encerramento" at bounding box center [1108, 601] width 118 height 25
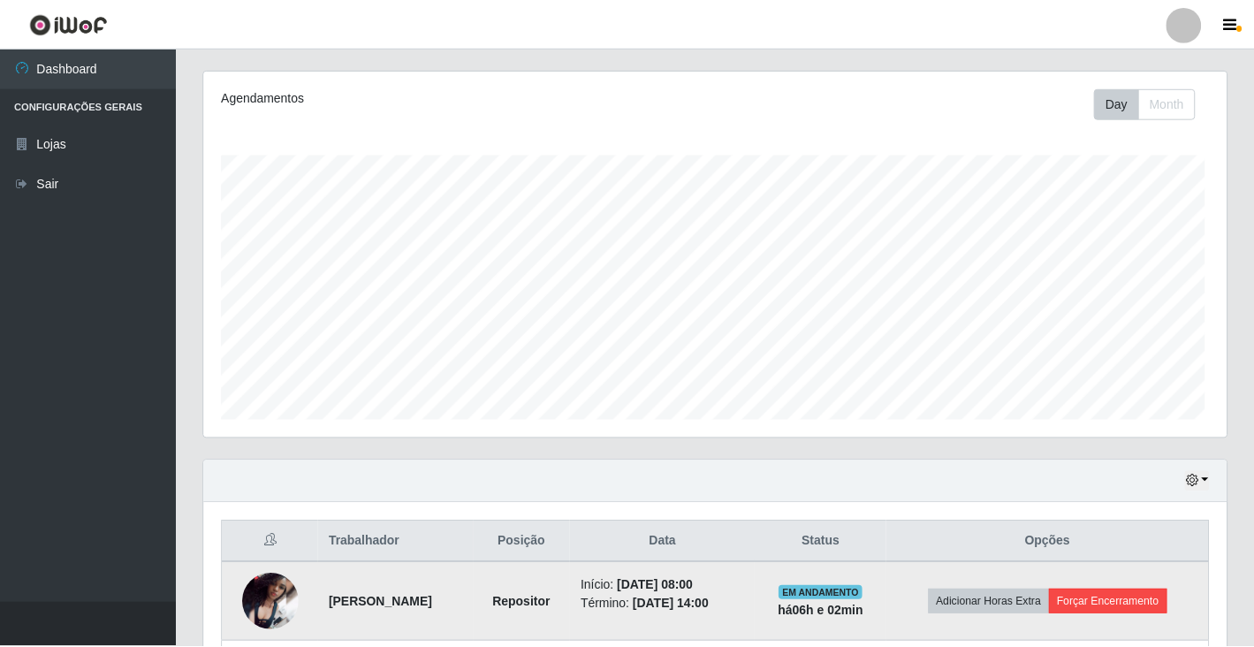
scroll to position [367, 1012]
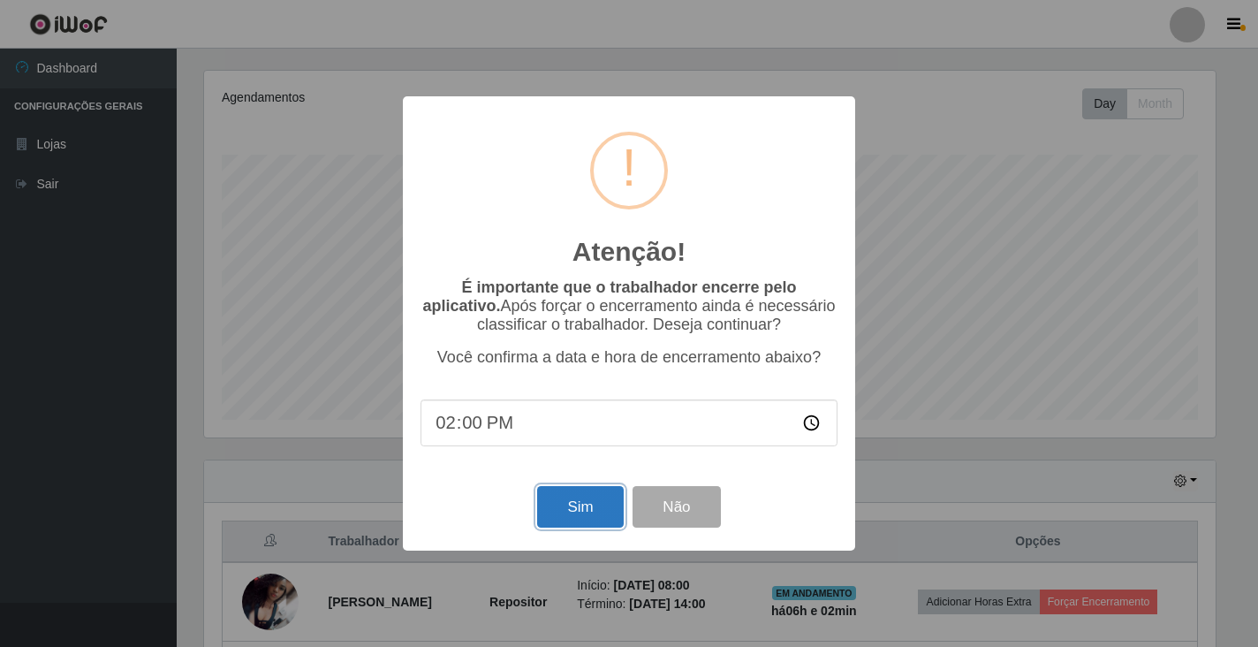
click at [584, 520] on button "Sim" at bounding box center [580, 507] width 86 height 42
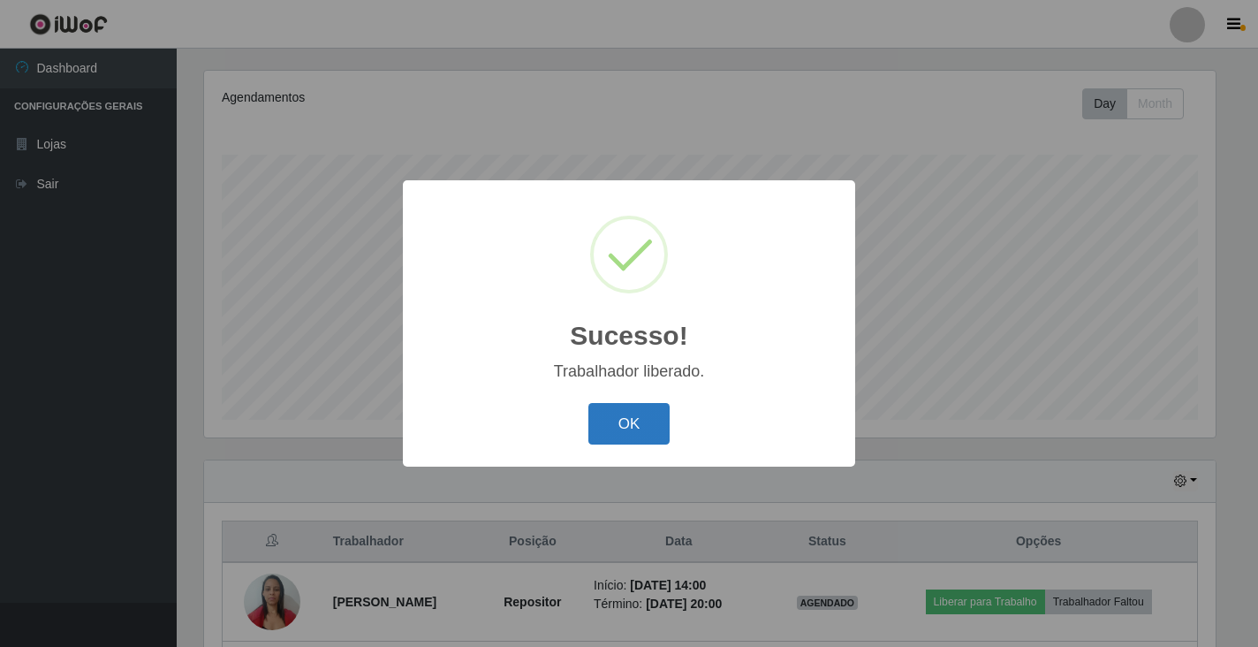
click at [609, 422] on button "OK" at bounding box center [630, 424] width 82 height 42
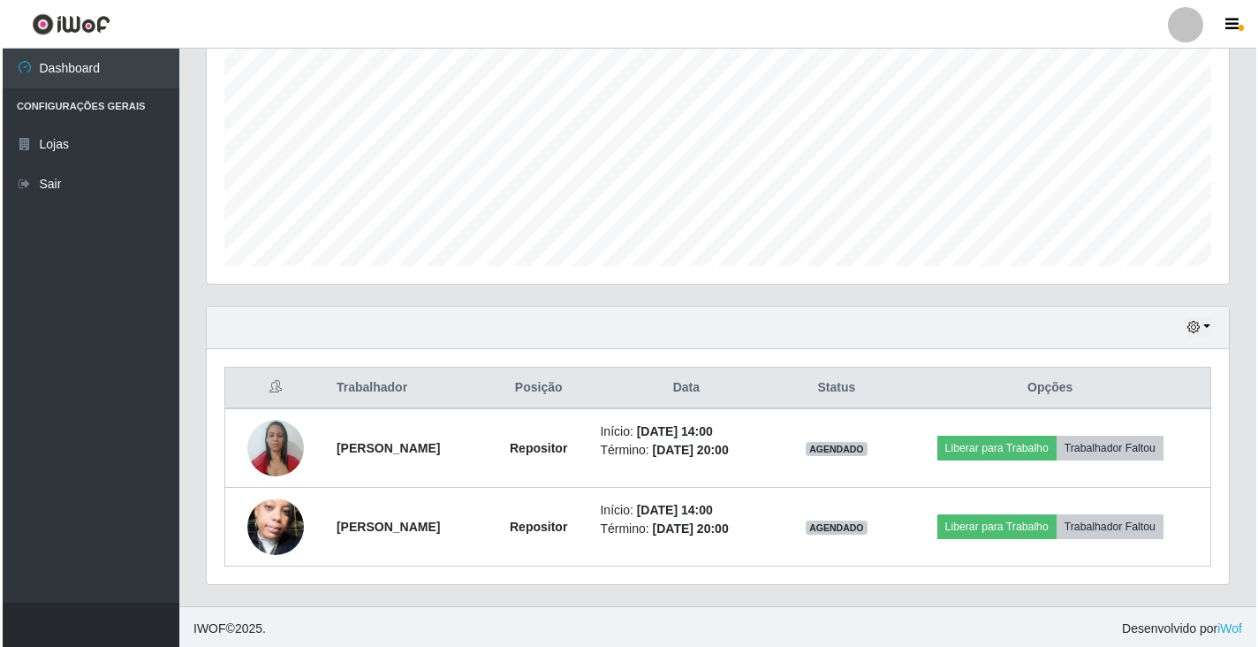
scroll to position [369, 0]
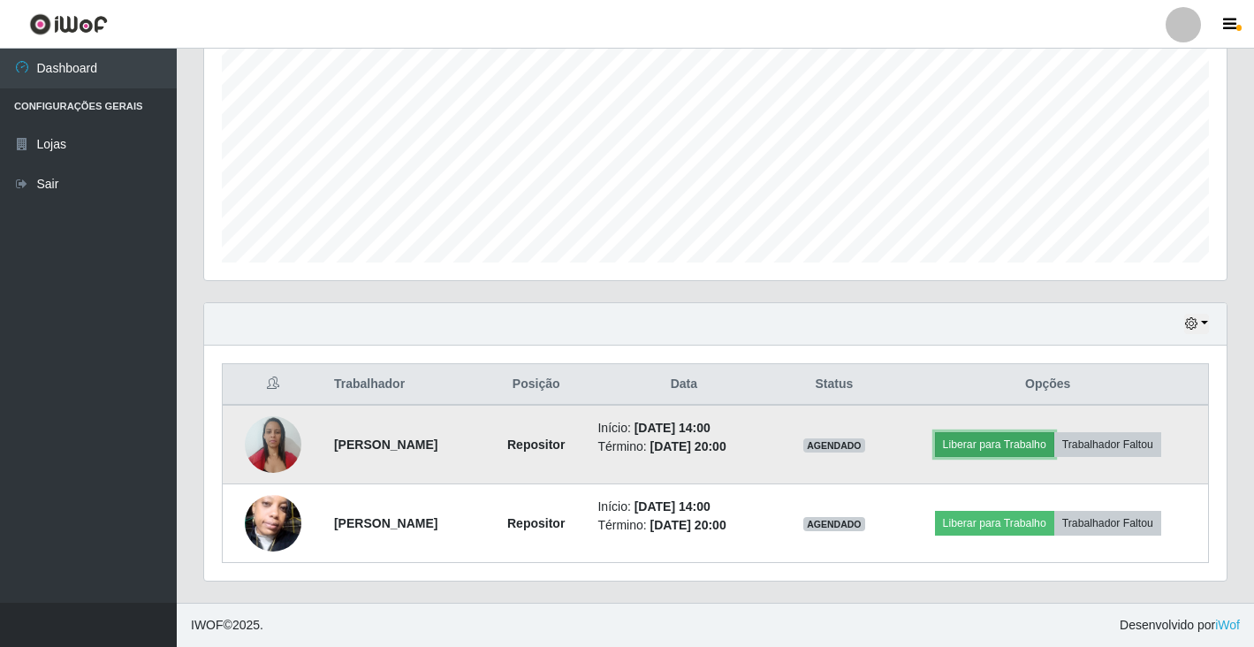
click at [1021, 452] on button "Liberar para Trabalho" at bounding box center [994, 444] width 119 height 25
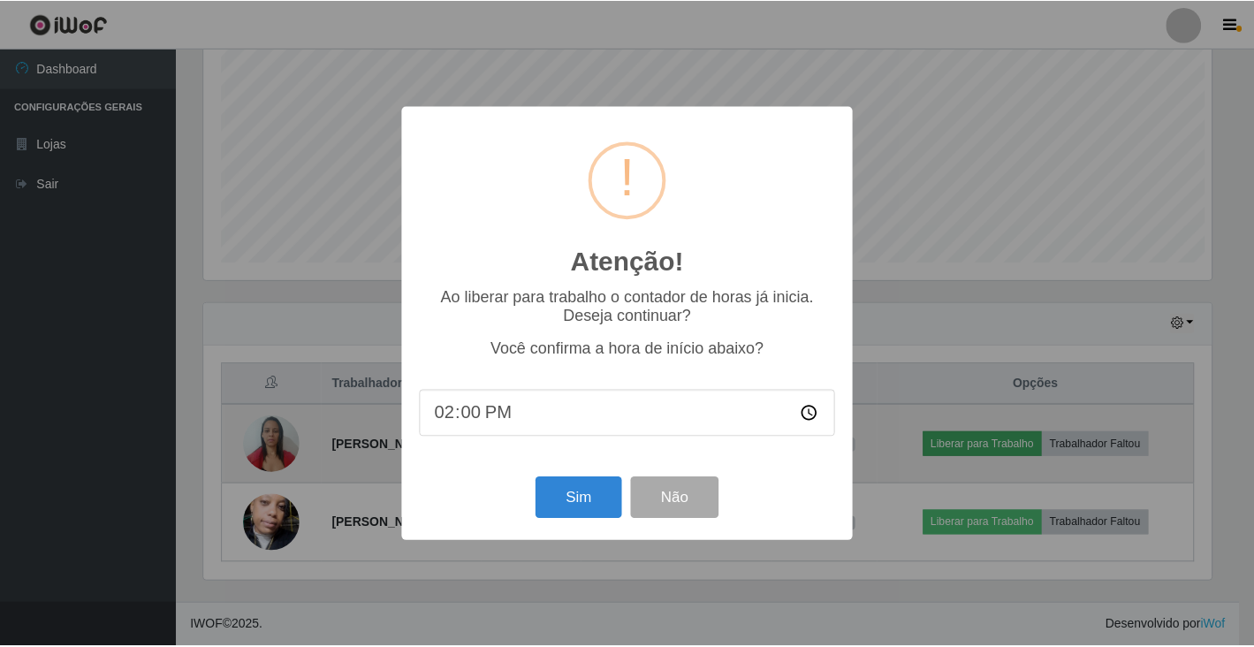
scroll to position [367, 1012]
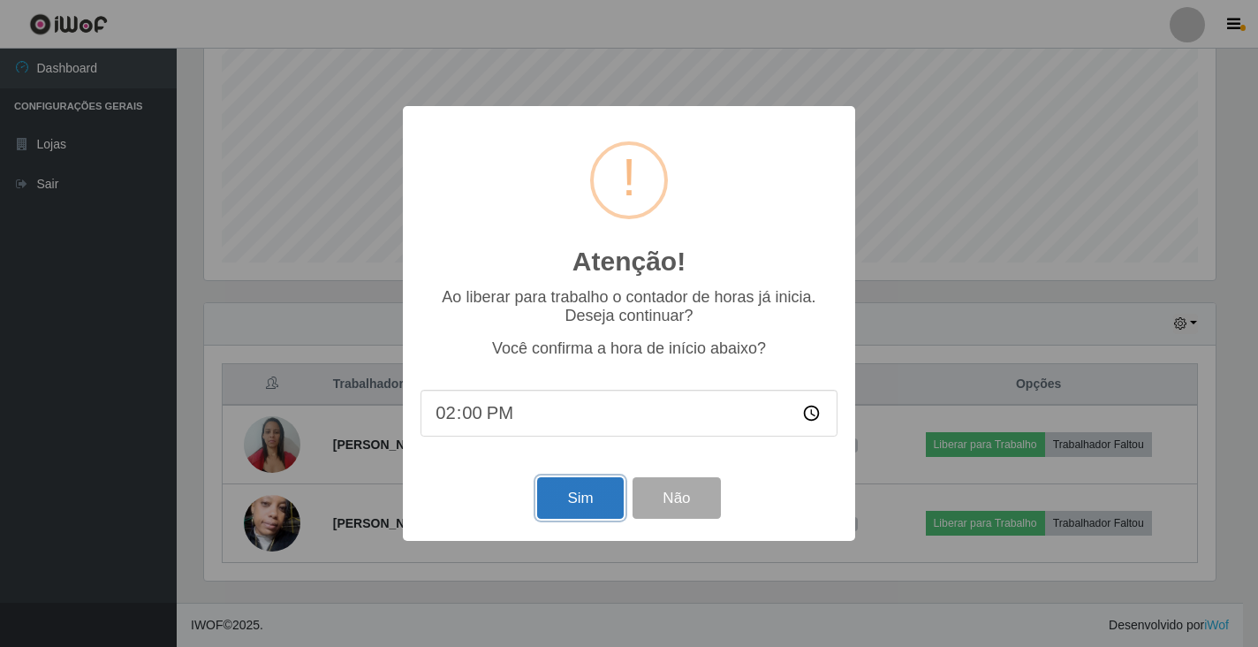
click at [559, 495] on button "Sim" at bounding box center [580, 498] width 86 height 42
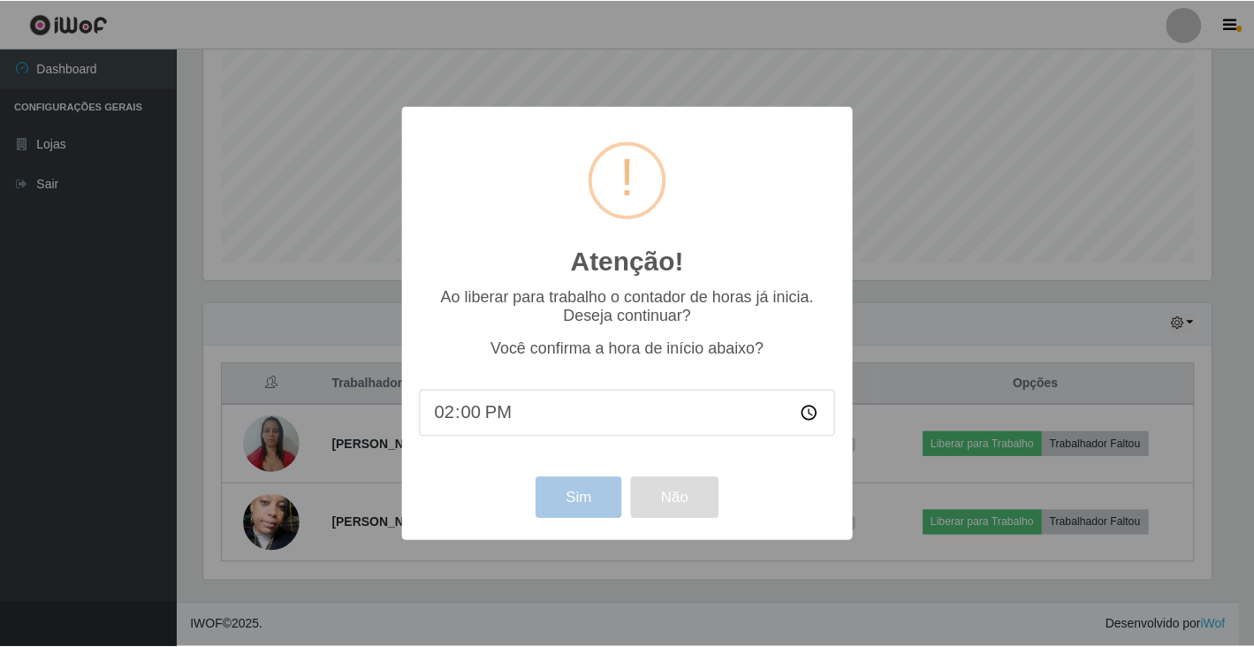
scroll to position [0, 0]
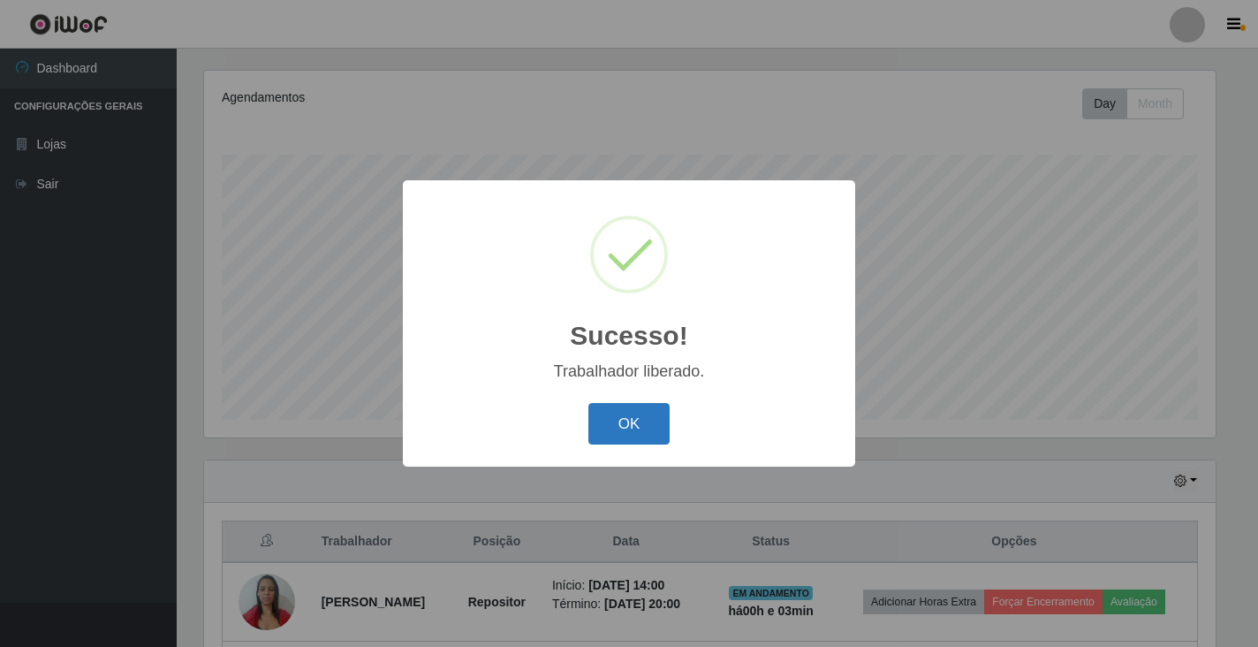
click at [619, 421] on button "OK" at bounding box center [630, 424] width 82 height 42
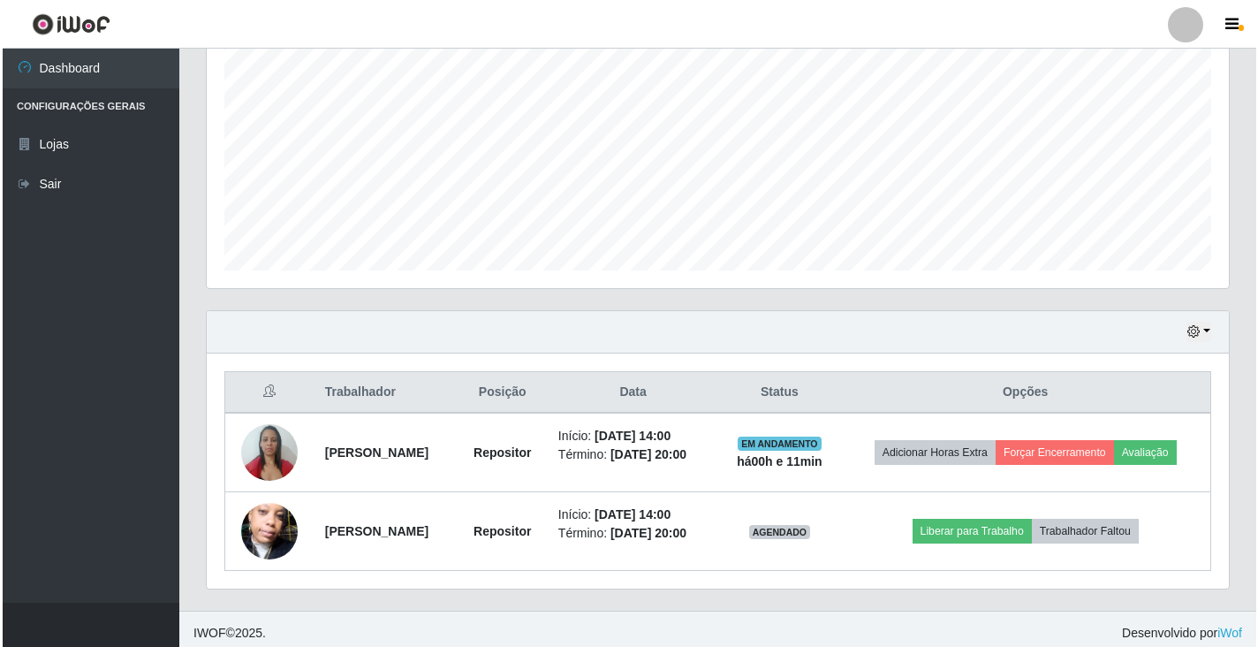
scroll to position [369, 0]
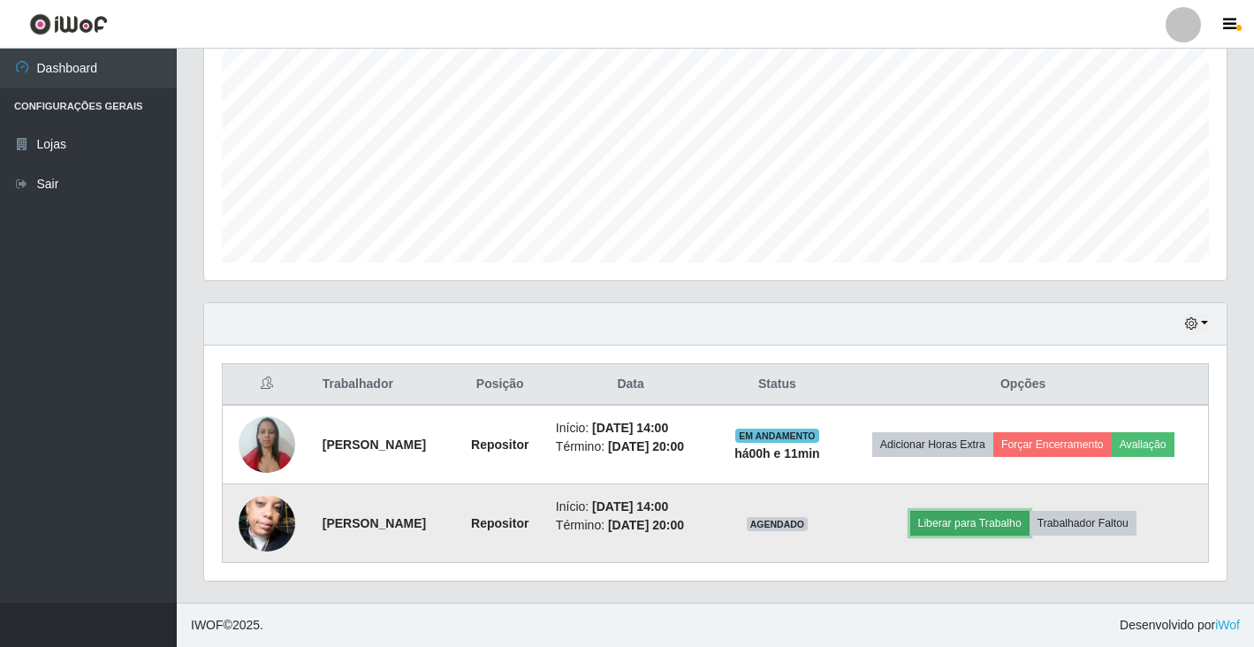
click at [977, 523] on button "Liberar para Trabalho" at bounding box center [969, 523] width 119 height 25
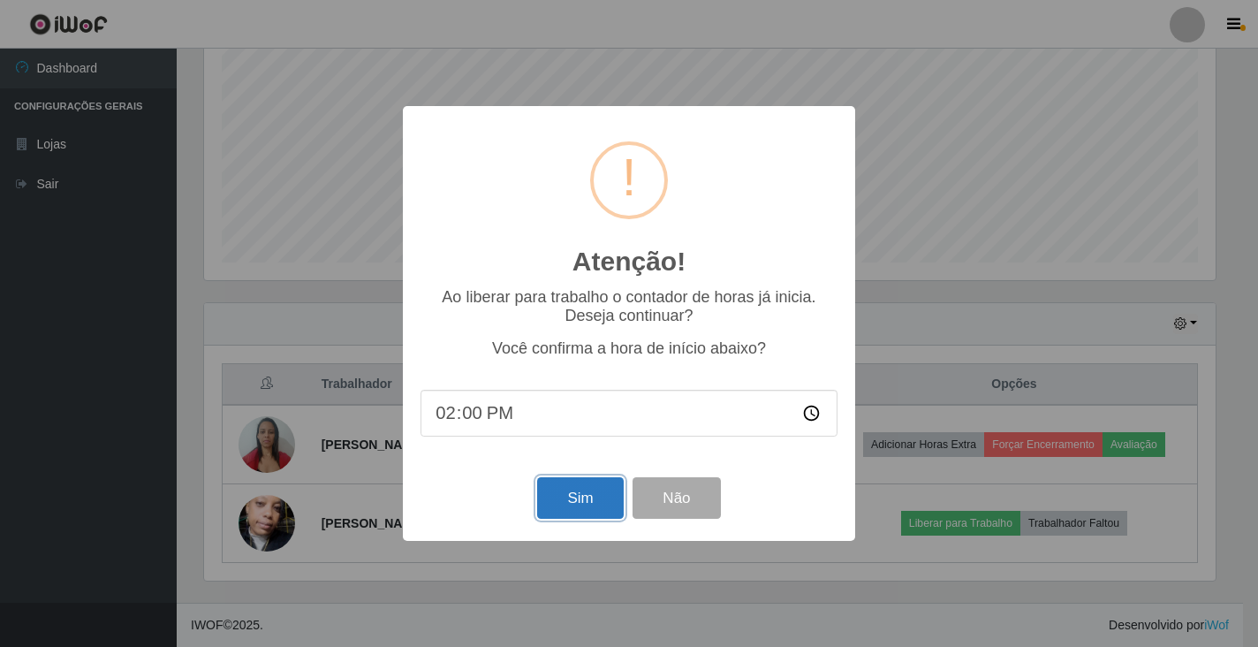
click at [565, 513] on button "Sim" at bounding box center [580, 498] width 86 height 42
